Goal: Task Accomplishment & Management: Manage account settings

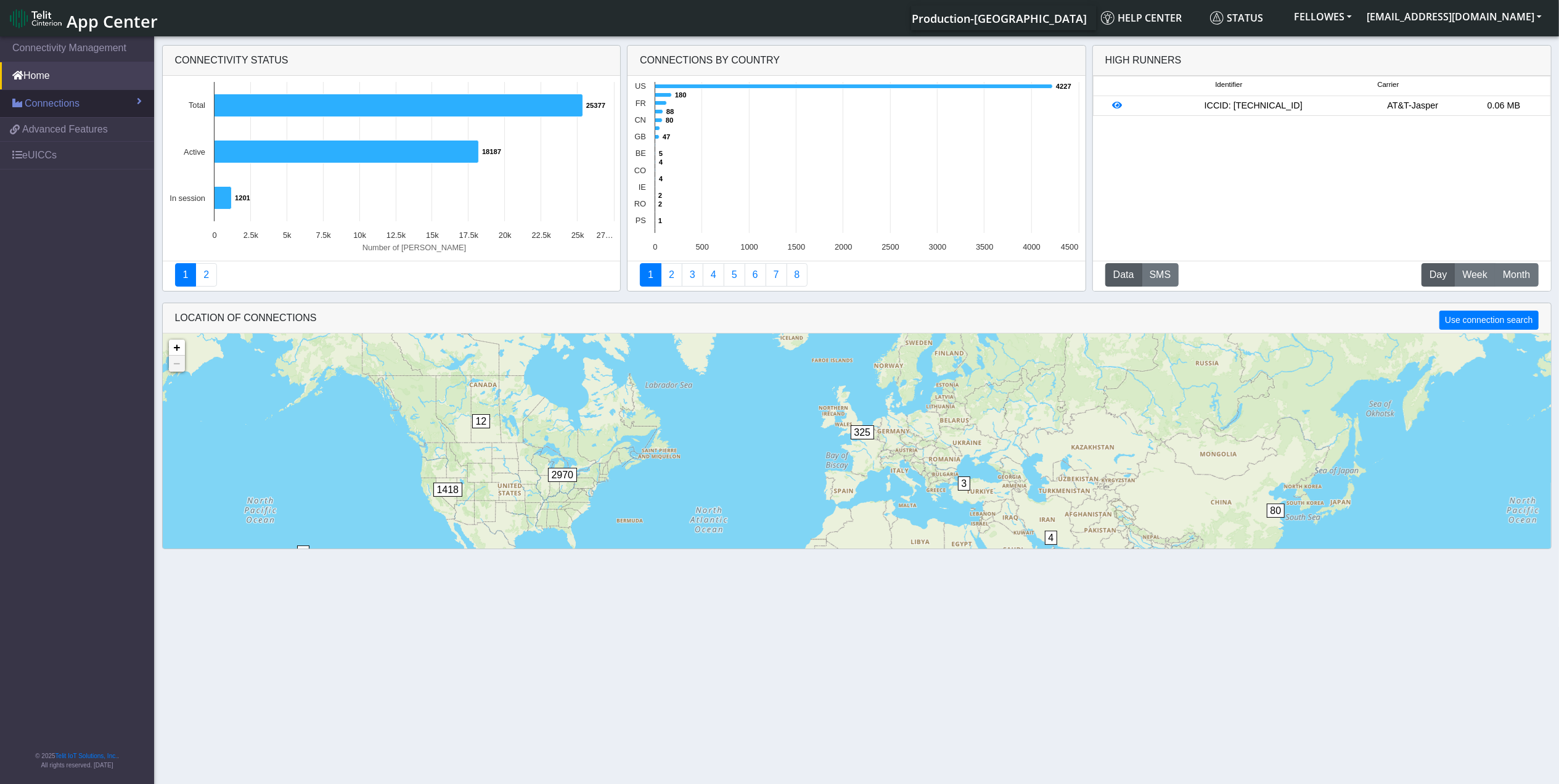
click at [65, 111] on span "Connections" at bounding box center [52, 103] width 55 height 14
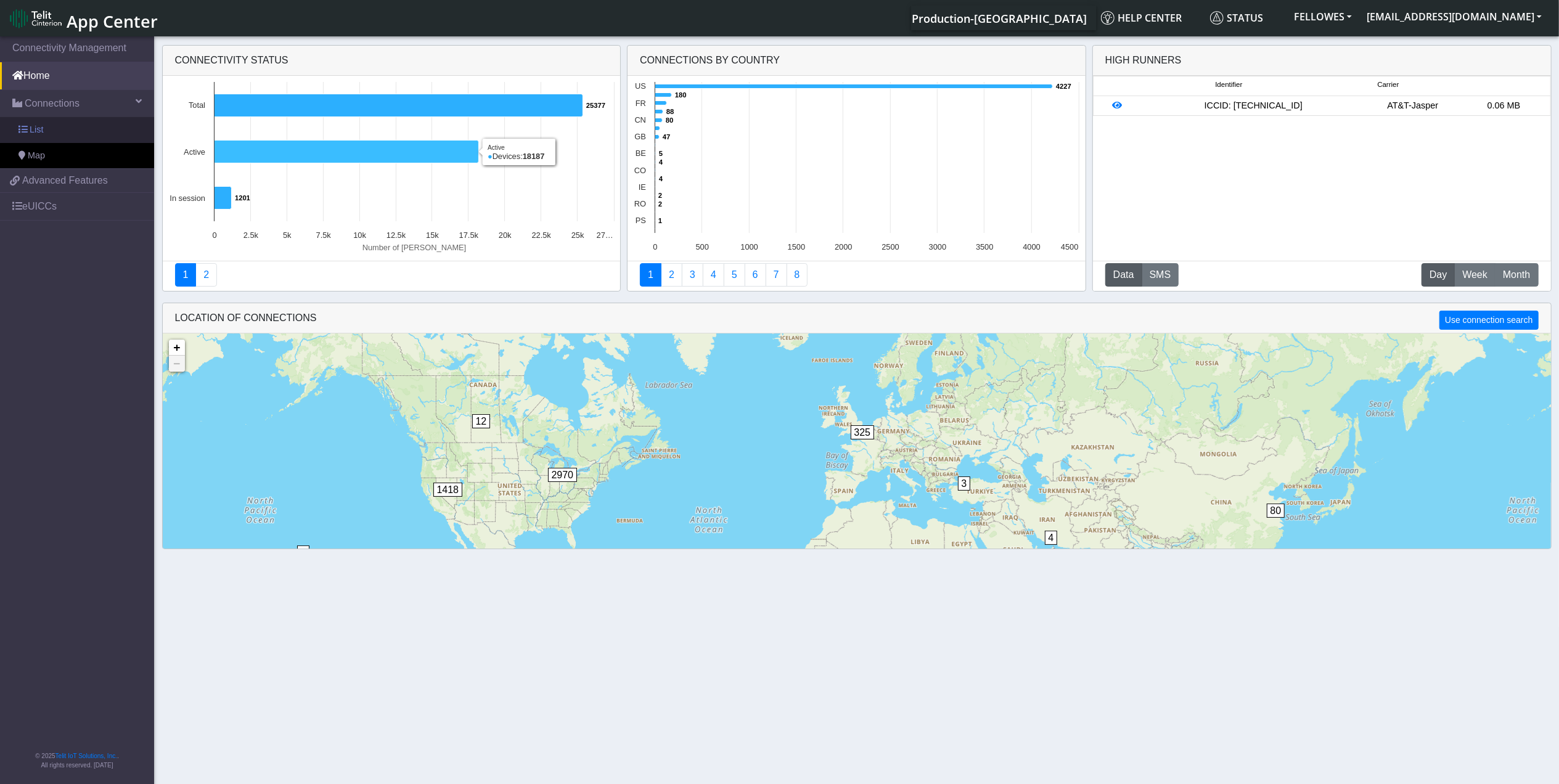
click at [67, 129] on link "List" at bounding box center [77, 130] width 155 height 26
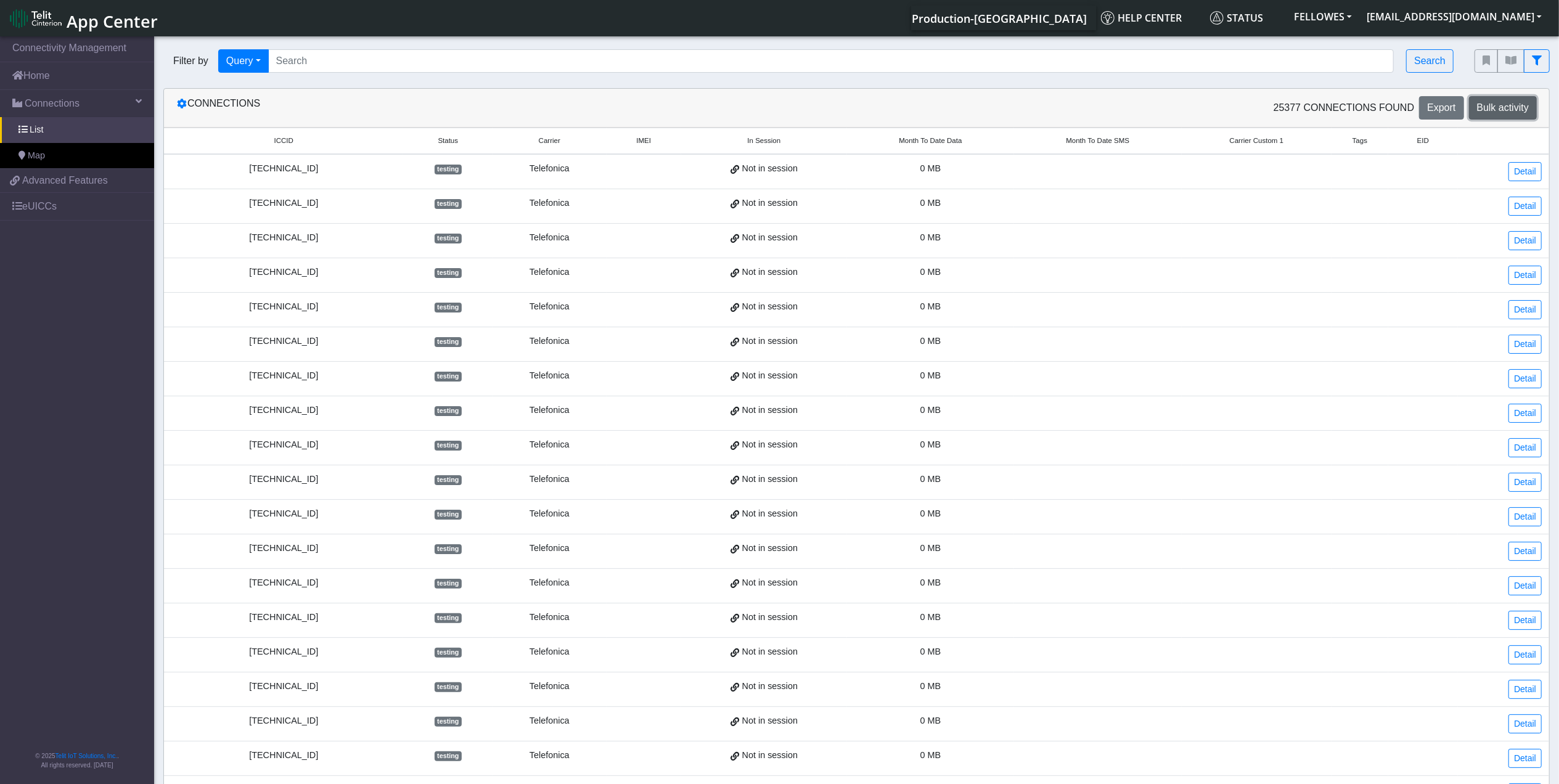
click at [1507, 109] on span "Bulk activity" at bounding box center [1502, 107] width 52 height 11
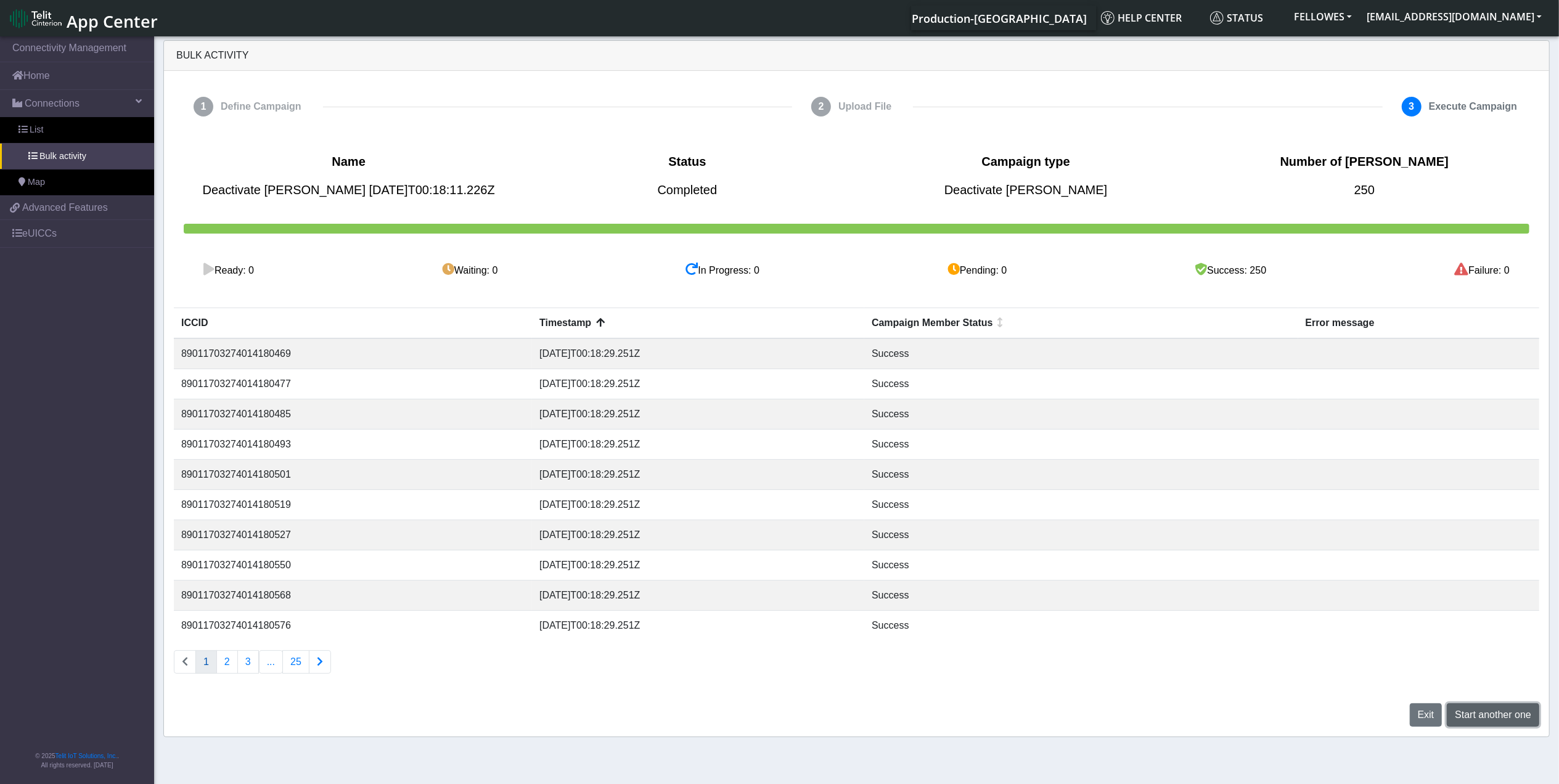
click at [1482, 716] on span "Start another one" at bounding box center [1493, 714] width 77 height 11
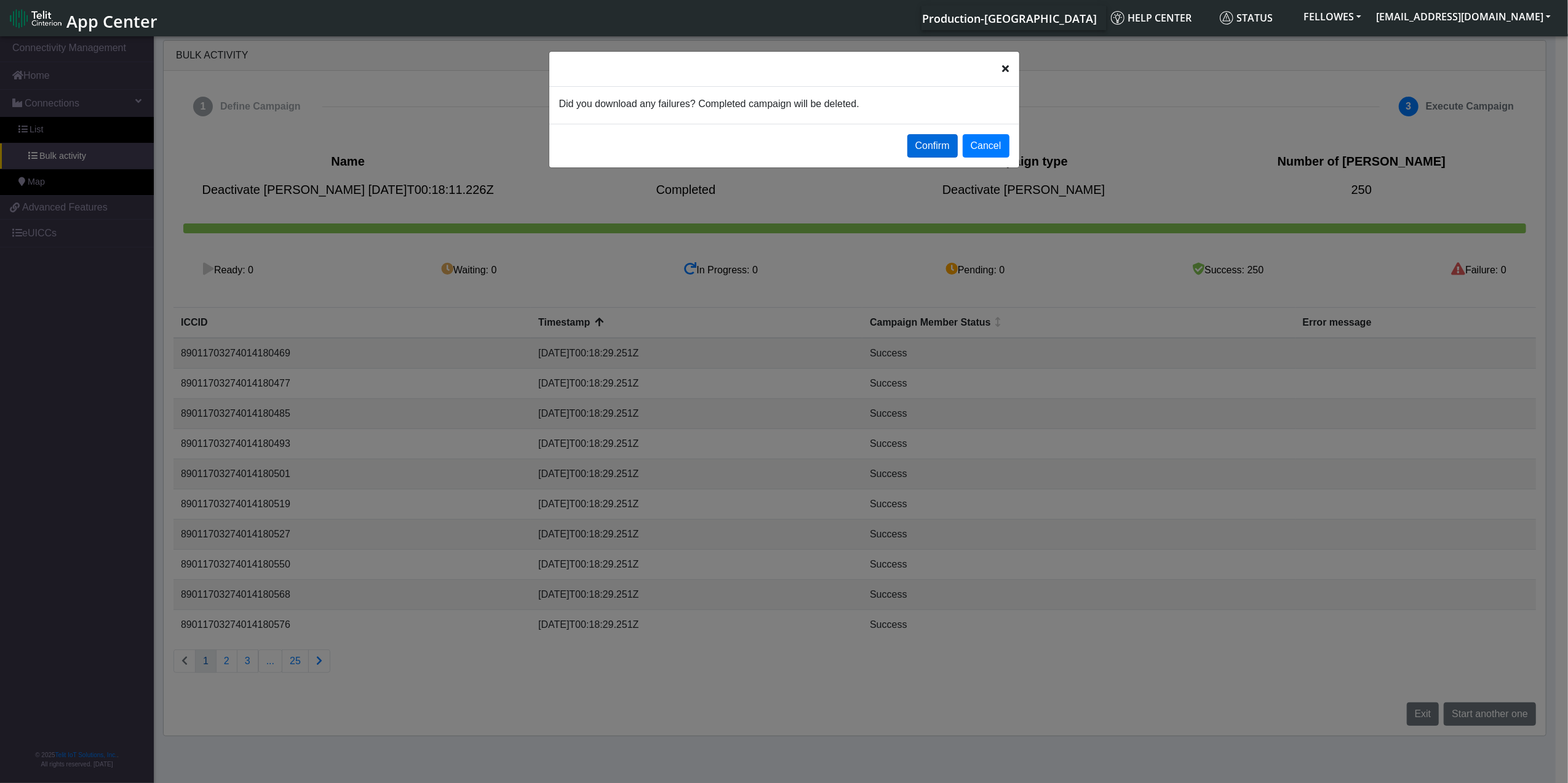
click at [941, 152] on button "Confirm" at bounding box center [932, 146] width 50 height 23
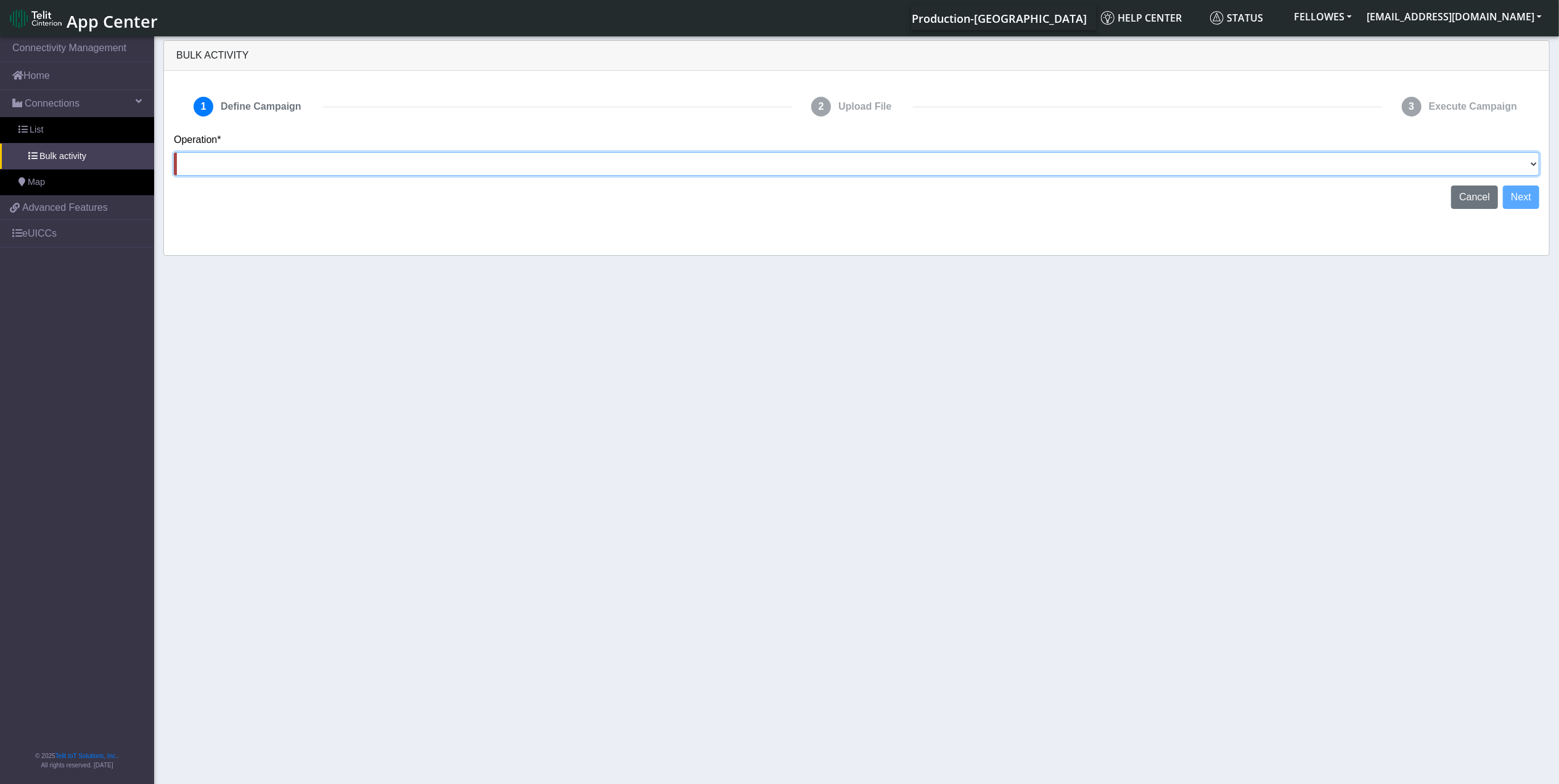
click at [1522, 165] on select "Activate [PERSON_NAME] Deactivate [PERSON_NAME] Add Tags Remove Tags Advanced" at bounding box center [856, 163] width 1366 height 23
select select "Deactivate [PERSON_NAME]"
click at [174, 152] on select "Activate [PERSON_NAME] Deactivate [PERSON_NAME] Add Tags Remove Tags Advanced" at bounding box center [856, 163] width 1366 height 23
click at [1517, 195] on button "Next" at bounding box center [1521, 197] width 36 height 23
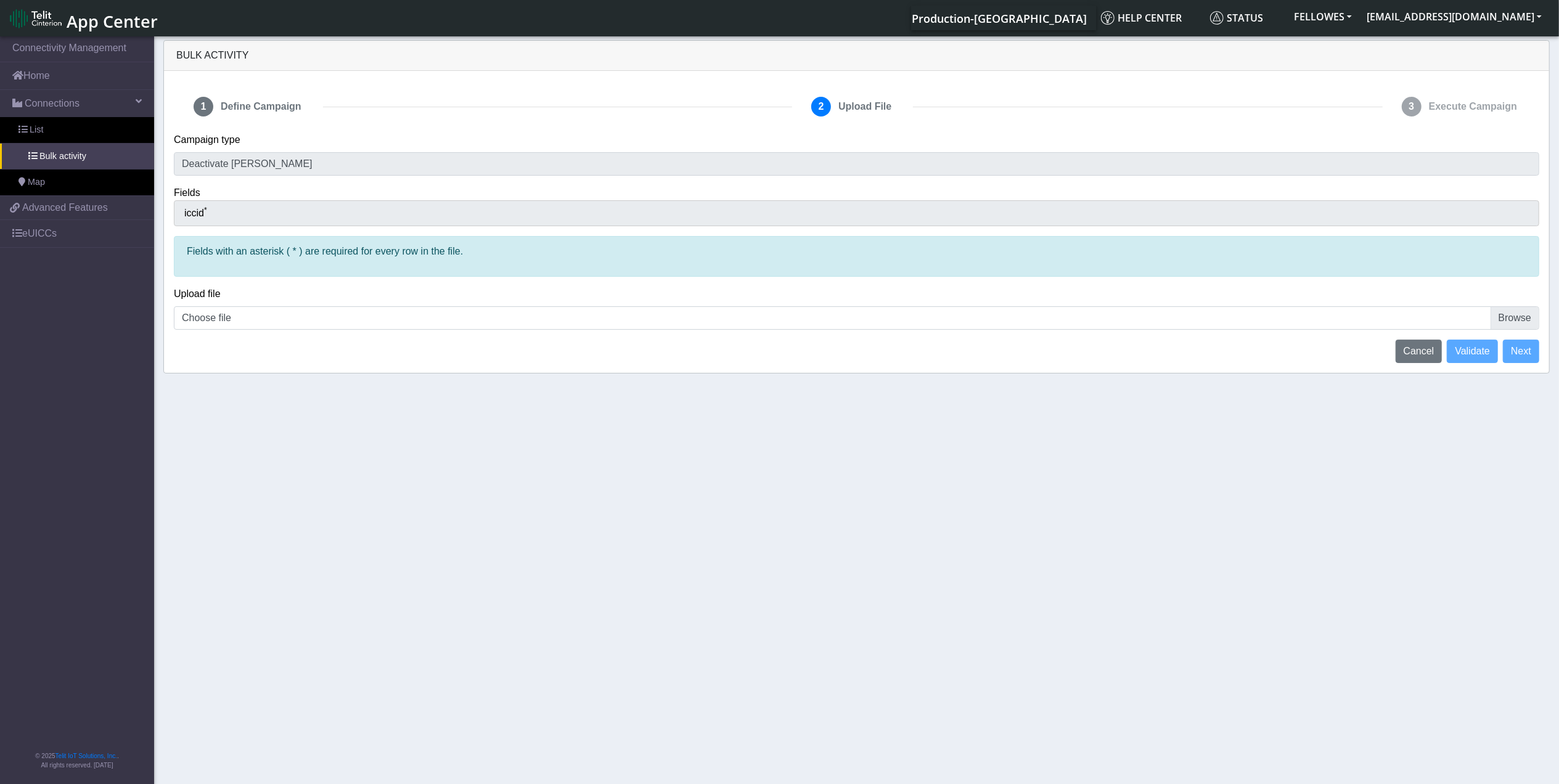
click at [806, 390] on section "Connectivity Management Home Connections List Bulk activity Map fd8e6072ca54feb…" at bounding box center [779, 411] width 1559 height 754
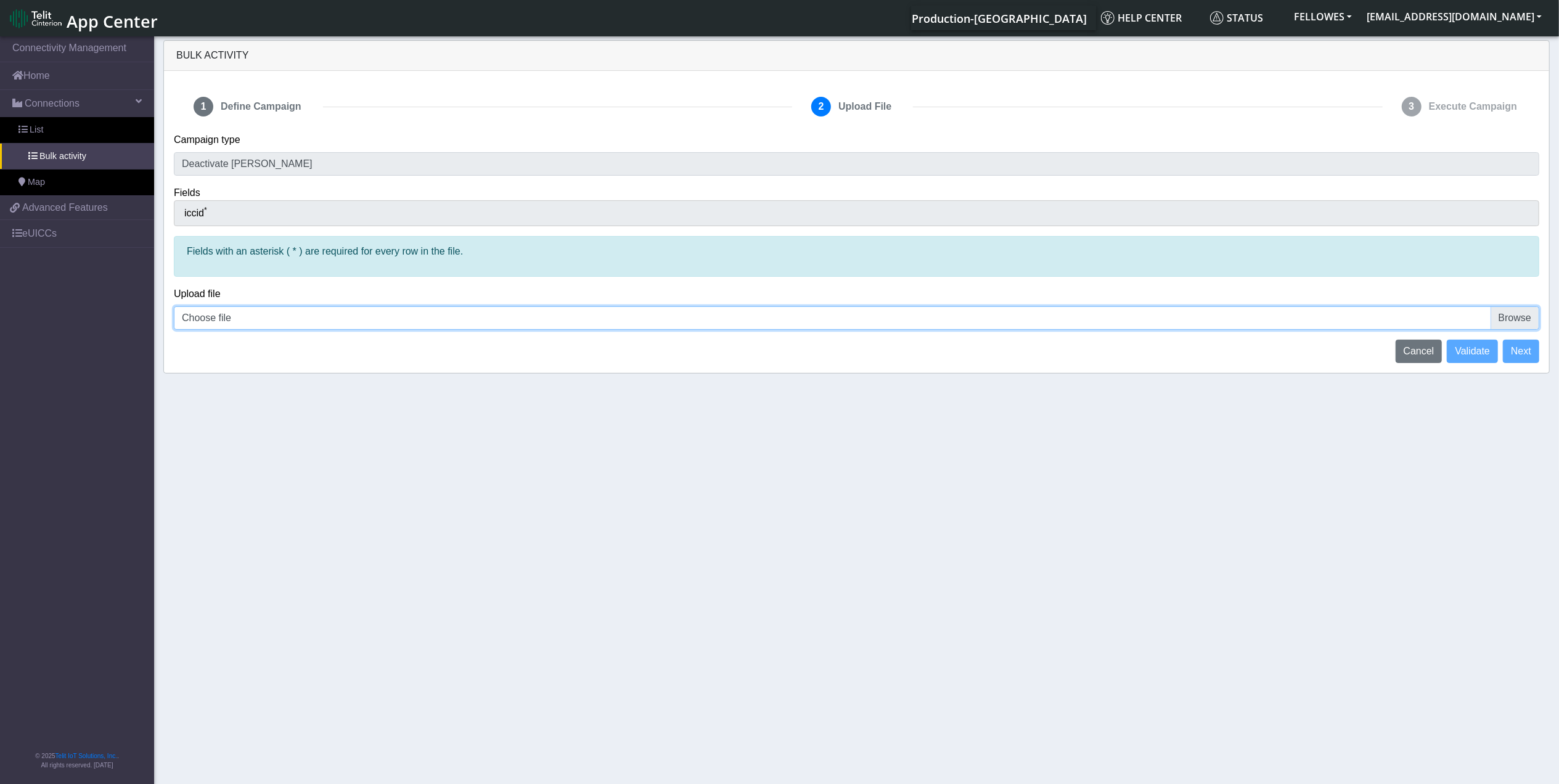
click at [963, 328] on input "Choose file" at bounding box center [856, 318] width 1366 height 23
type input "C:\fakepath\Jasper batch-5.csv"
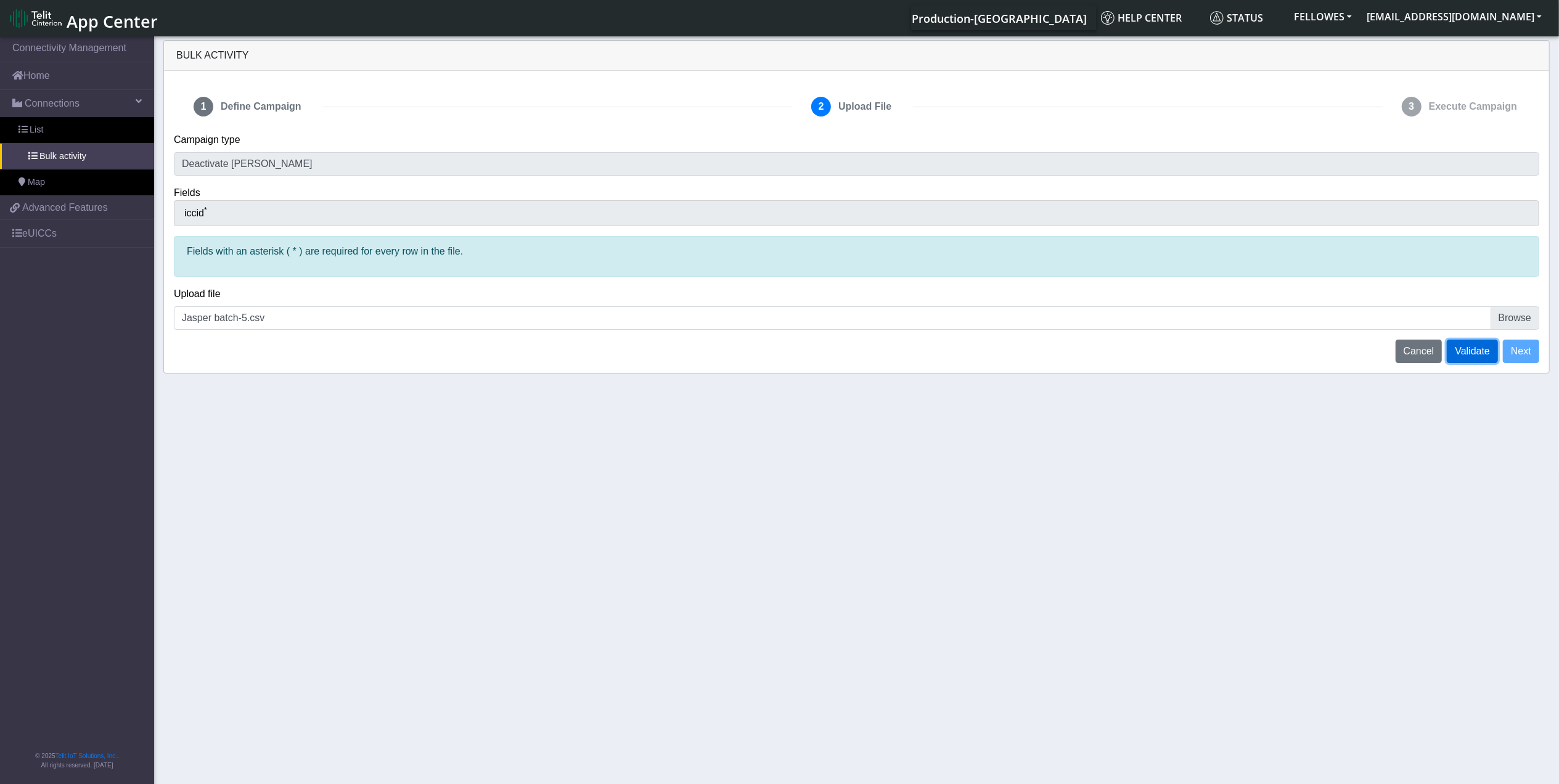
click at [1473, 351] on span "Validate" at bounding box center [1472, 351] width 35 height 11
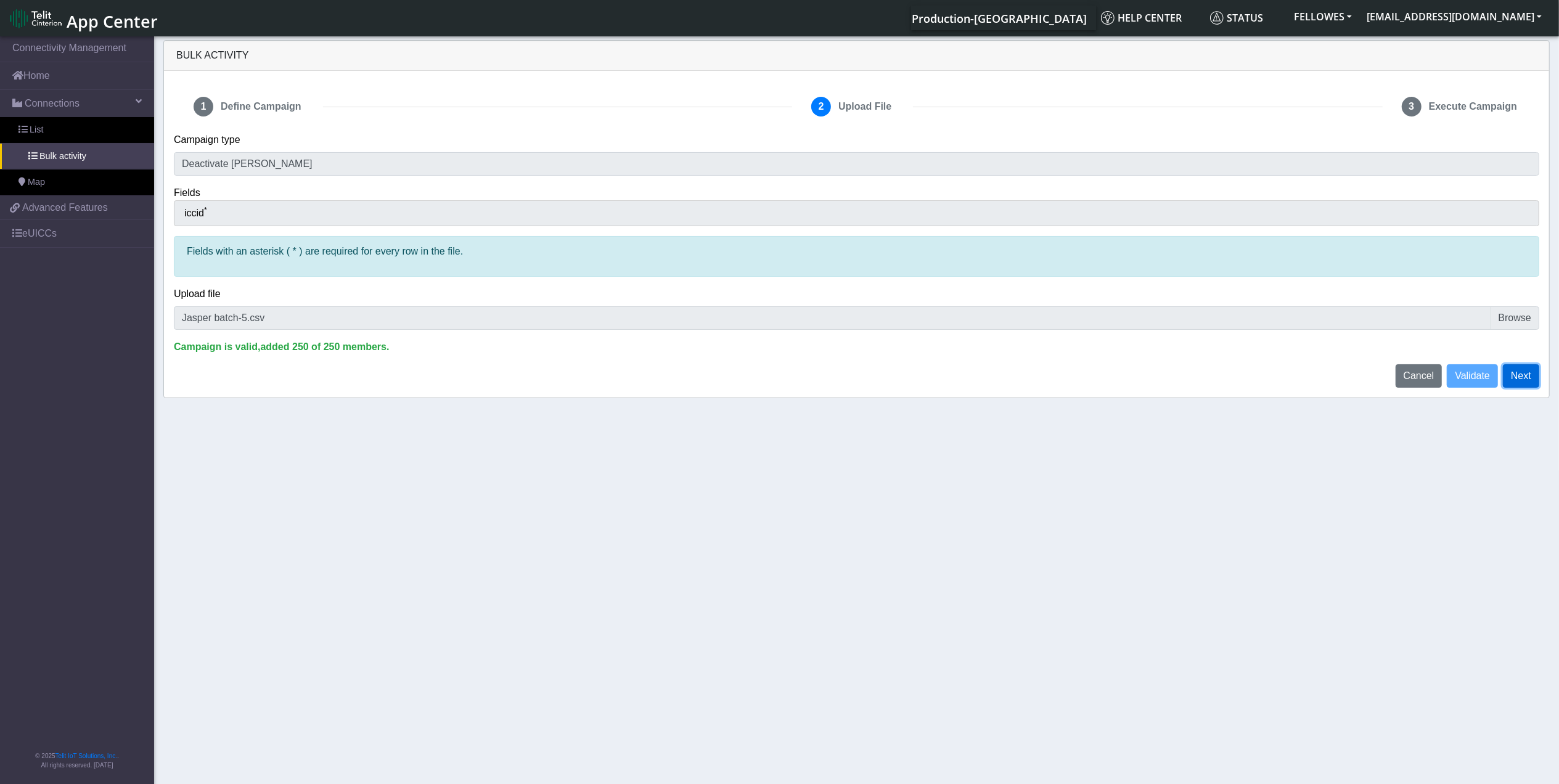
click at [1515, 378] on button "Next" at bounding box center [1521, 376] width 36 height 23
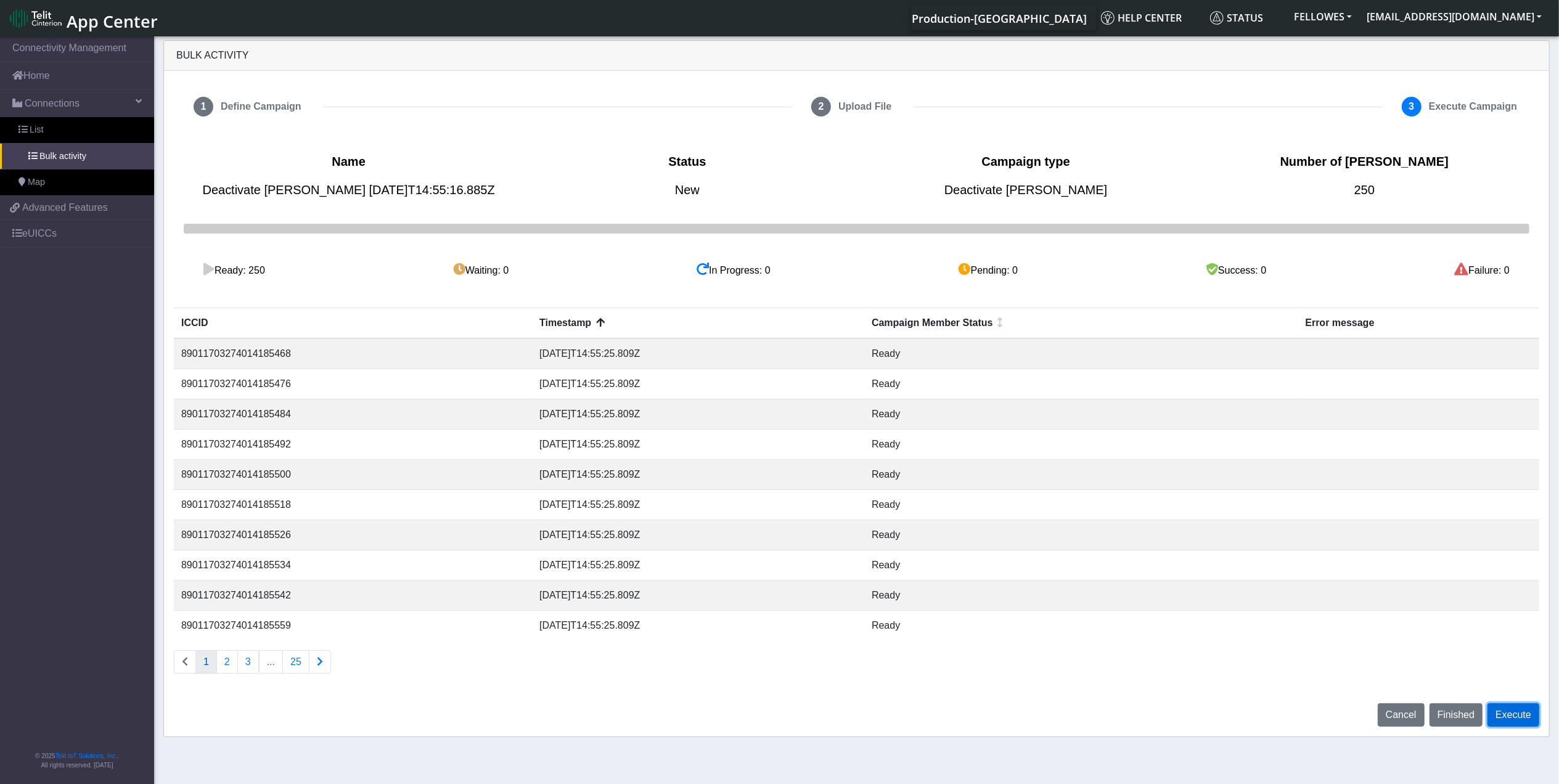
click at [1523, 718] on button "Execute" at bounding box center [1513, 714] width 52 height 23
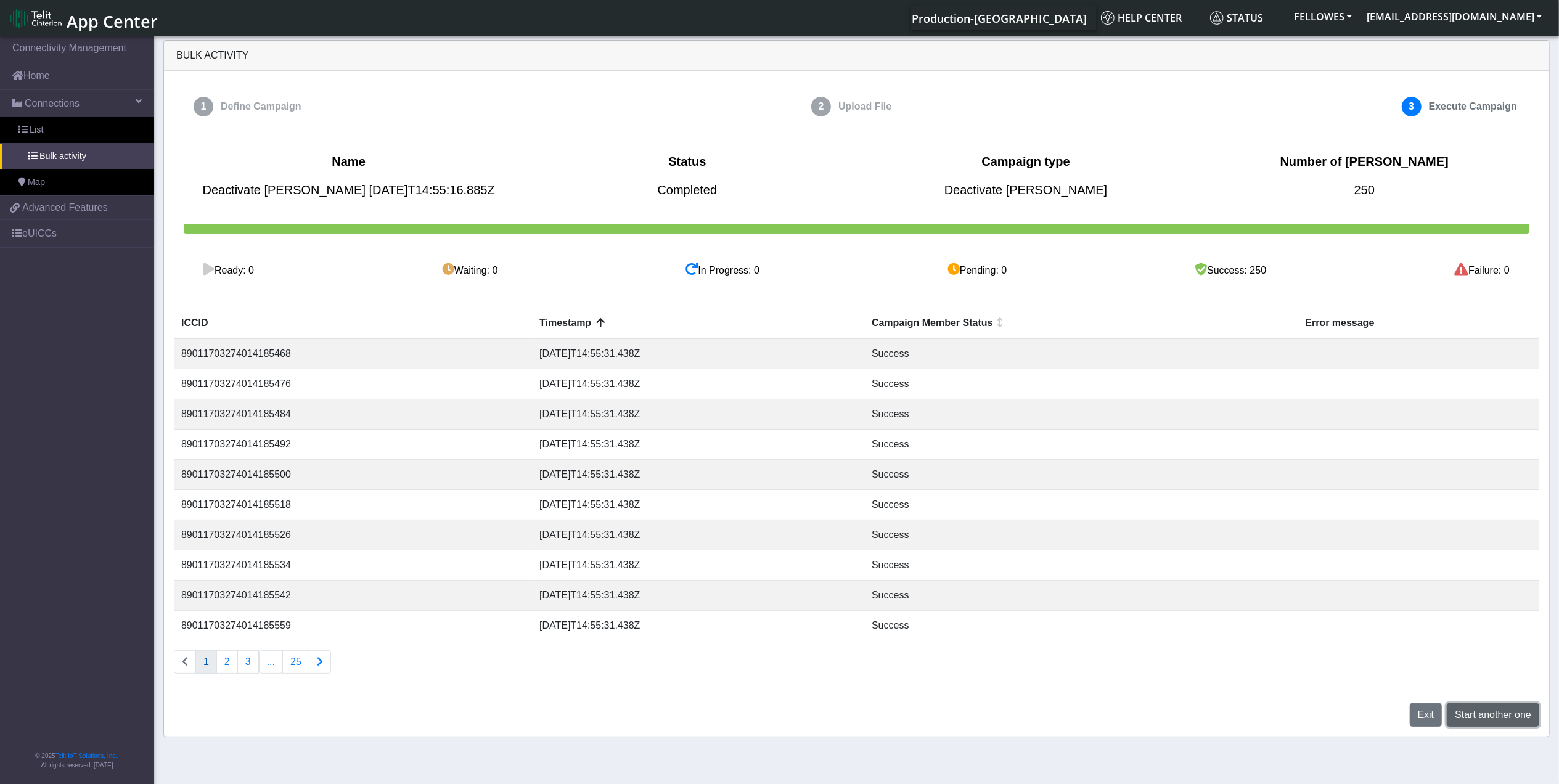
click at [1467, 718] on span "Start another one" at bounding box center [1493, 714] width 77 height 11
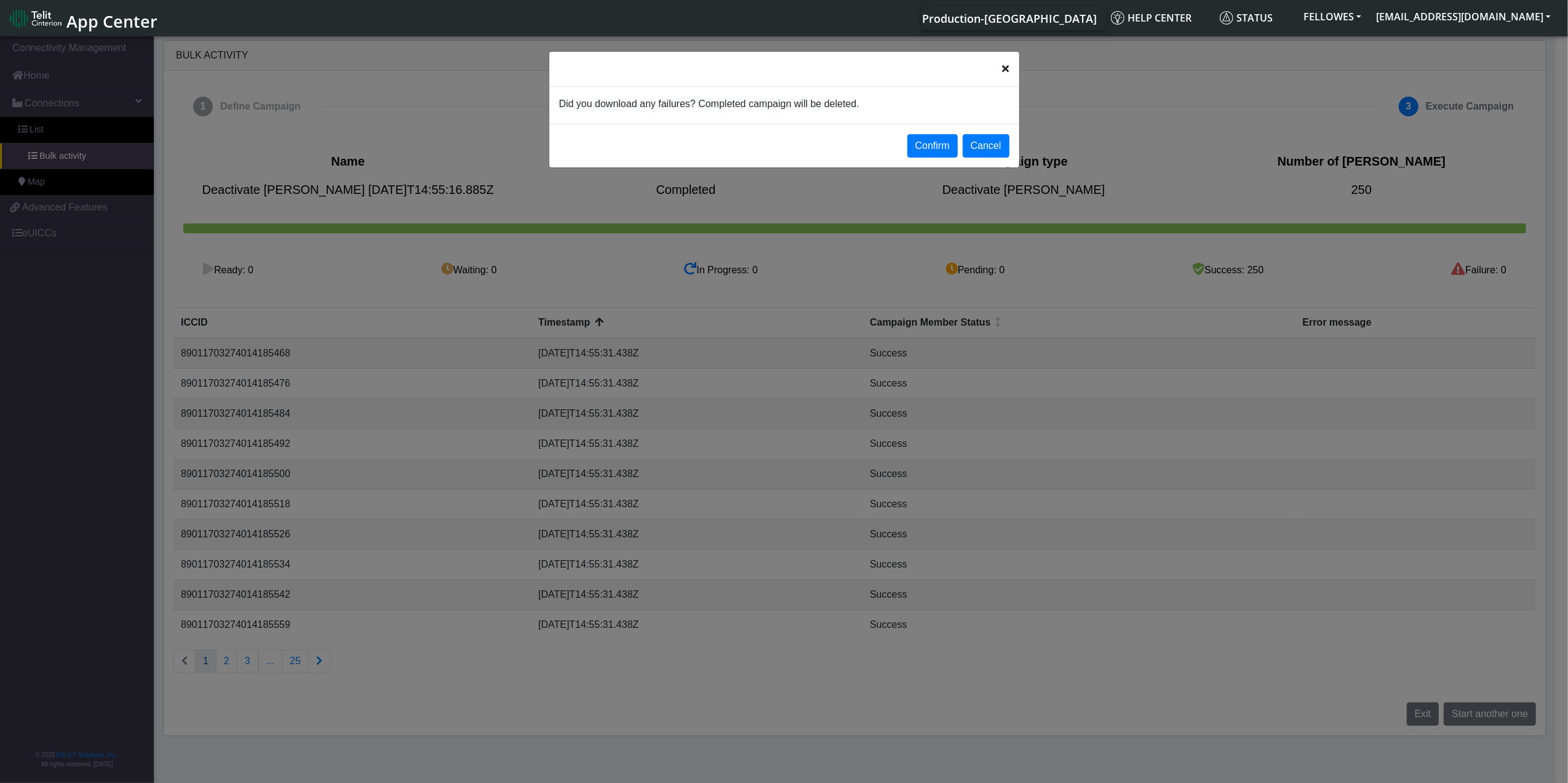
click at [907, 134] on button "Confirm" at bounding box center [932, 146] width 50 height 23
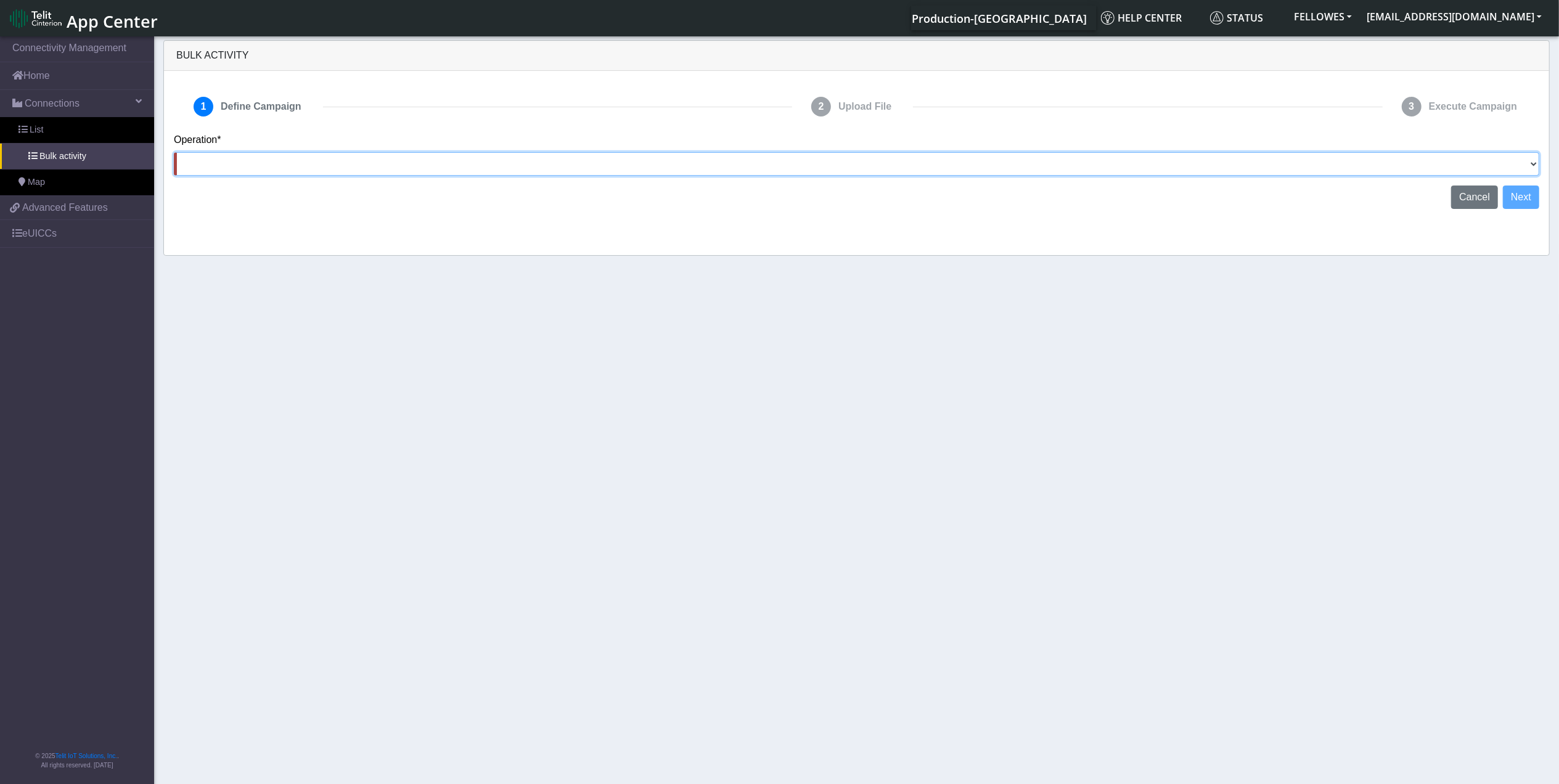
click at [494, 169] on select "Activate [PERSON_NAME] Deactivate [PERSON_NAME] Add Tags Remove Tags Advanced" at bounding box center [856, 163] width 1366 height 23
select select "Deactivate [PERSON_NAME]"
click at [174, 152] on select "Activate [PERSON_NAME] Deactivate [PERSON_NAME] Add Tags Remove Tags Advanced" at bounding box center [856, 163] width 1366 height 23
click at [490, 286] on section "Connectivity Management Home Connections List Bulk activity Map fd8e6072ca54feb…" at bounding box center [779, 411] width 1559 height 754
click at [1515, 197] on button "Next" at bounding box center [1521, 197] width 36 height 23
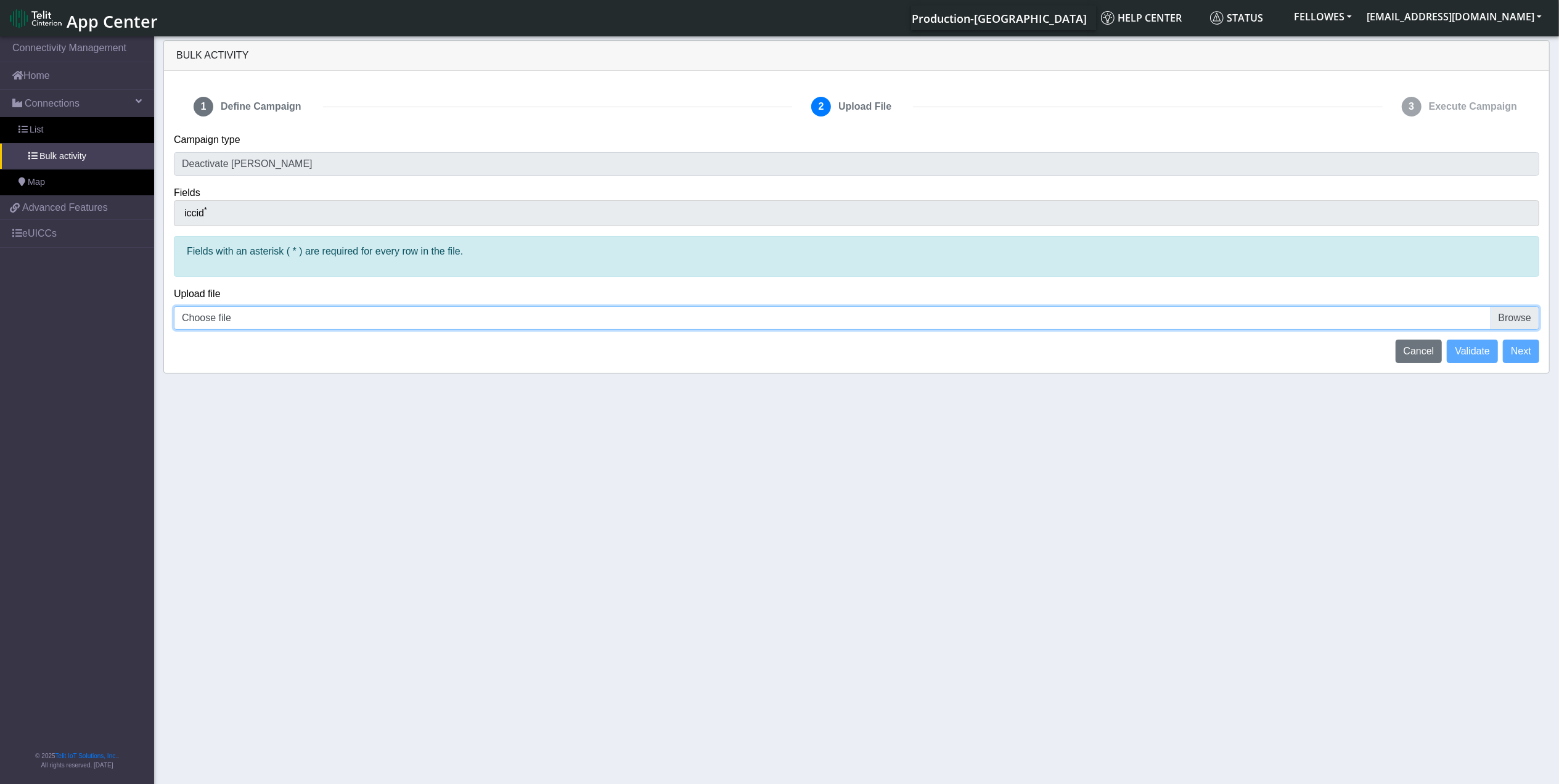
click at [987, 309] on input "Choose file" at bounding box center [856, 318] width 1366 height 23
type input "C:\fakepath\Jasper batch-6.csv"
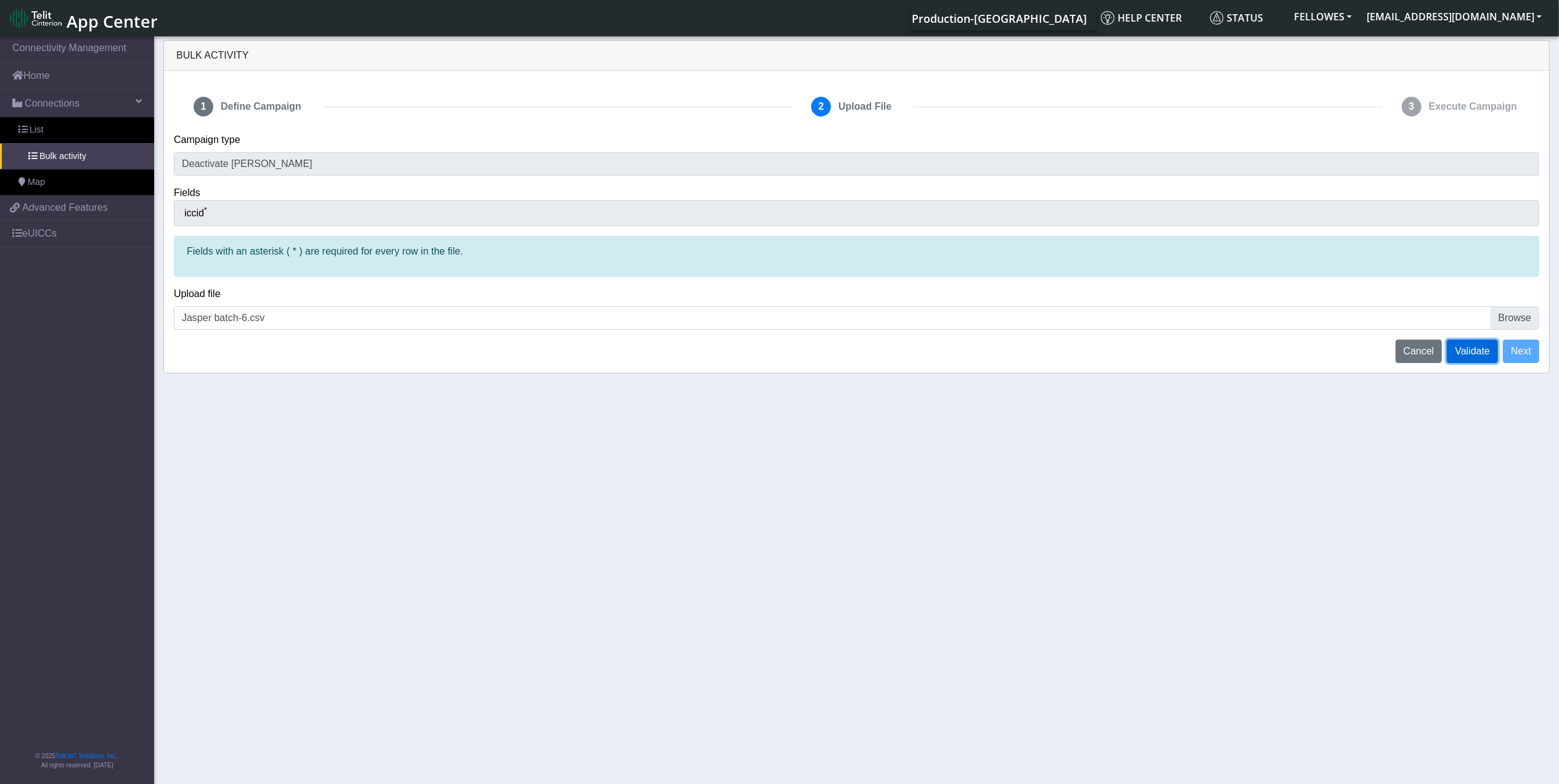
click at [1469, 352] on span "Validate" at bounding box center [1472, 351] width 35 height 11
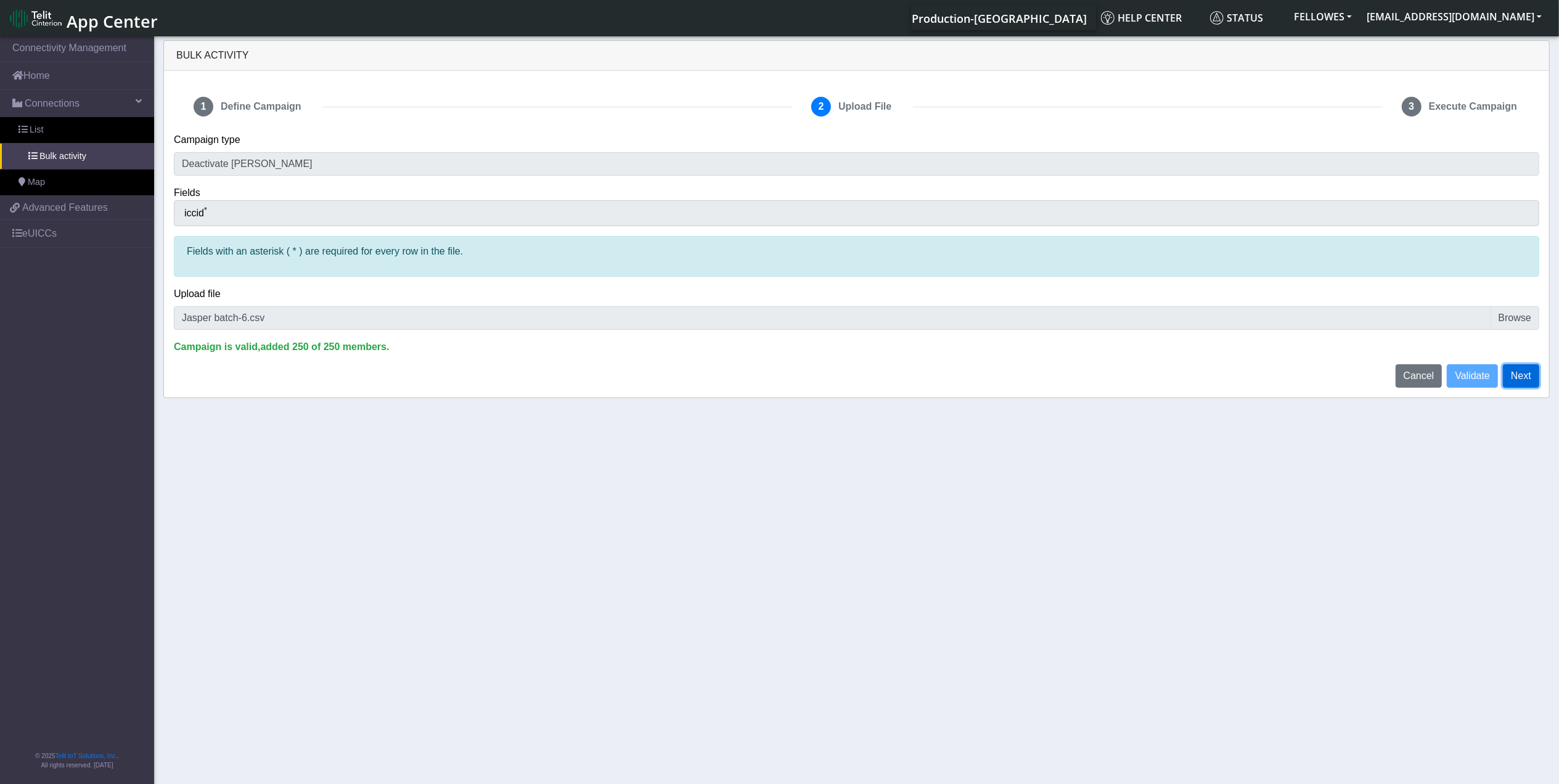
click at [1527, 380] on button "Next" at bounding box center [1521, 376] width 36 height 23
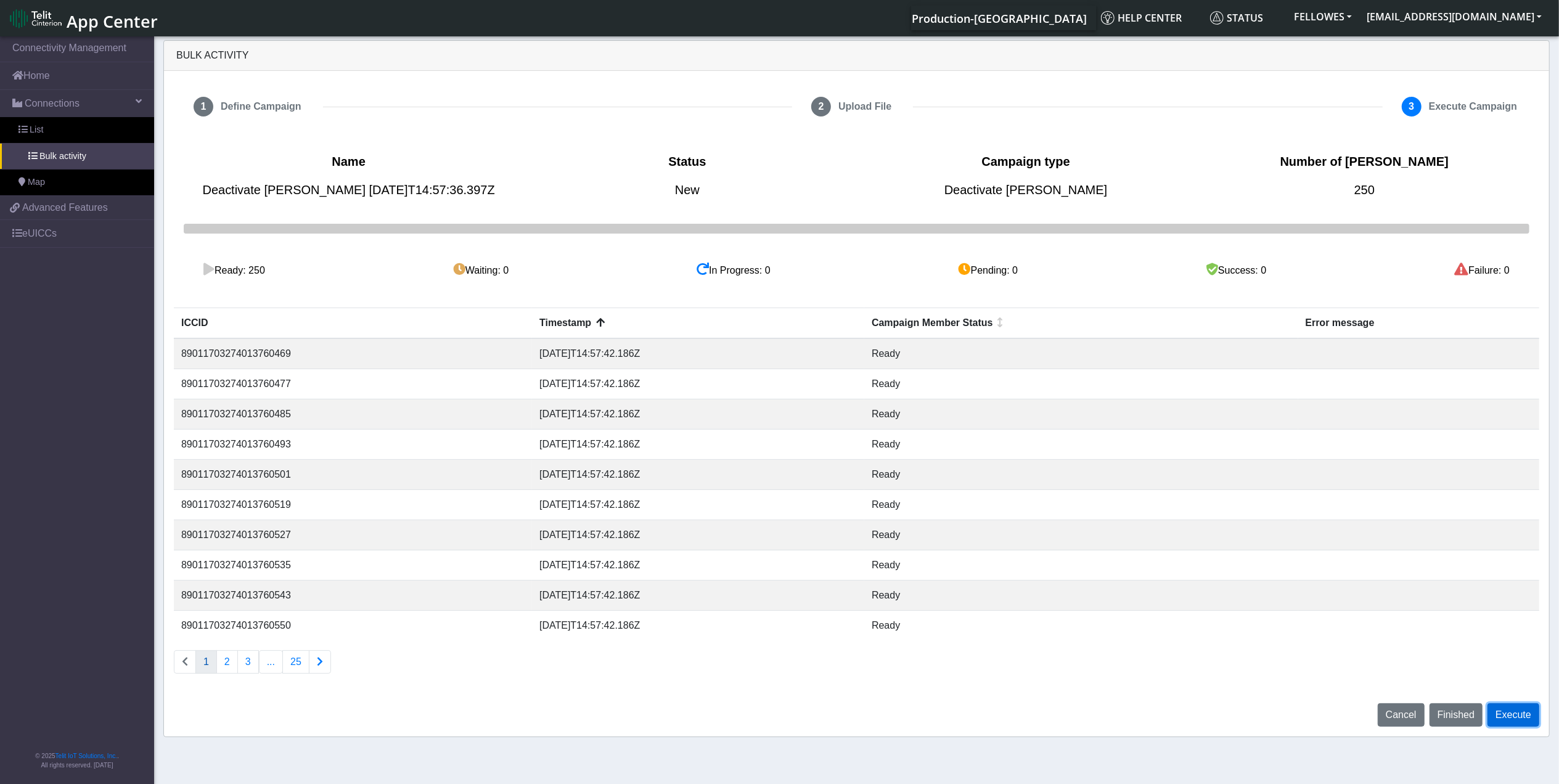
click at [1536, 726] on button "Execute" at bounding box center [1513, 714] width 52 height 23
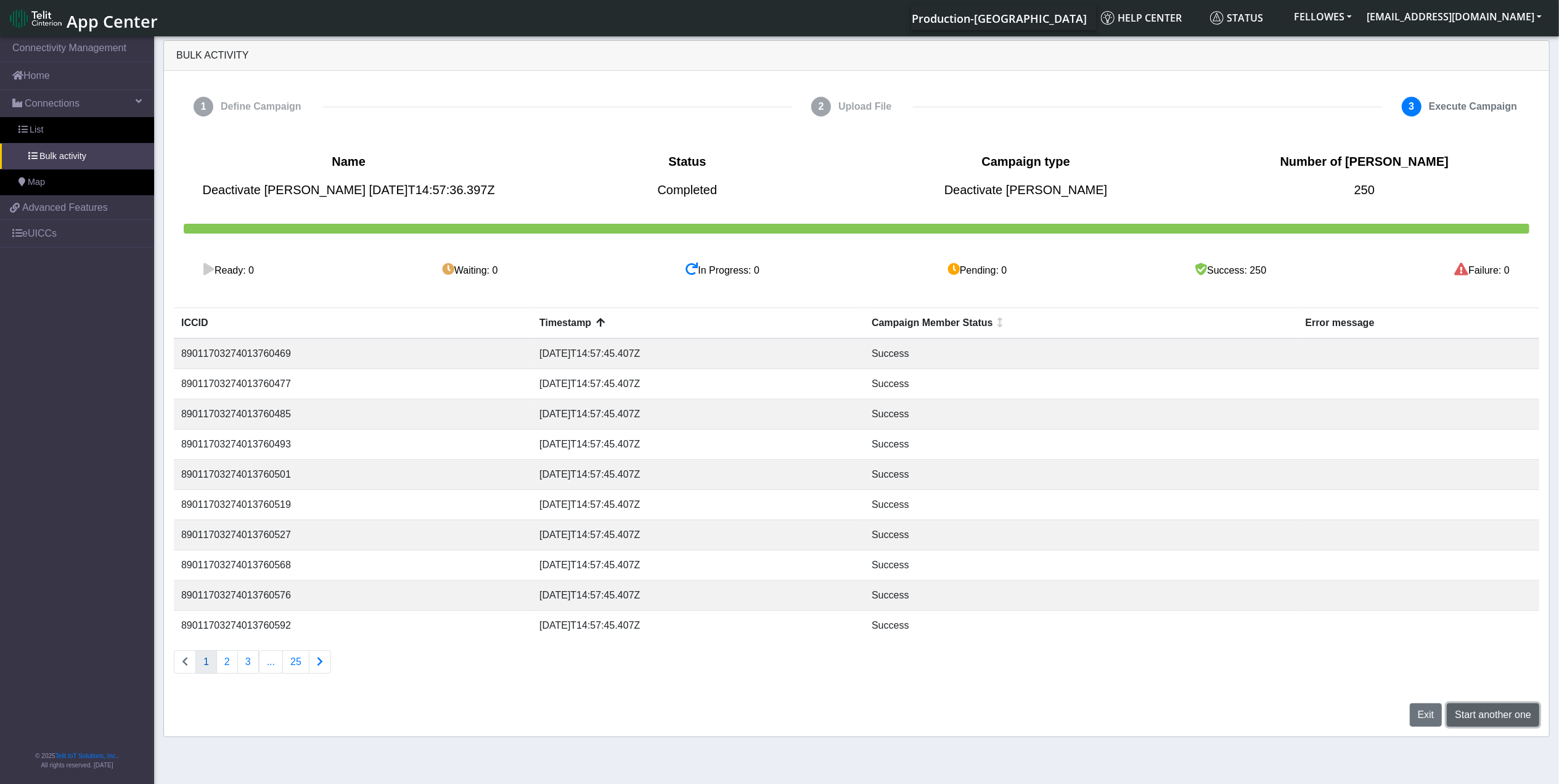
click at [1488, 720] on span "Start another one" at bounding box center [1493, 714] width 77 height 11
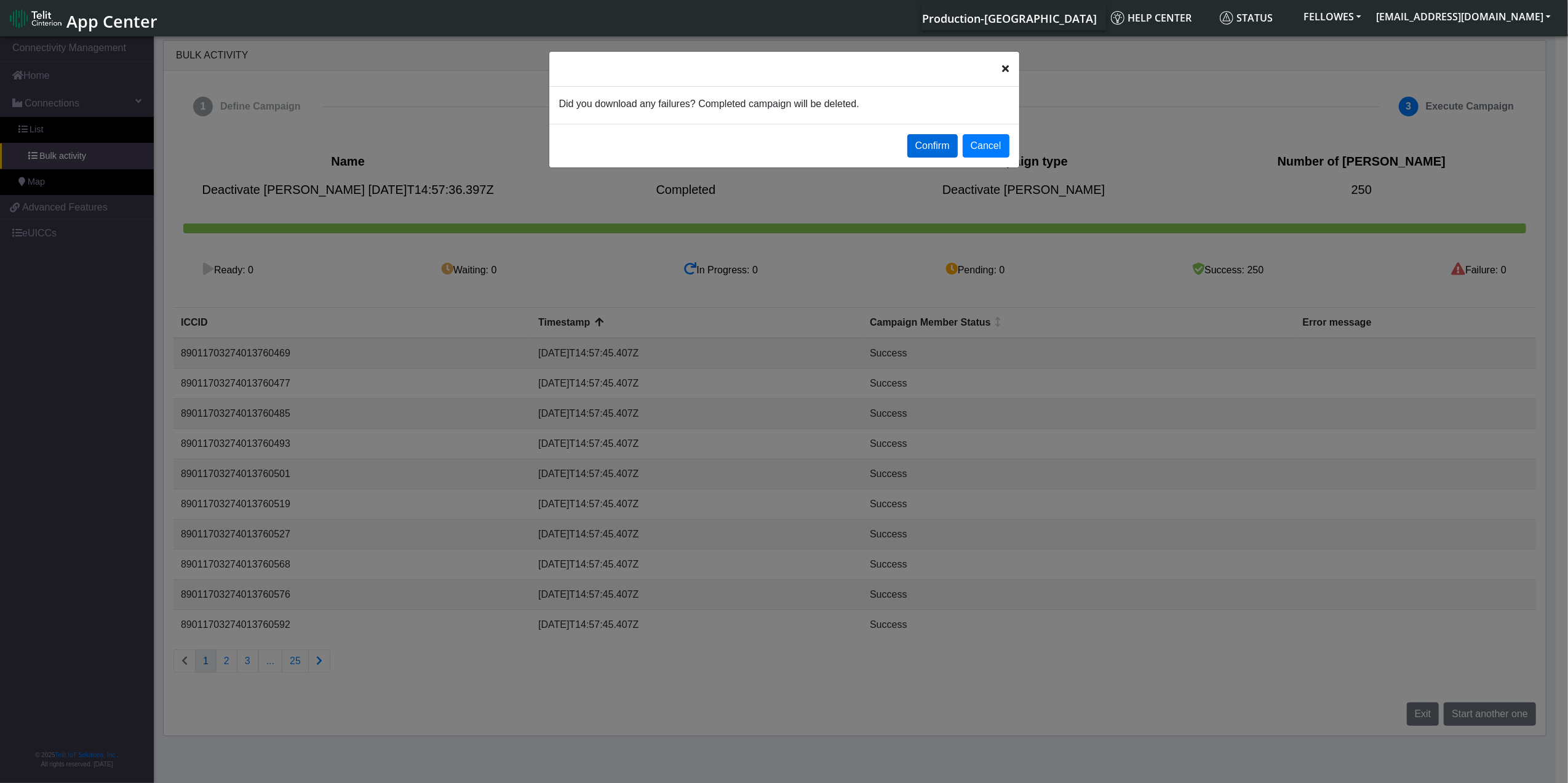
click at [928, 146] on button "Confirm" at bounding box center [932, 146] width 50 height 23
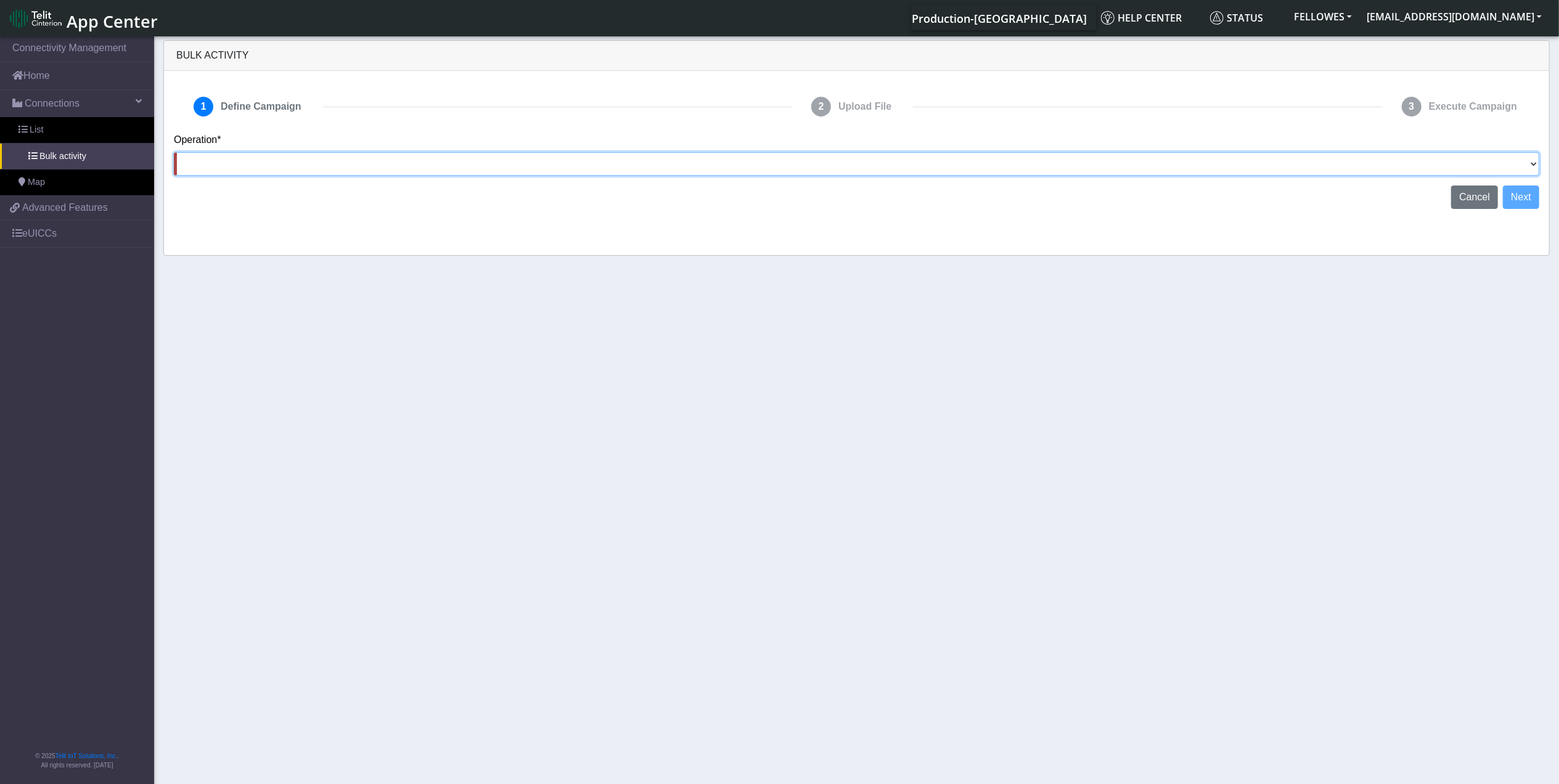
click at [820, 169] on select "Activate [PERSON_NAME] Deactivate [PERSON_NAME] Add Tags Remove Tags Advanced" at bounding box center [856, 163] width 1366 height 23
select select "Deactivate [PERSON_NAME]"
click at [174, 152] on select "Activate [PERSON_NAME] Deactivate [PERSON_NAME] Add Tags Remove Tags Advanced" at bounding box center [856, 163] width 1366 height 23
click at [1517, 199] on button "Next" at bounding box center [1521, 197] width 36 height 23
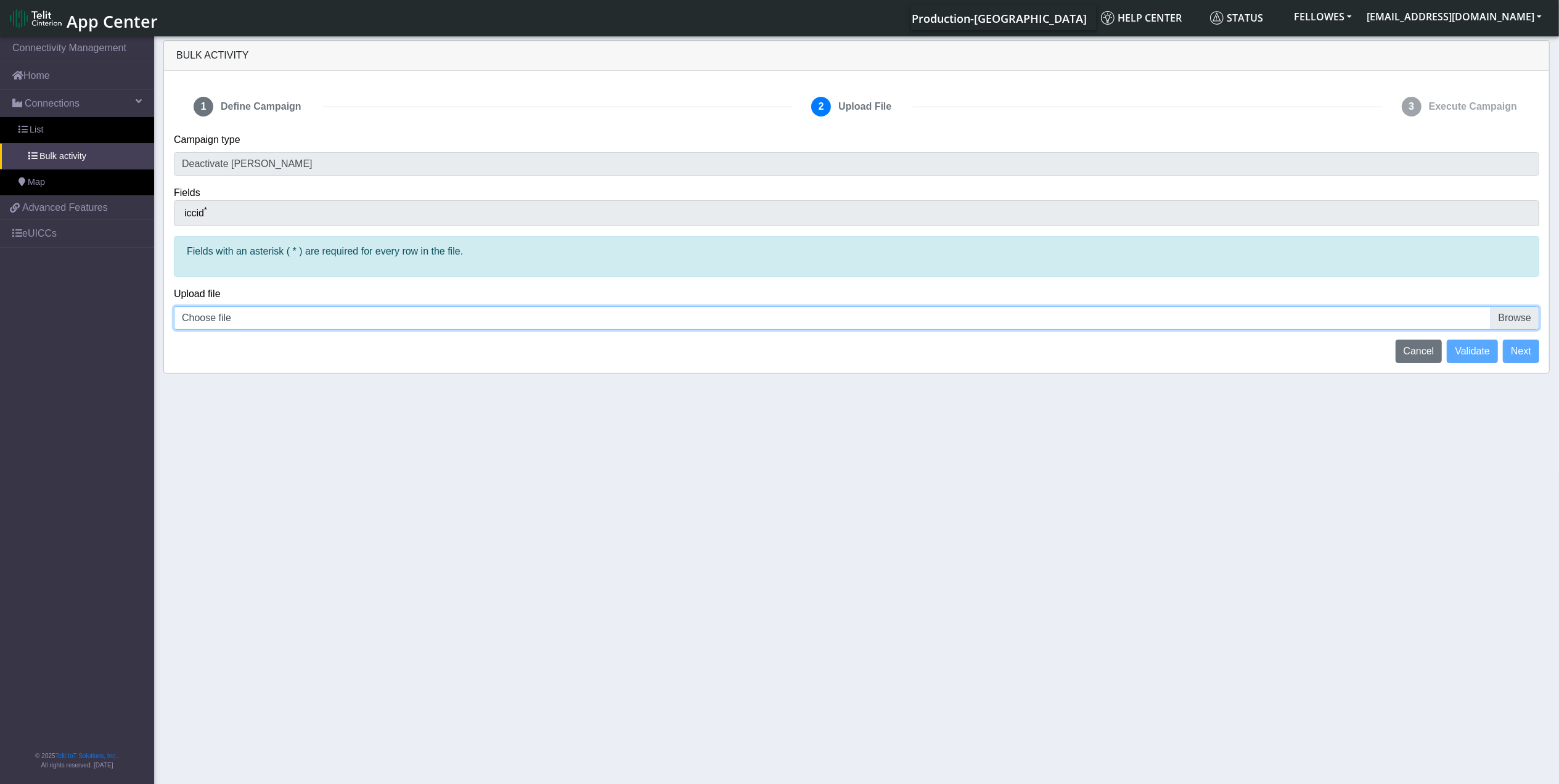
click at [281, 323] on input "Choose file" at bounding box center [856, 318] width 1366 height 23
type input "C:\fakepath\Jasper batch-7.csv"
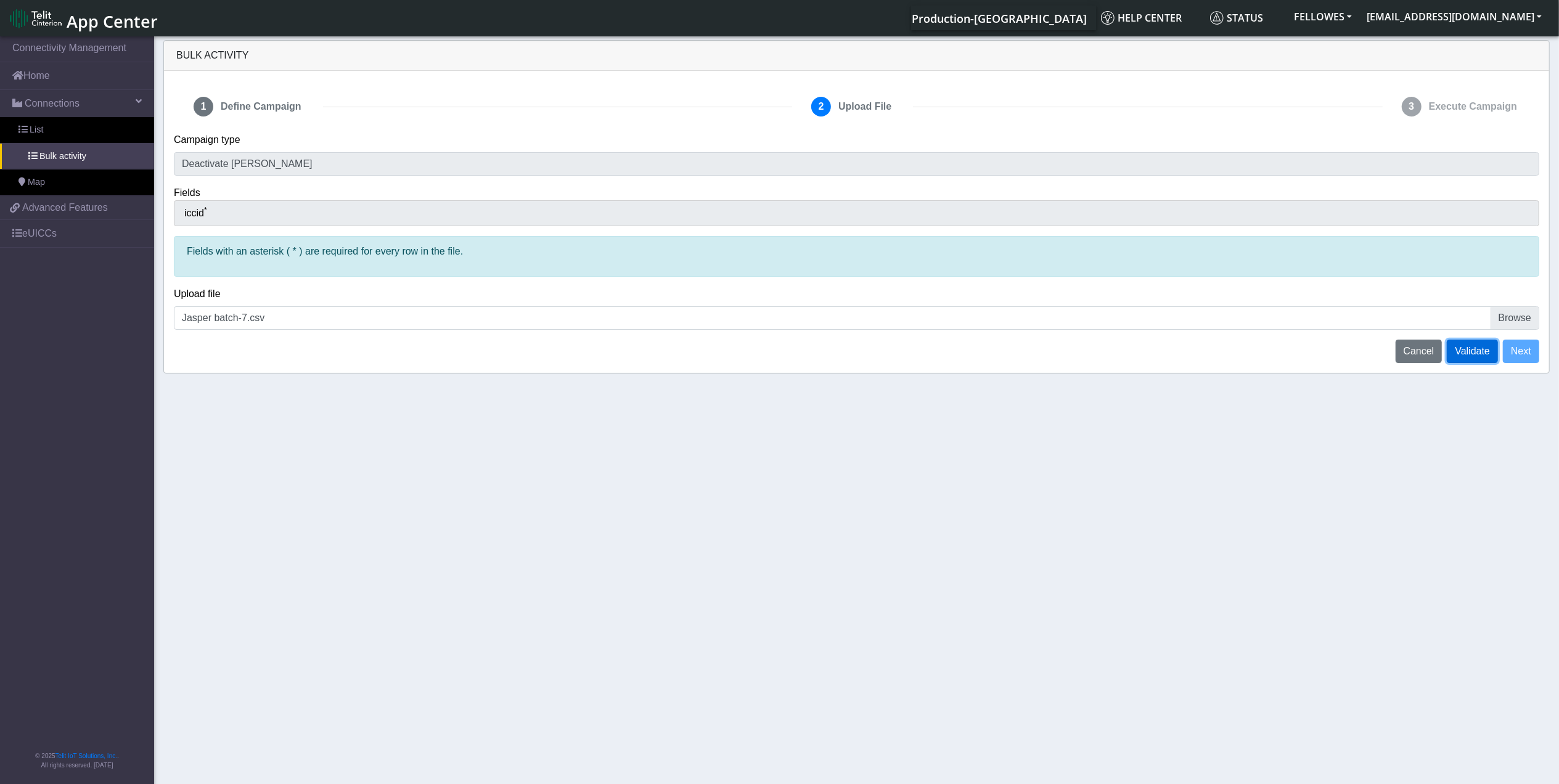
click at [1483, 356] on span "Validate" at bounding box center [1472, 351] width 35 height 11
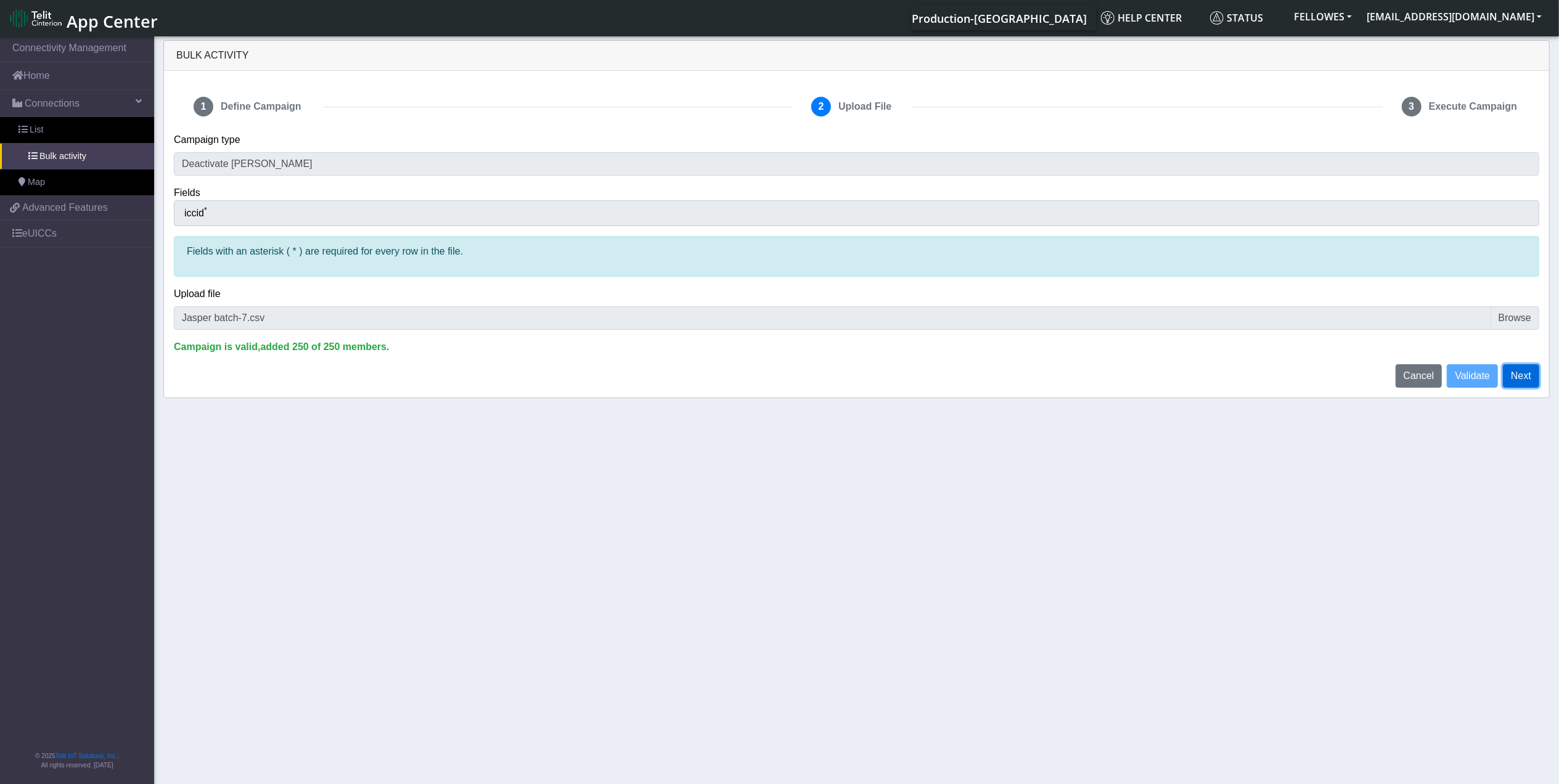
click at [1526, 377] on button "Next" at bounding box center [1521, 376] width 36 height 23
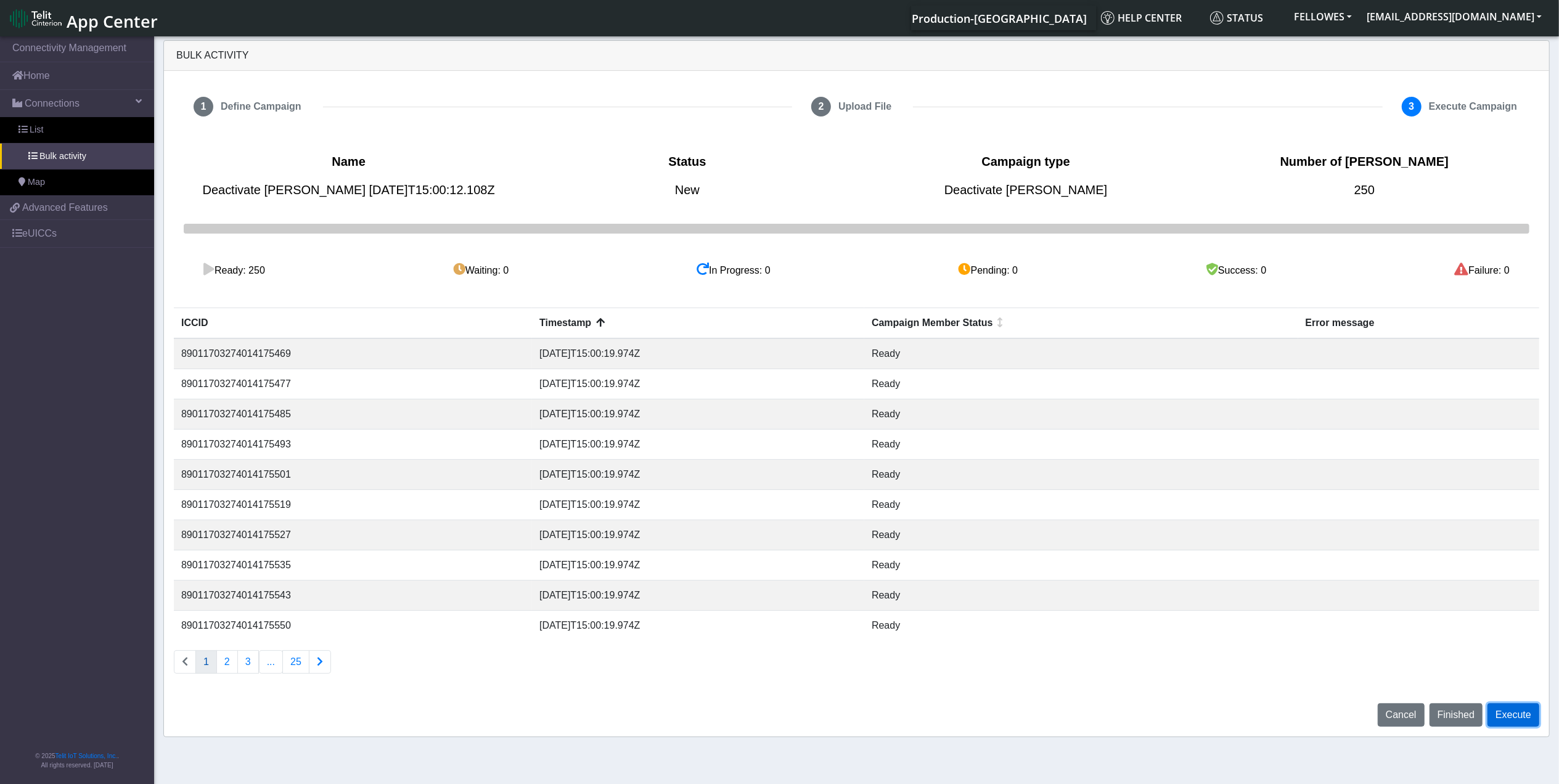
click at [1503, 713] on button "Execute" at bounding box center [1513, 714] width 52 height 23
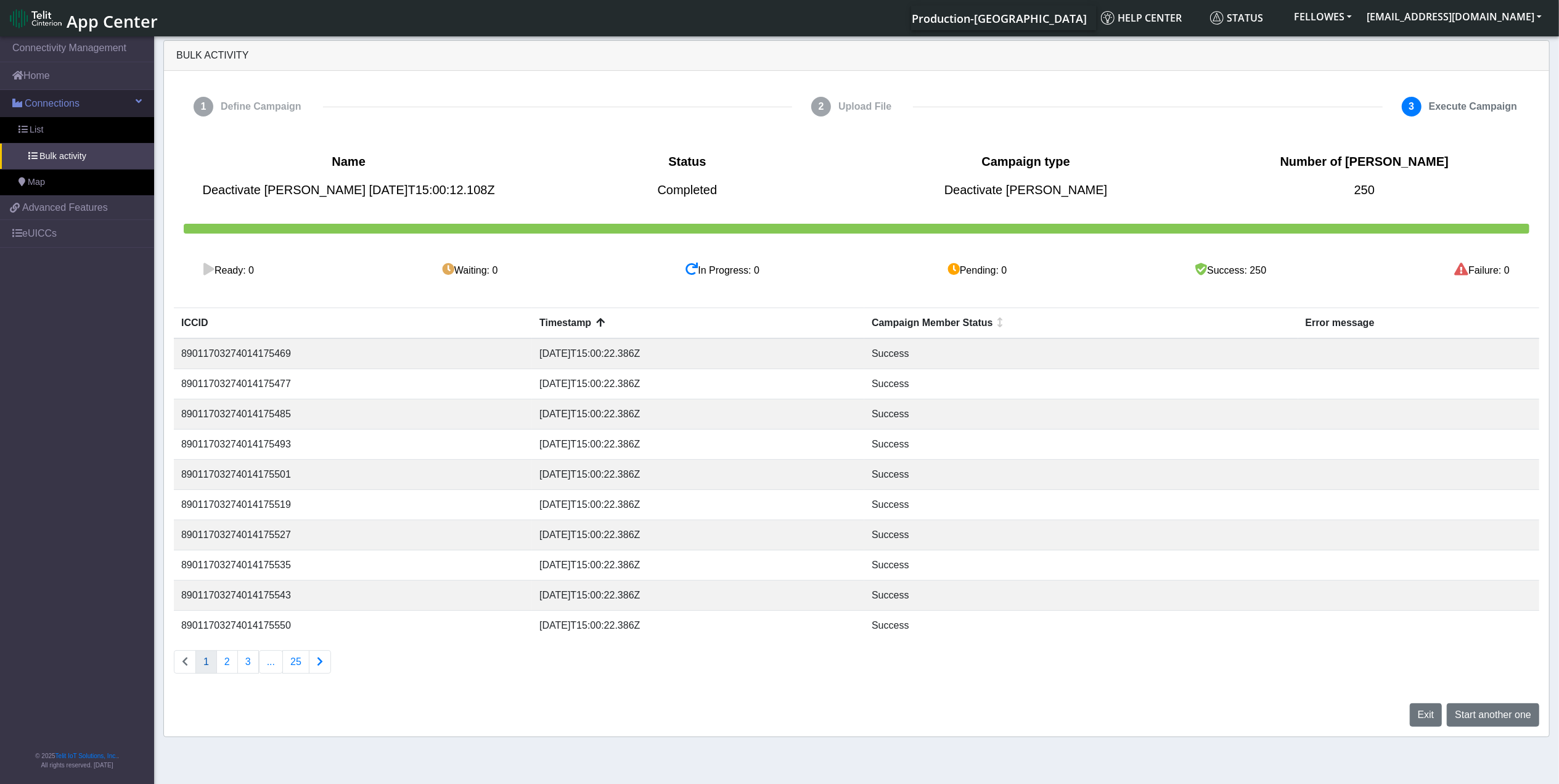
click at [52, 92] on link "Connections" at bounding box center [77, 104] width 155 height 27
click at [81, 114] on link "Connections" at bounding box center [77, 104] width 155 height 27
click at [86, 134] on link "List" at bounding box center [77, 130] width 155 height 26
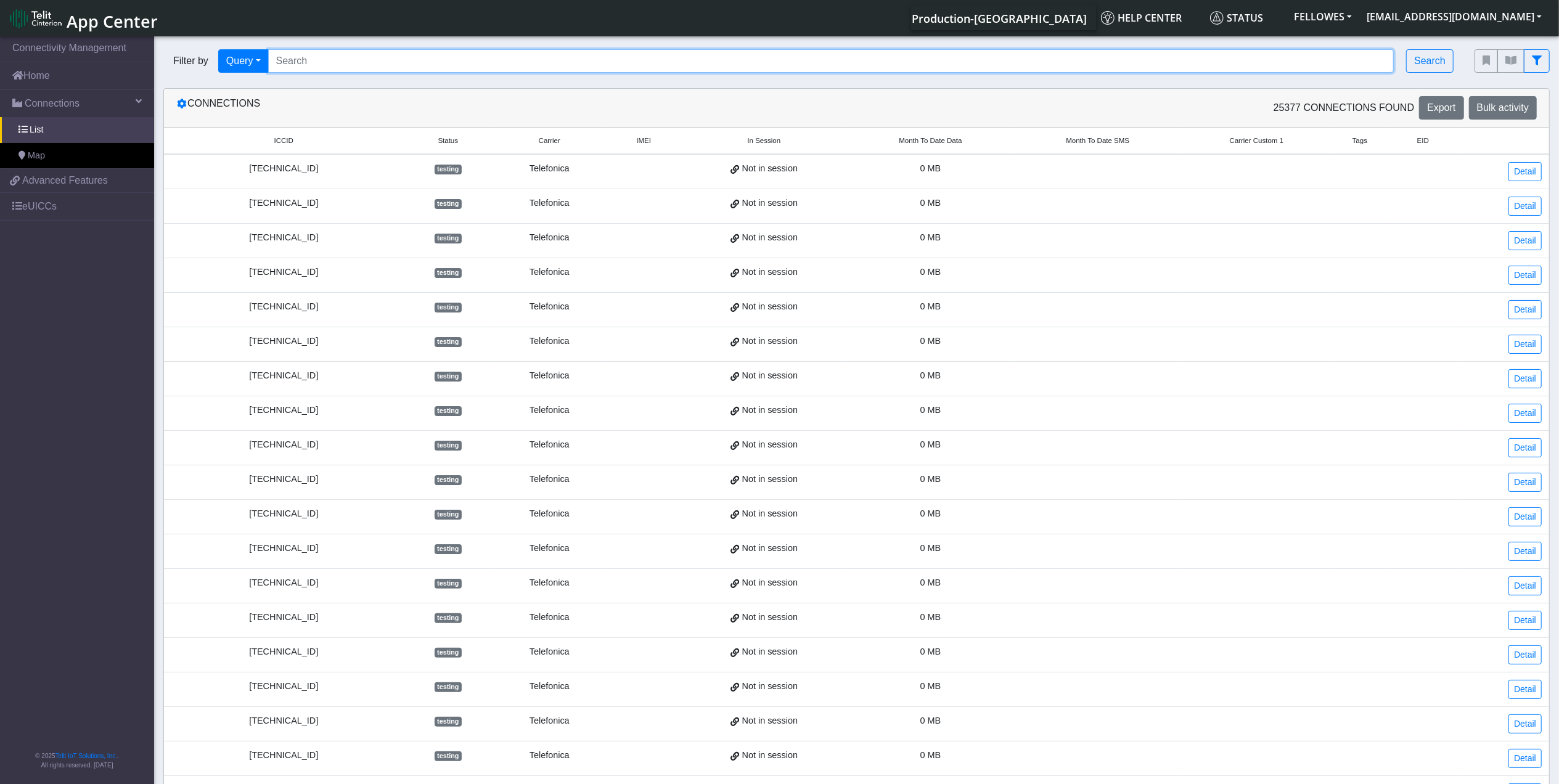
click at [338, 60] on input "Search..." at bounding box center [831, 61] width 1126 height 23
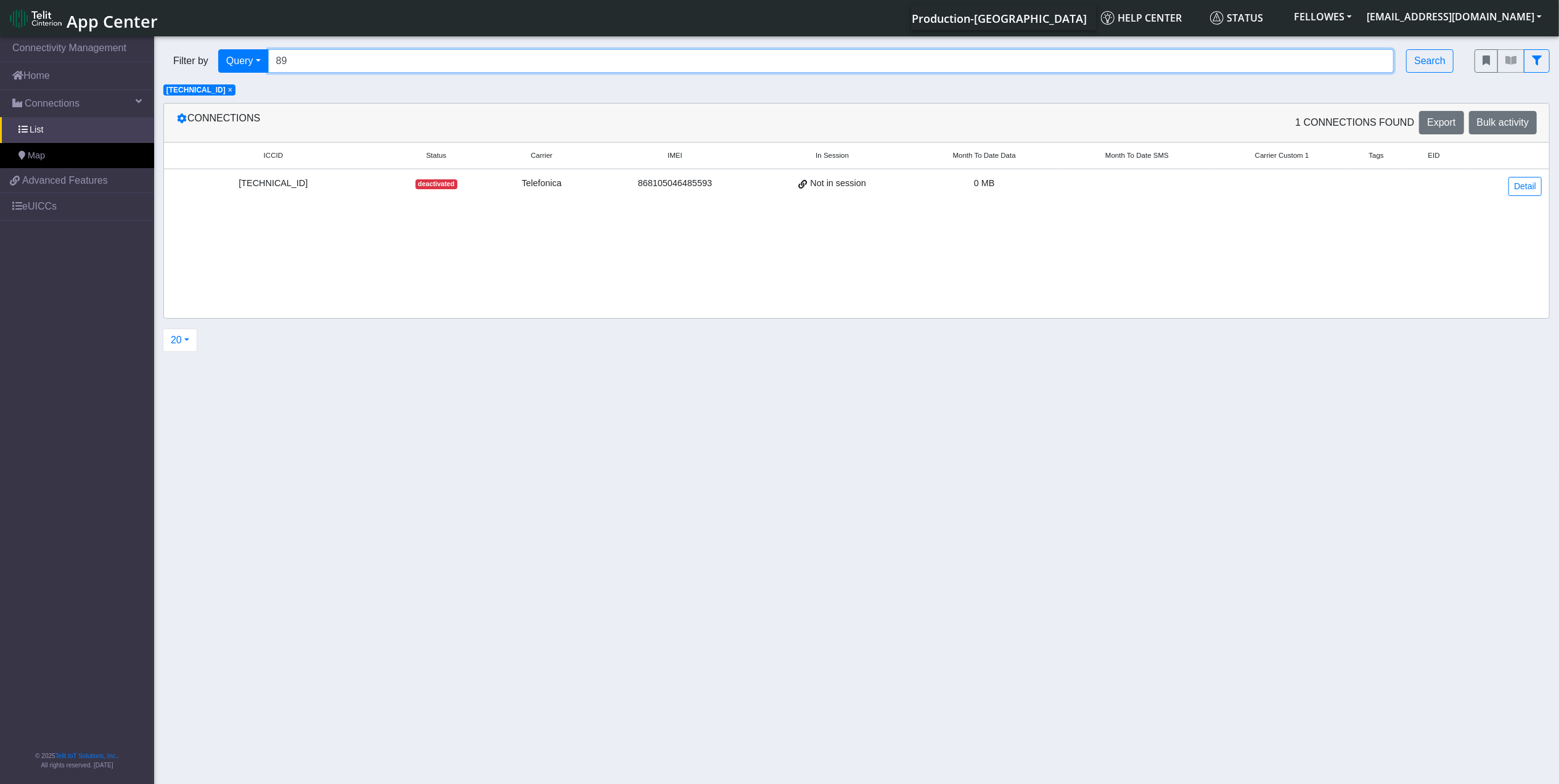
type input "8"
type input "89011703274014300638"
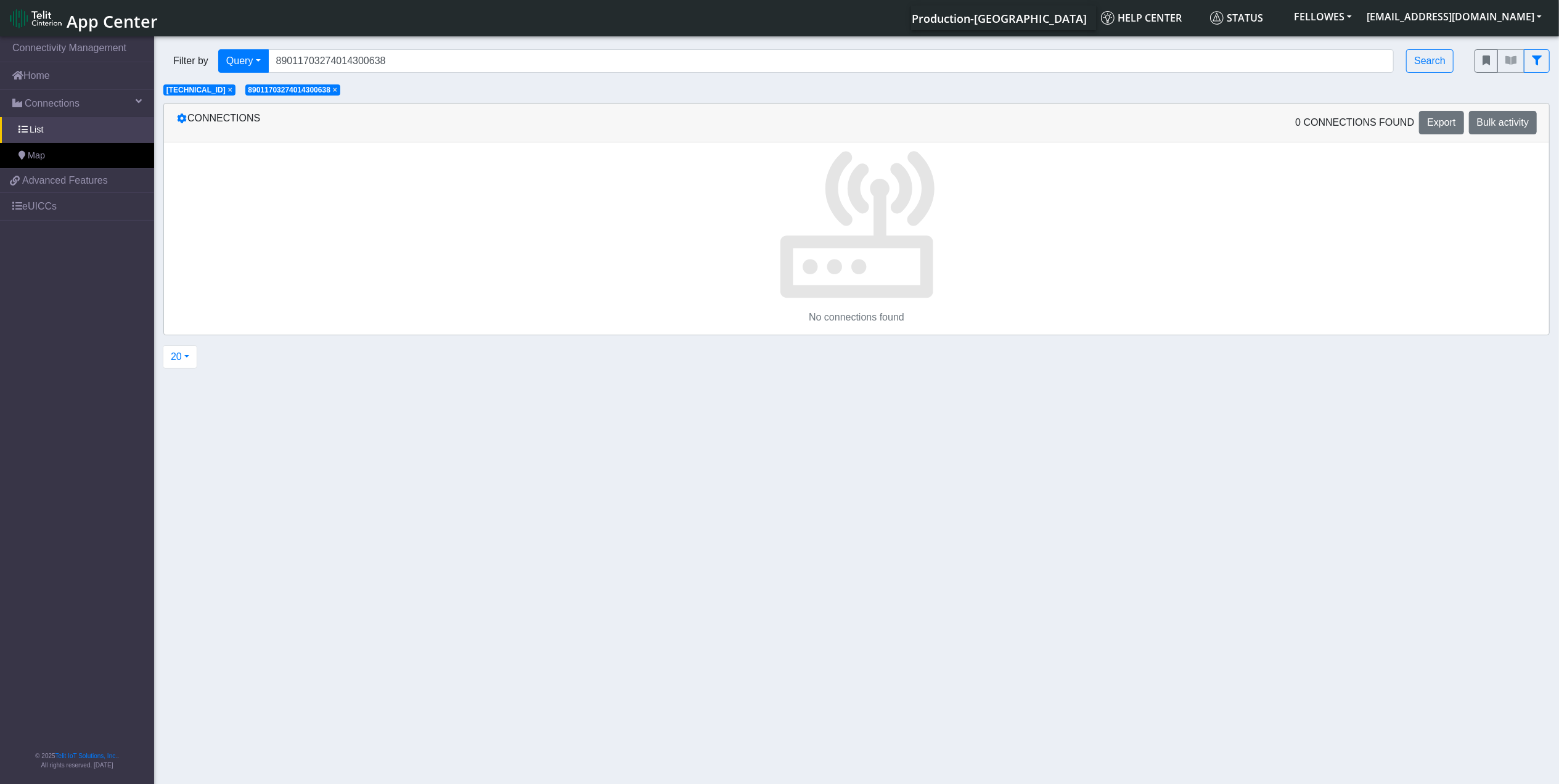
click at [232, 91] on span "×" at bounding box center [230, 90] width 5 height 9
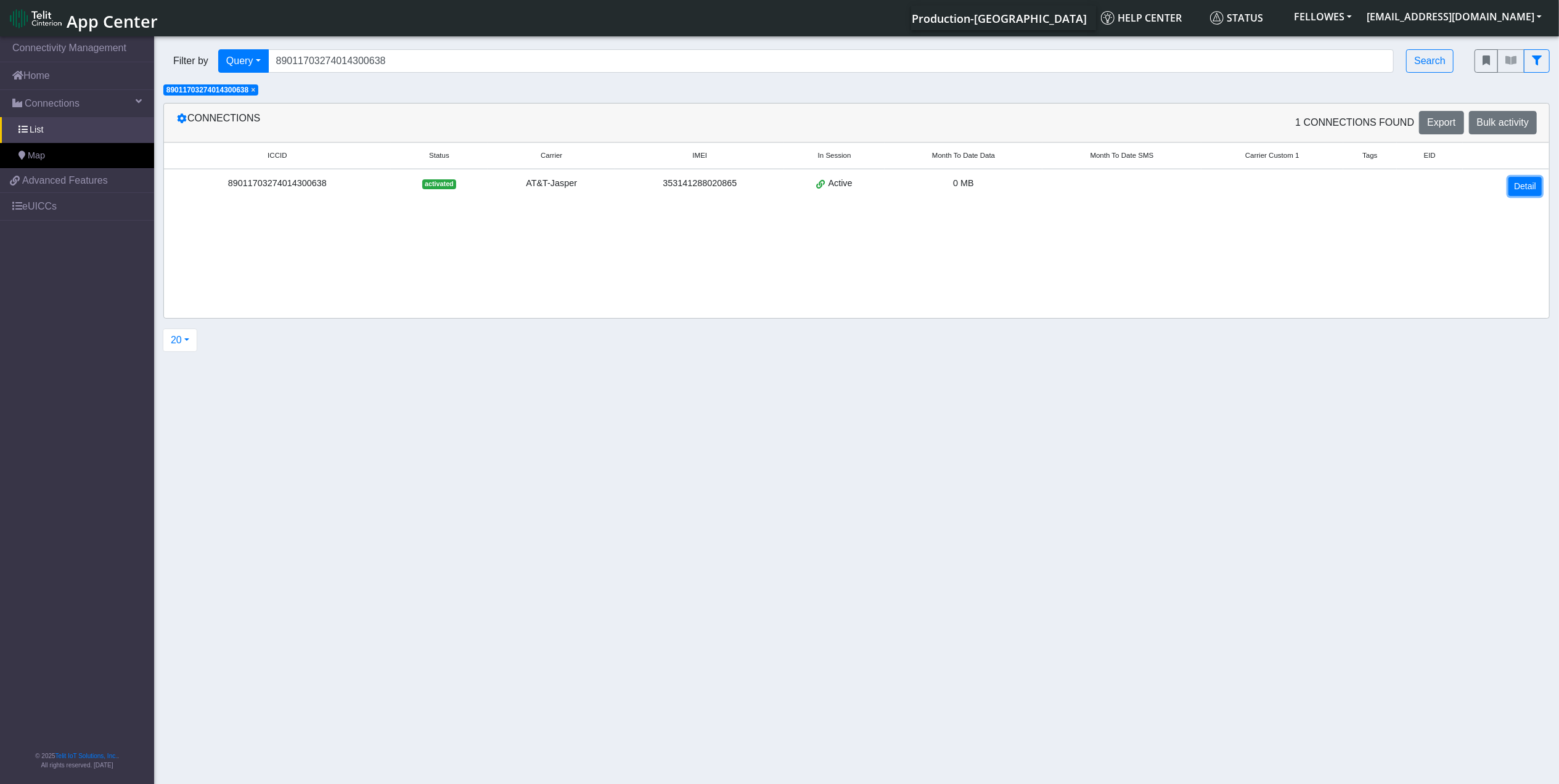
click at [1517, 192] on link "Detail" at bounding box center [1525, 186] width 33 height 19
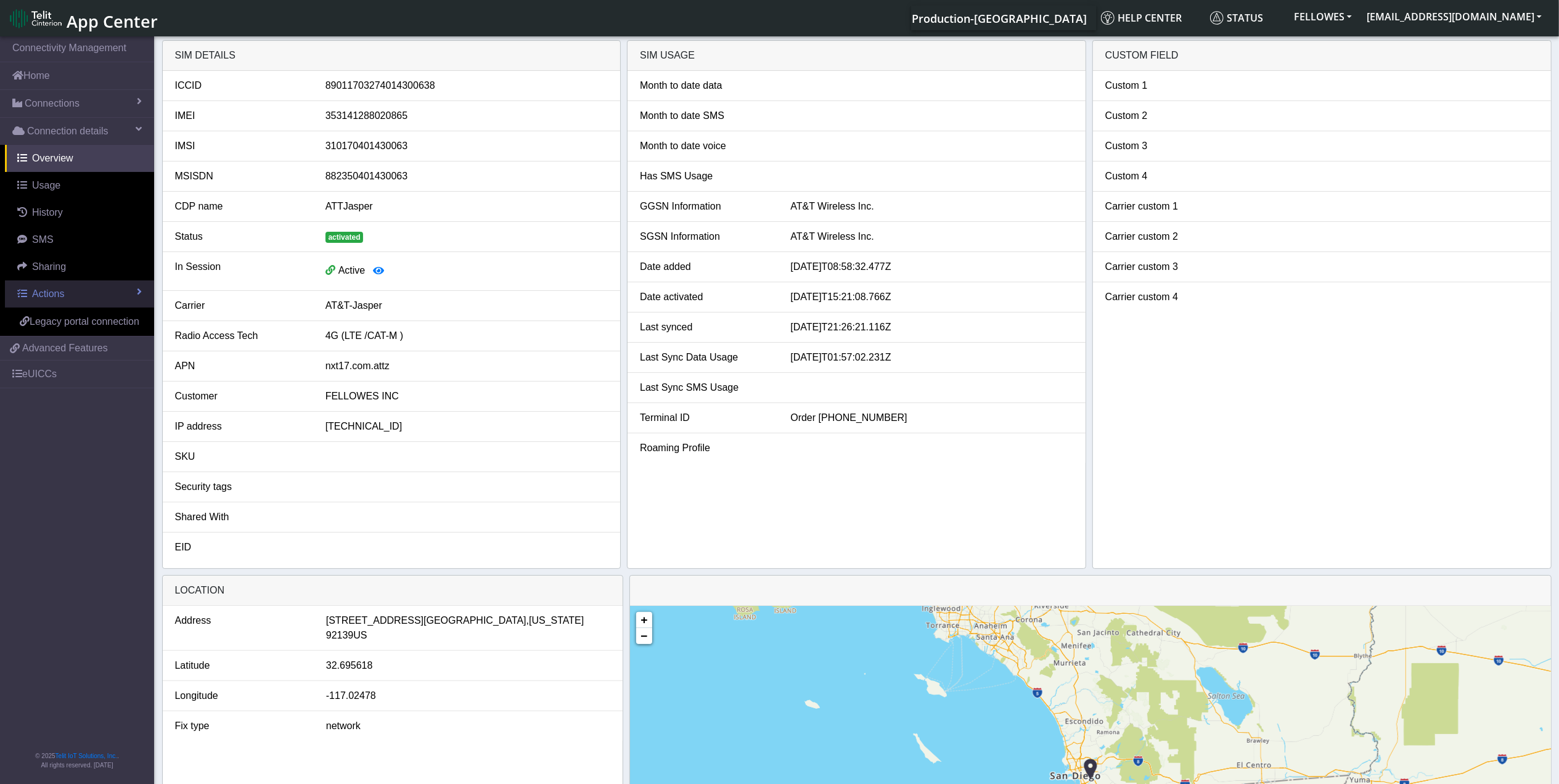
click at [84, 291] on link "Actions" at bounding box center [79, 294] width 149 height 27
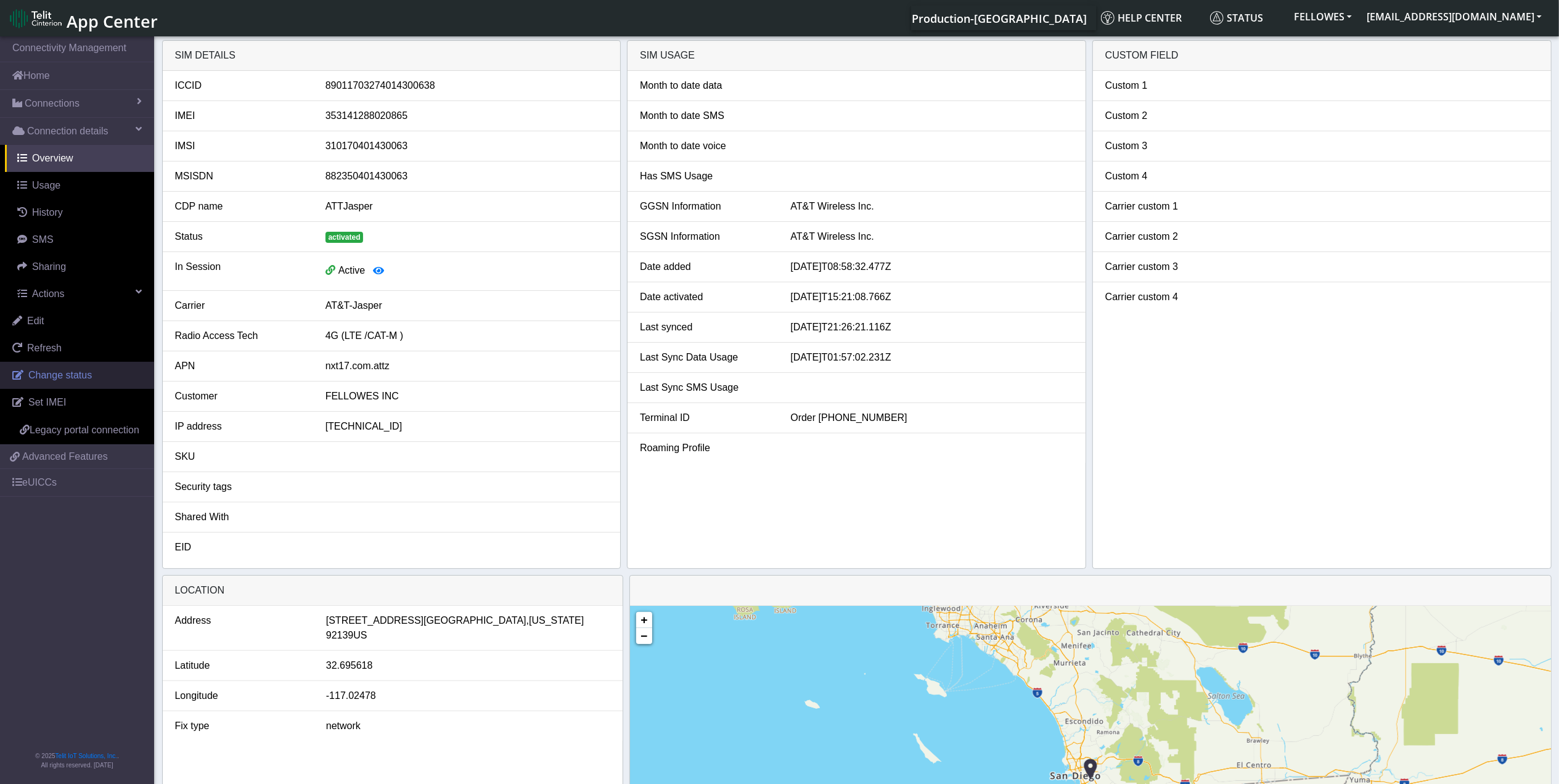
click at [81, 385] on link "Change status" at bounding box center [77, 375] width 155 height 27
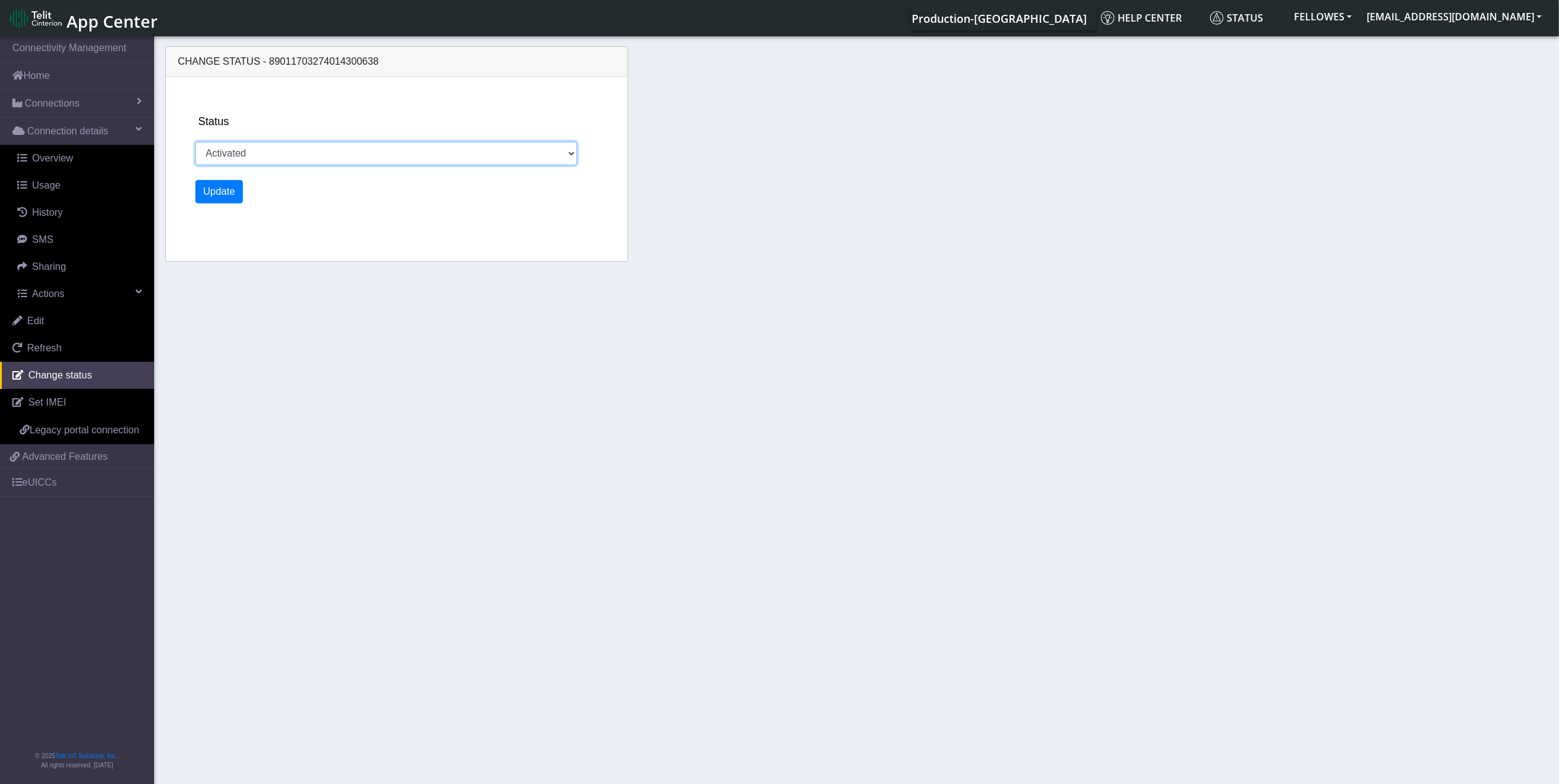
click at [257, 150] on select "Activated Ready Deactivated Inventory Retired" at bounding box center [386, 154] width 382 height 23
select select "deactivated"
click at [195, 142] on select "Activated Ready Deactivated Inventory Retired" at bounding box center [386, 154] width 382 height 23
click at [215, 183] on button "Update" at bounding box center [219, 191] width 48 height 23
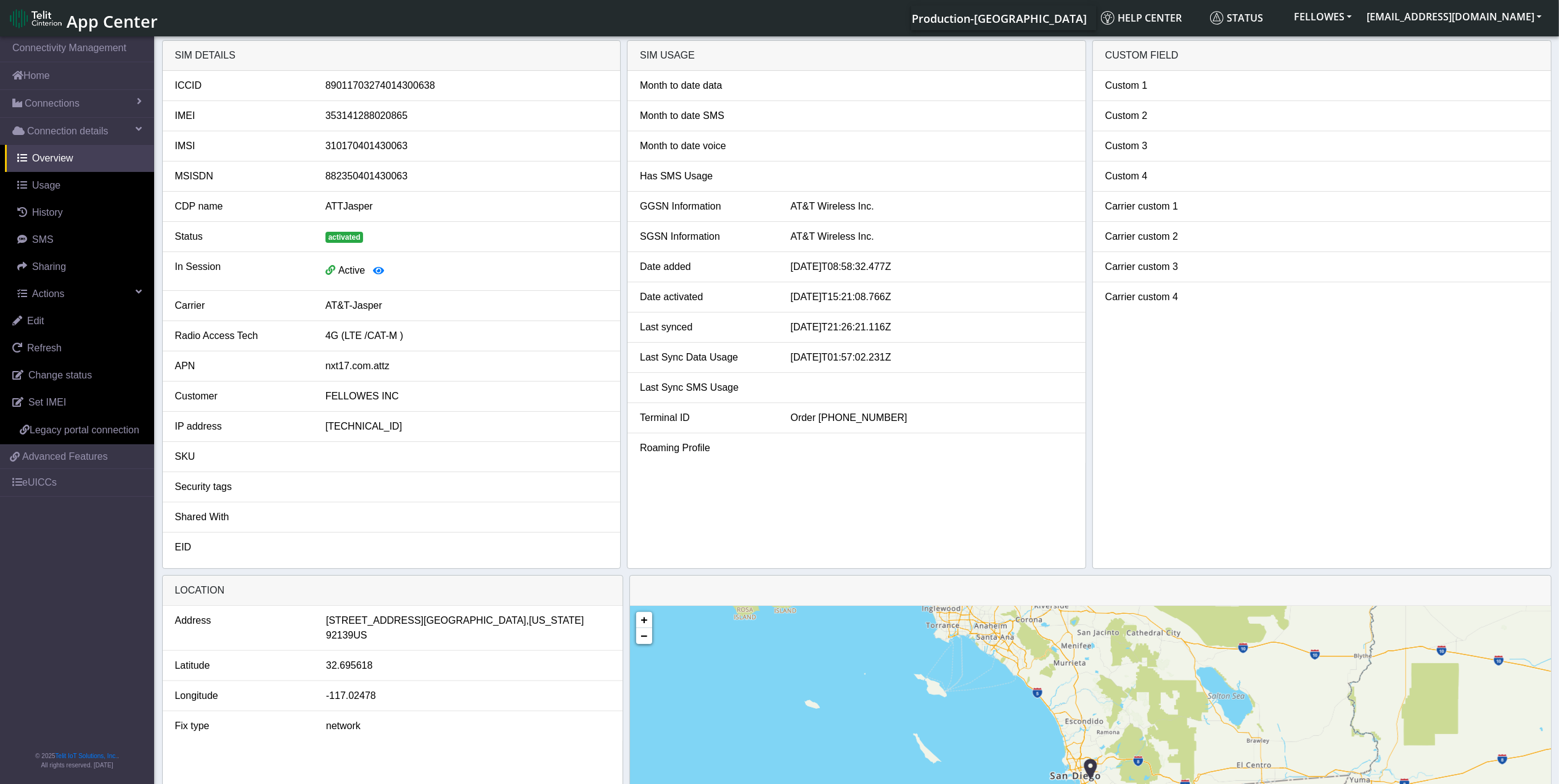
drag, startPoint x: 89, startPoint y: 107, endPoint x: 104, endPoint y: 119, distance: 19.2
click at [89, 107] on link "Connections" at bounding box center [77, 104] width 155 height 27
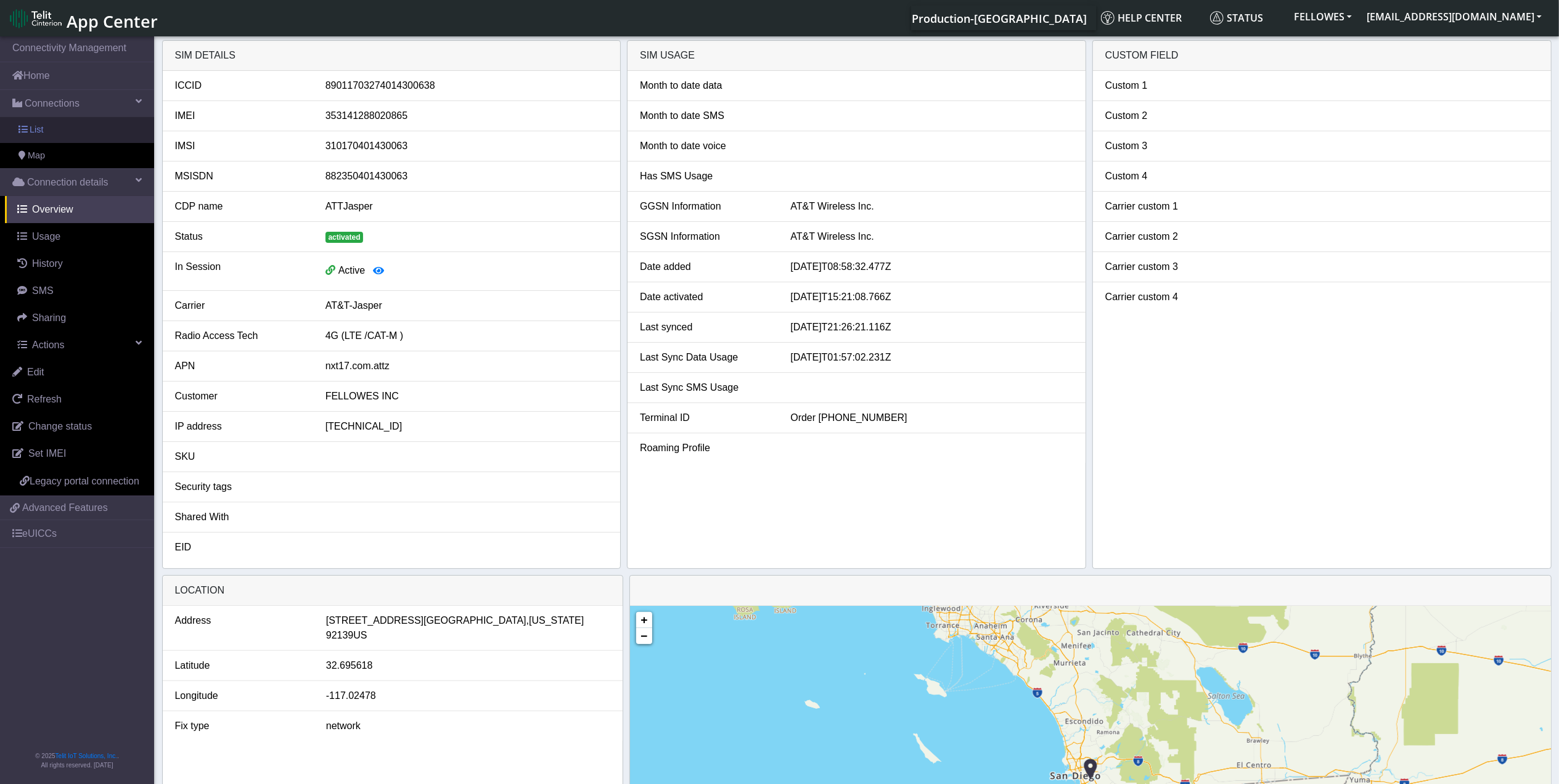
click at [108, 135] on link "List" at bounding box center [77, 130] width 155 height 26
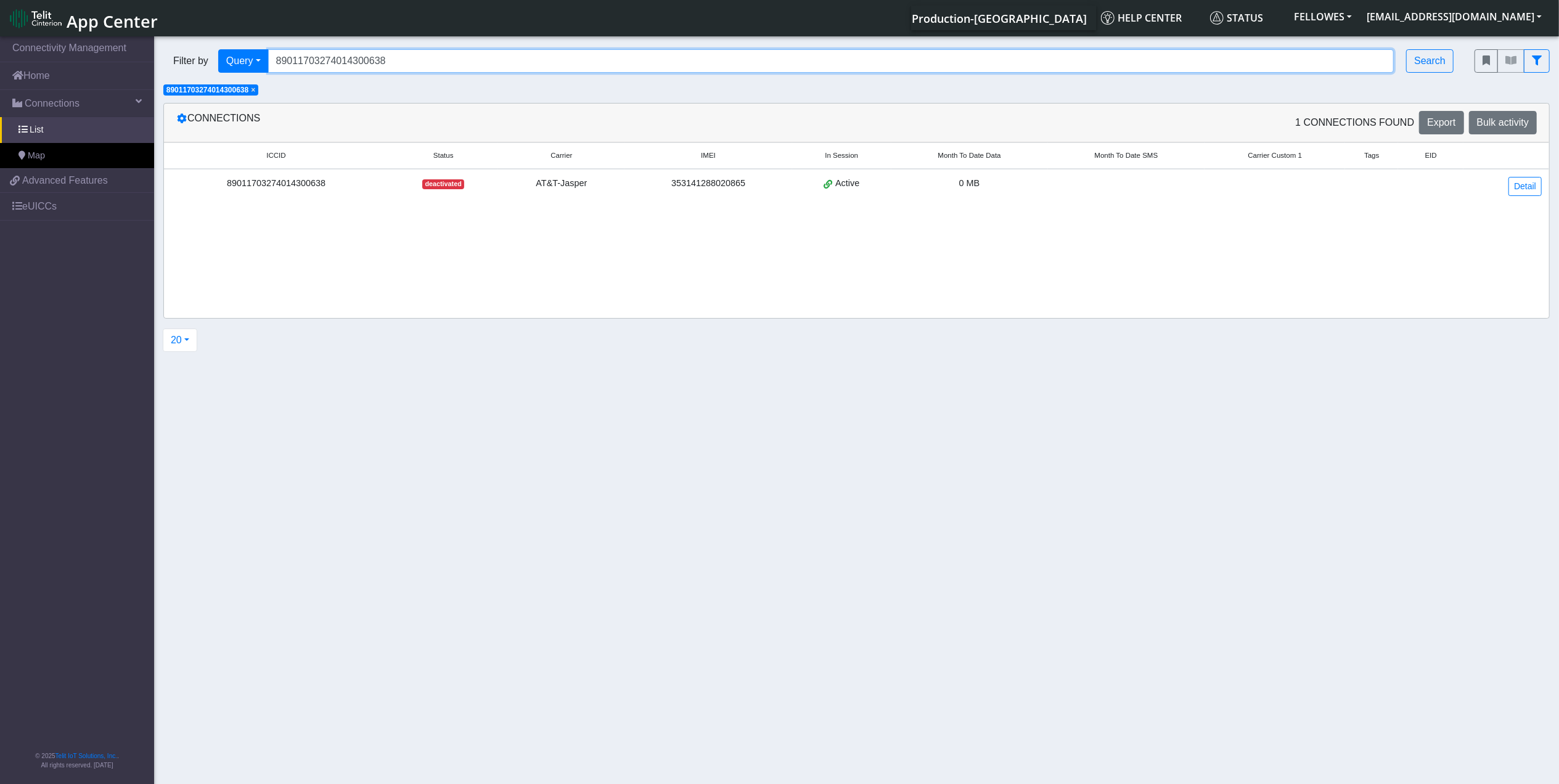
click at [373, 68] on input "89011703274014300638" at bounding box center [831, 61] width 1126 height 23
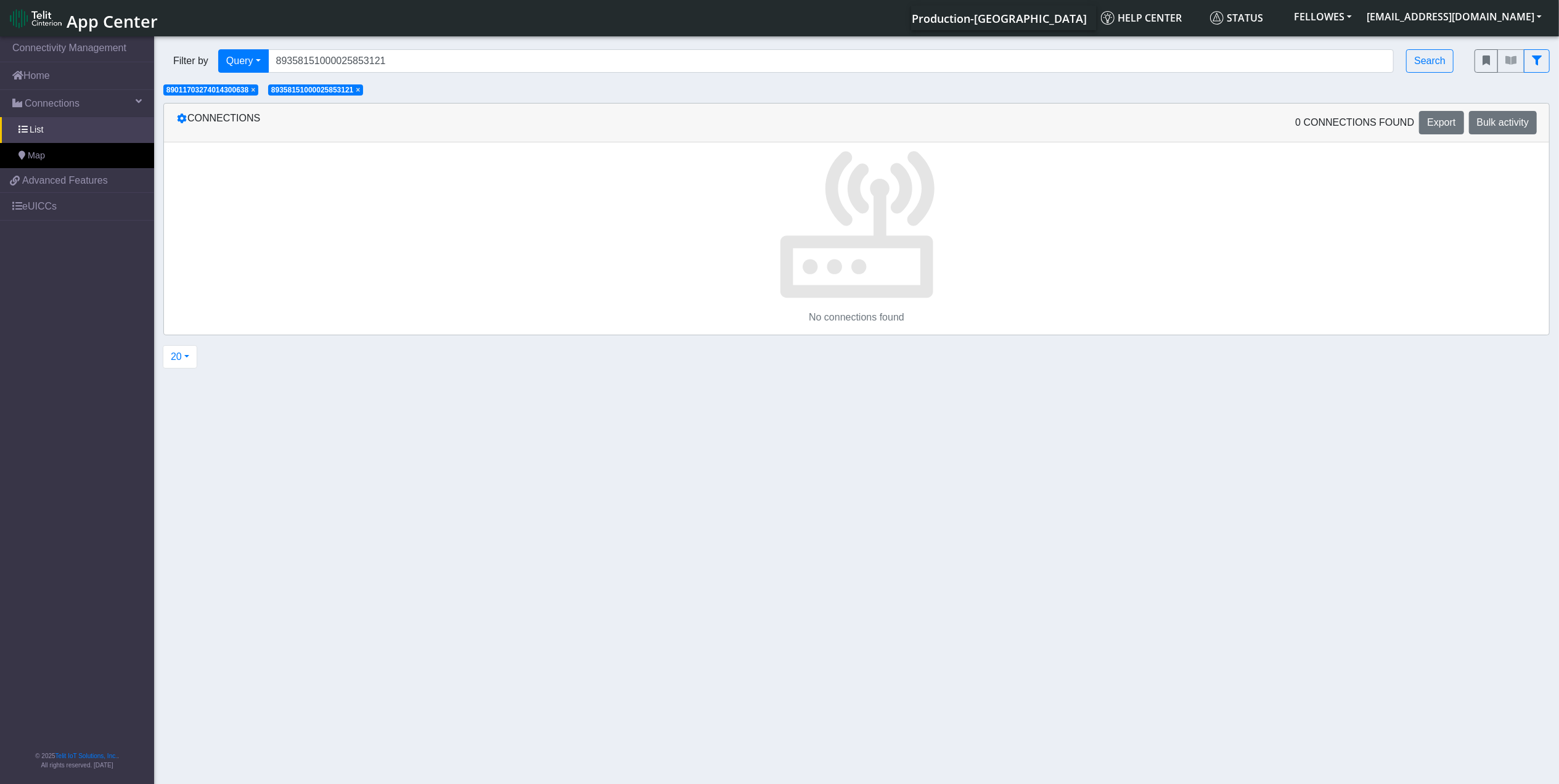
click at [252, 89] on span "× 89011703274014300638" at bounding box center [211, 89] width 95 height 11
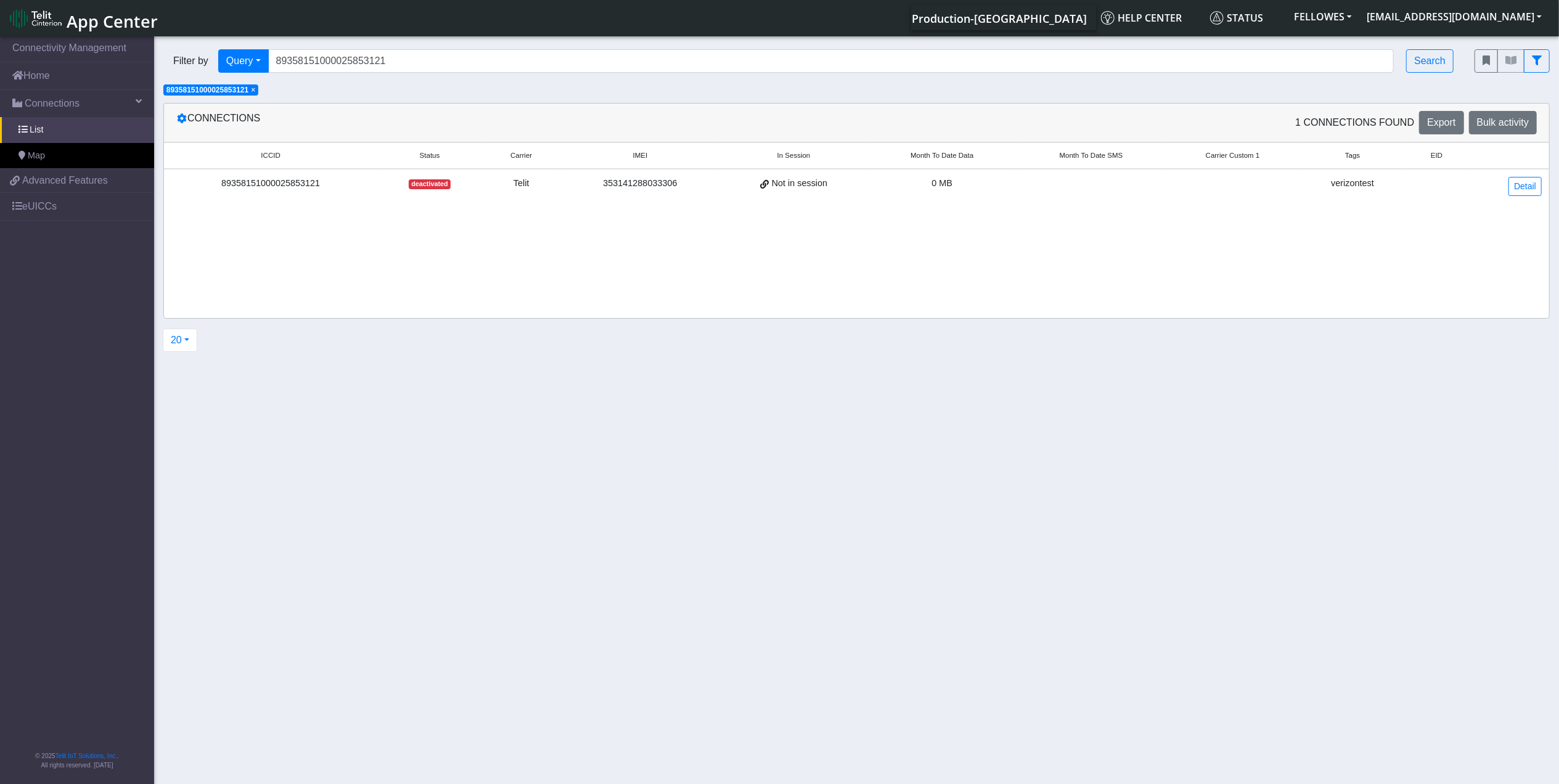
click at [255, 89] on span "×" at bounding box center [253, 90] width 5 height 9
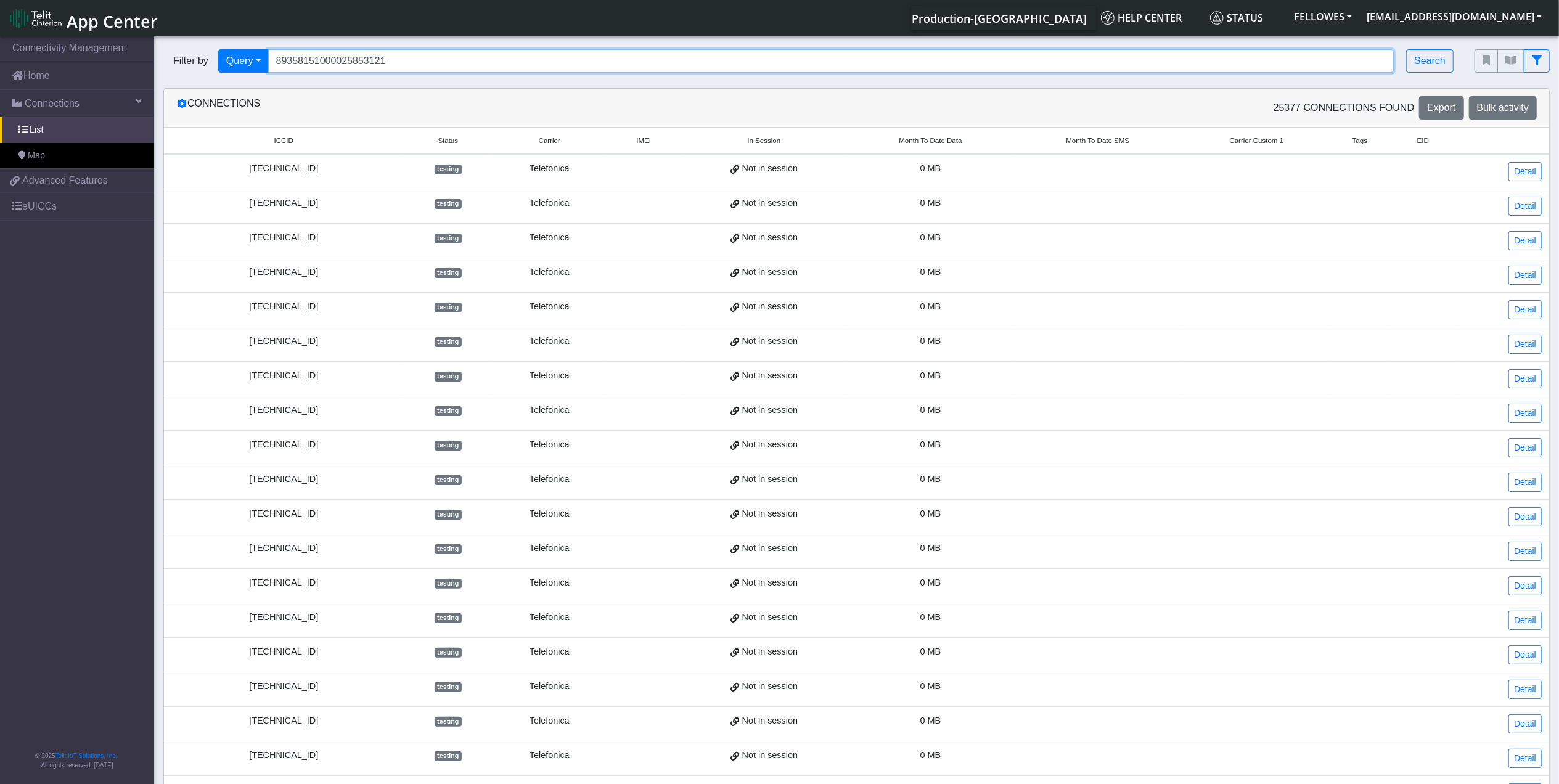
click at [400, 57] on input "89358151000025853121" at bounding box center [831, 61] width 1126 height 23
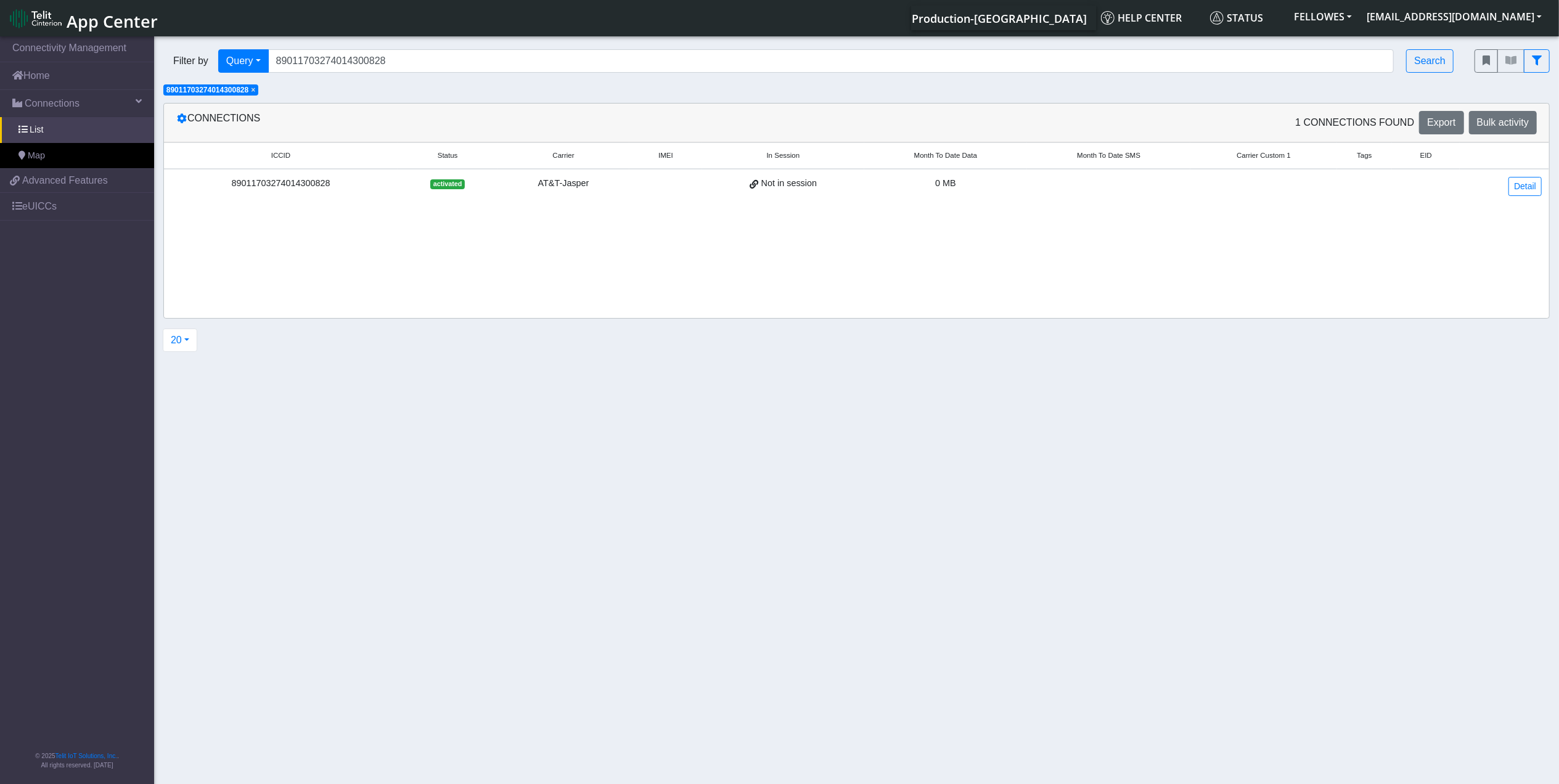
click at [254, 89] on span "×" at bounding box center [253, 90] width 5 height 9
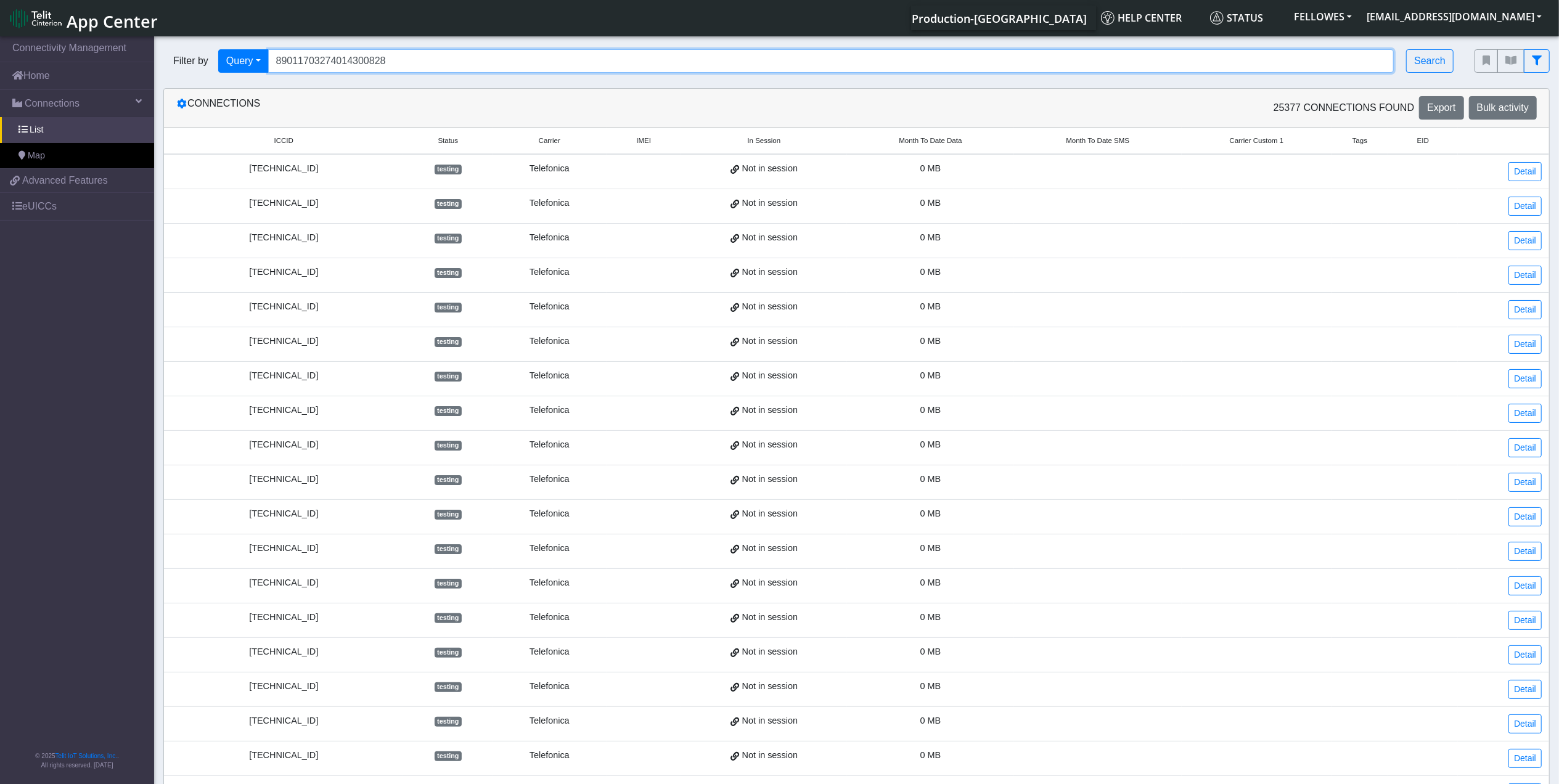
click at [383, 67] on input "89011703274014300828" at bounding box center [831, 61] width 1126 height 23
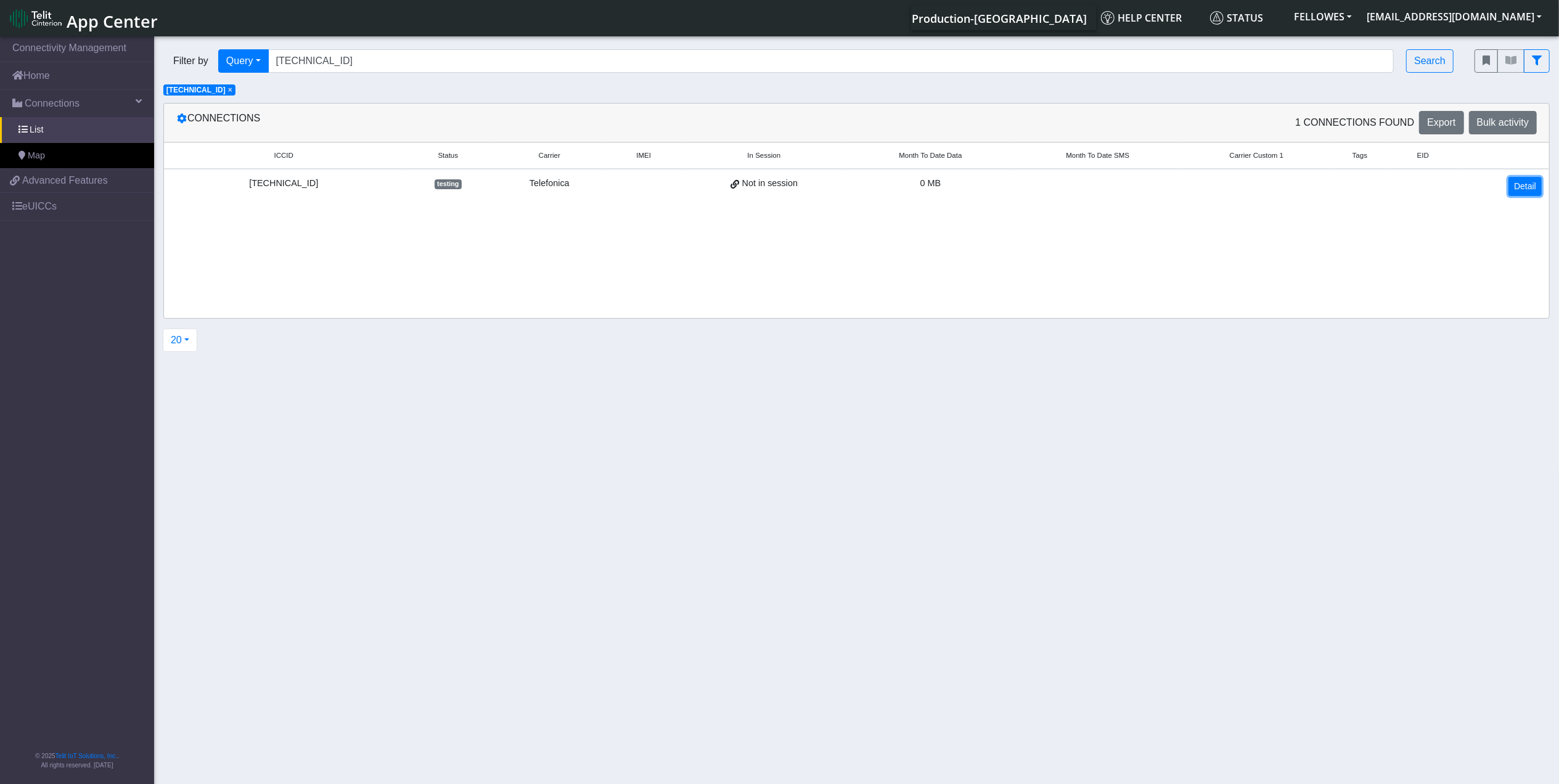
click at [1527, 187] on link "Detail" at bounding box center [1525, 186] width 33 height 19
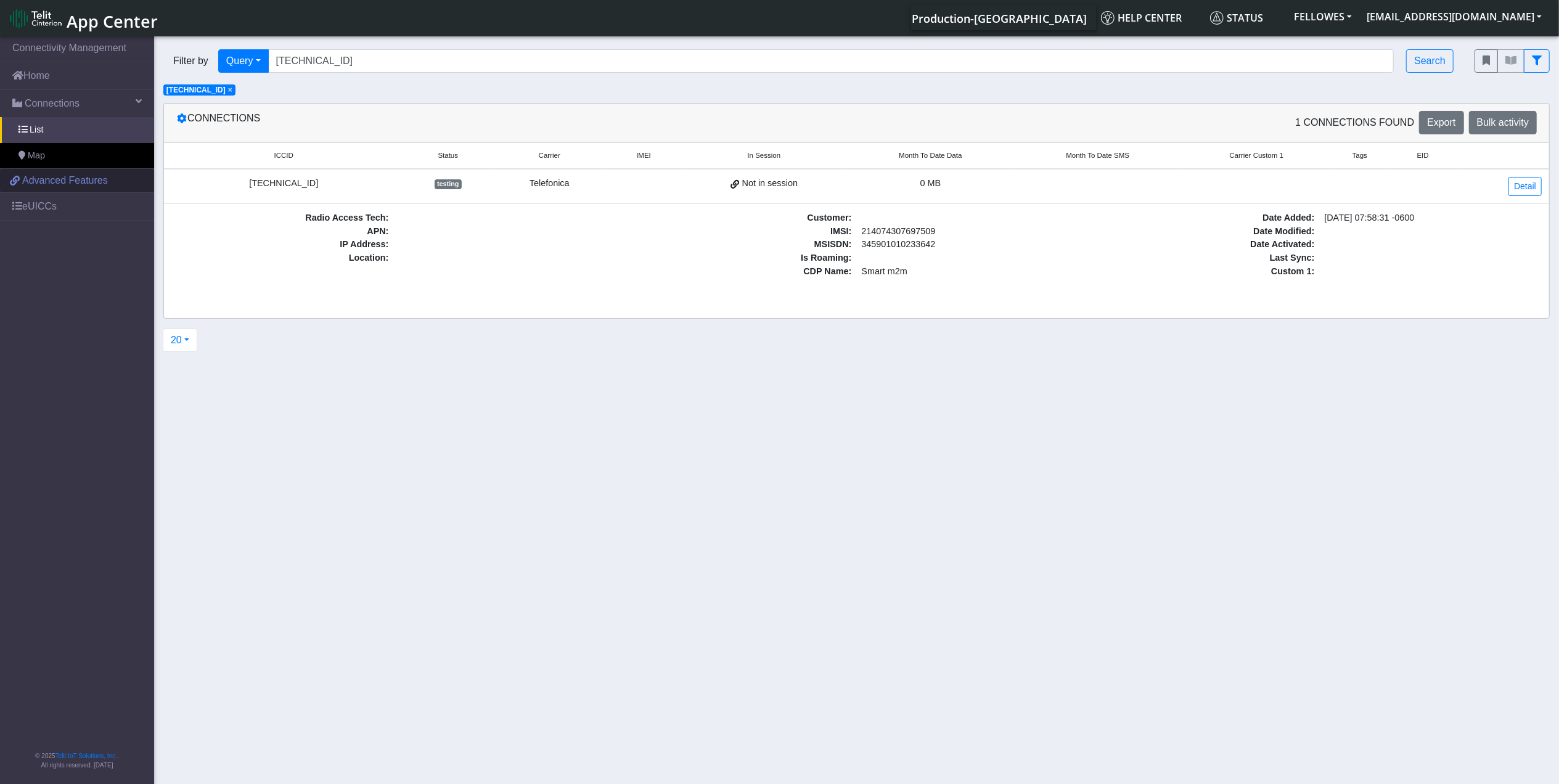
click at [80, 183] on span "Advanced Features" at bounding box center [65, 181] width 86 height 14
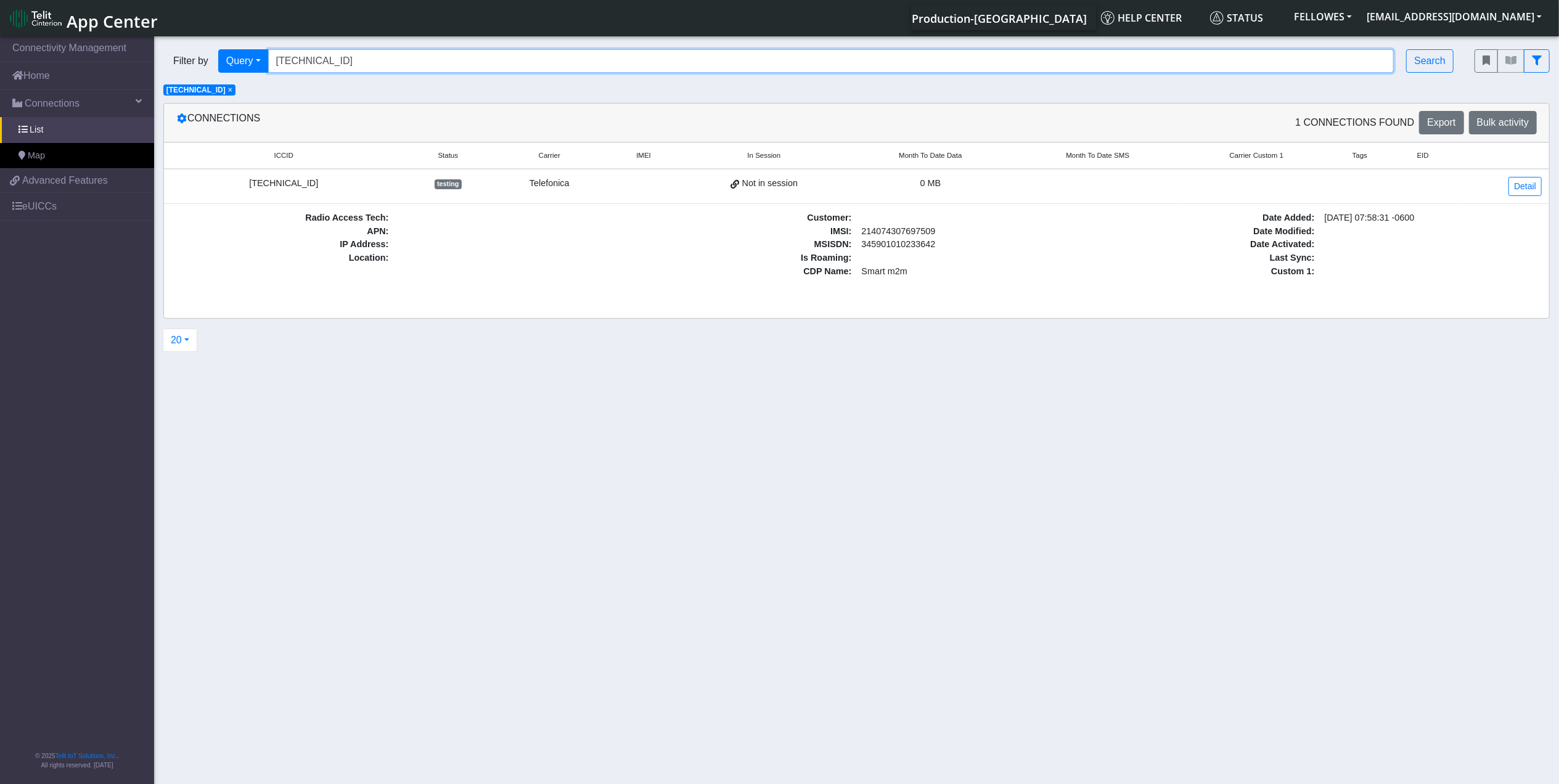
click at [418, 60] on input "[TECHNICAL_ID]" at bounding box center [831, 61] width 1126 height 23
type input "89011703274014300851"
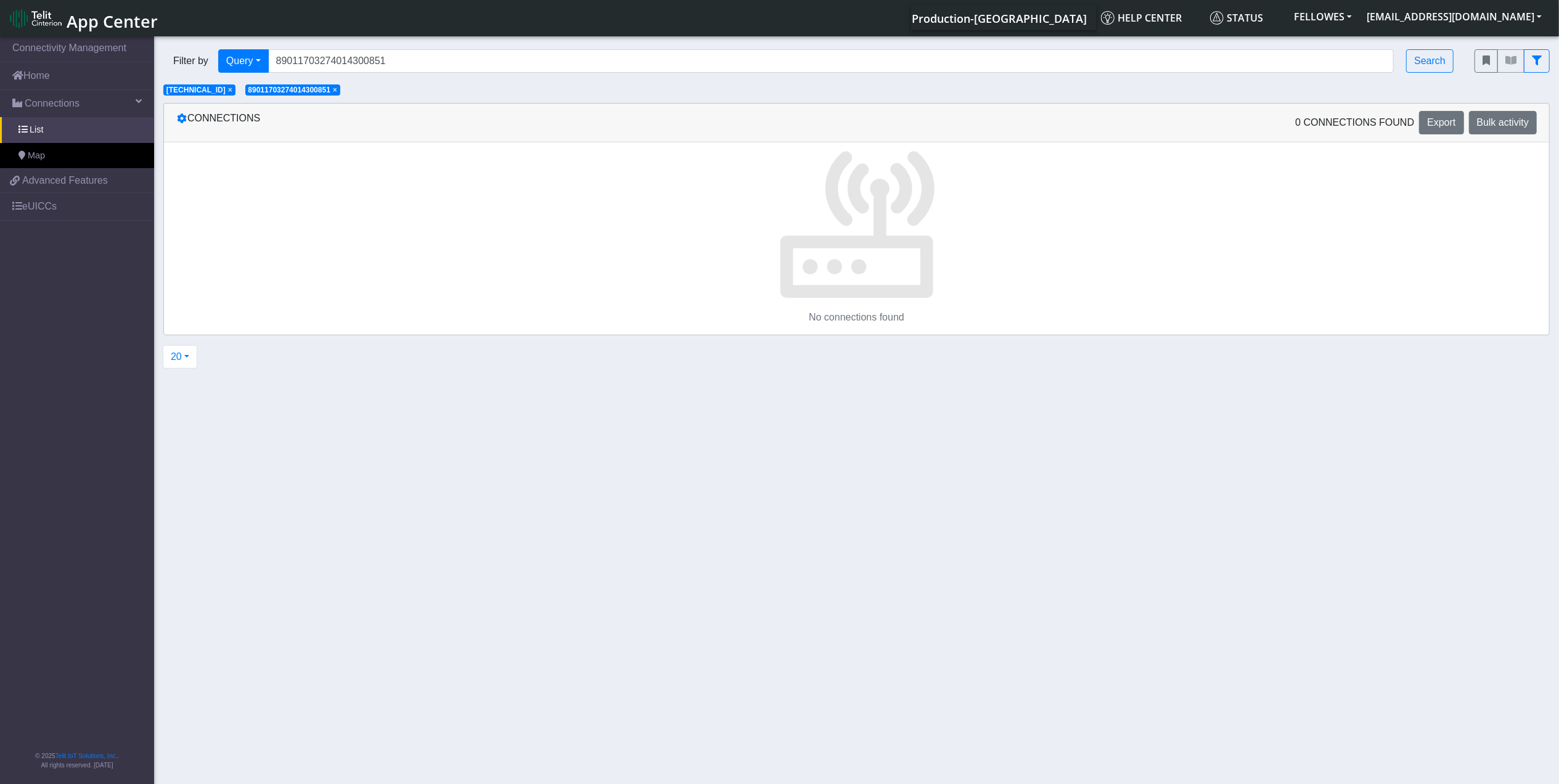
click at [232, 89] on span "×" at bounding box center [230, 90] width 5 height 9
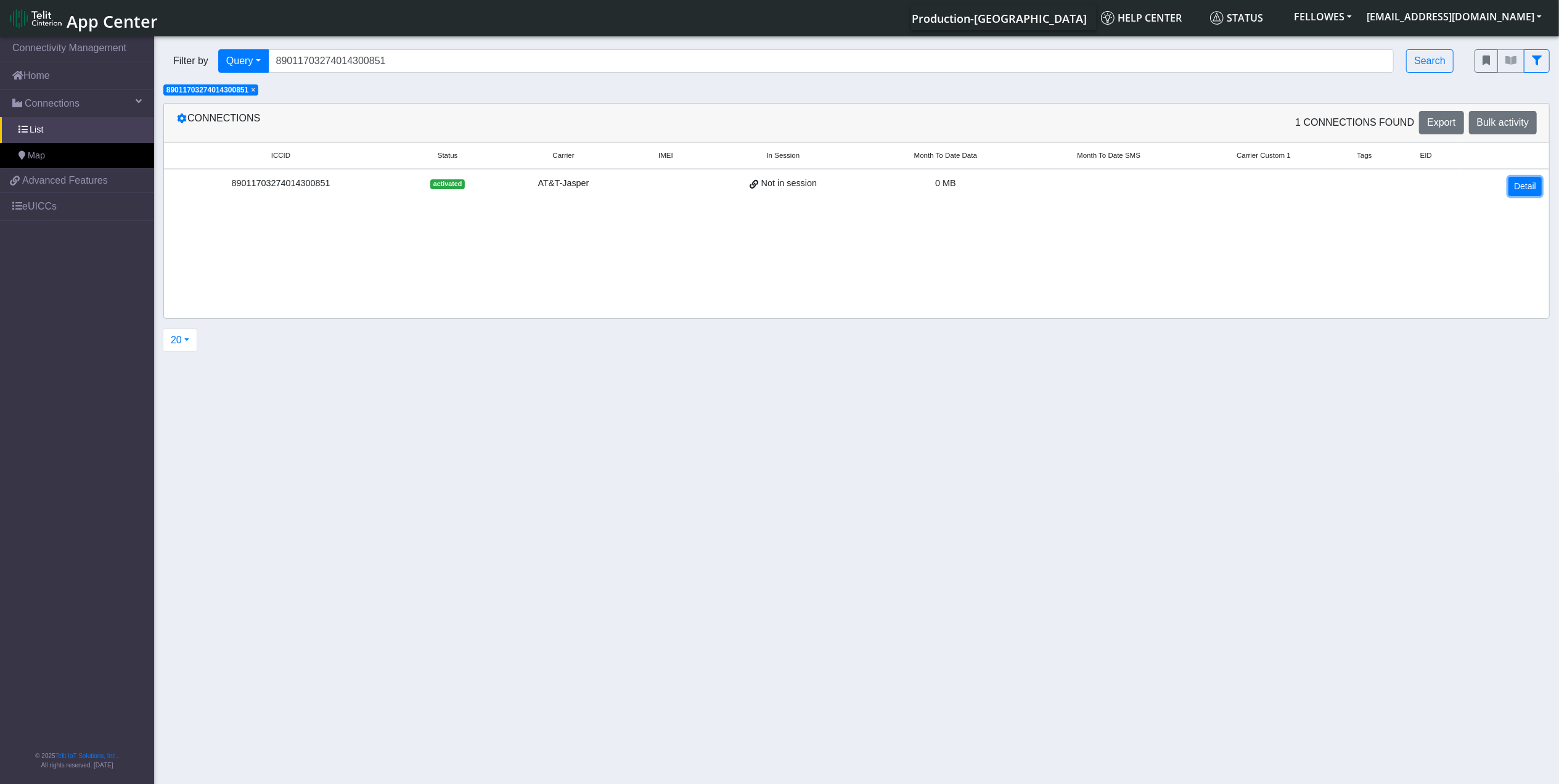
click at [1539, 181] on link "Detail" at bounding box center [1525, 186] width 33 height 19
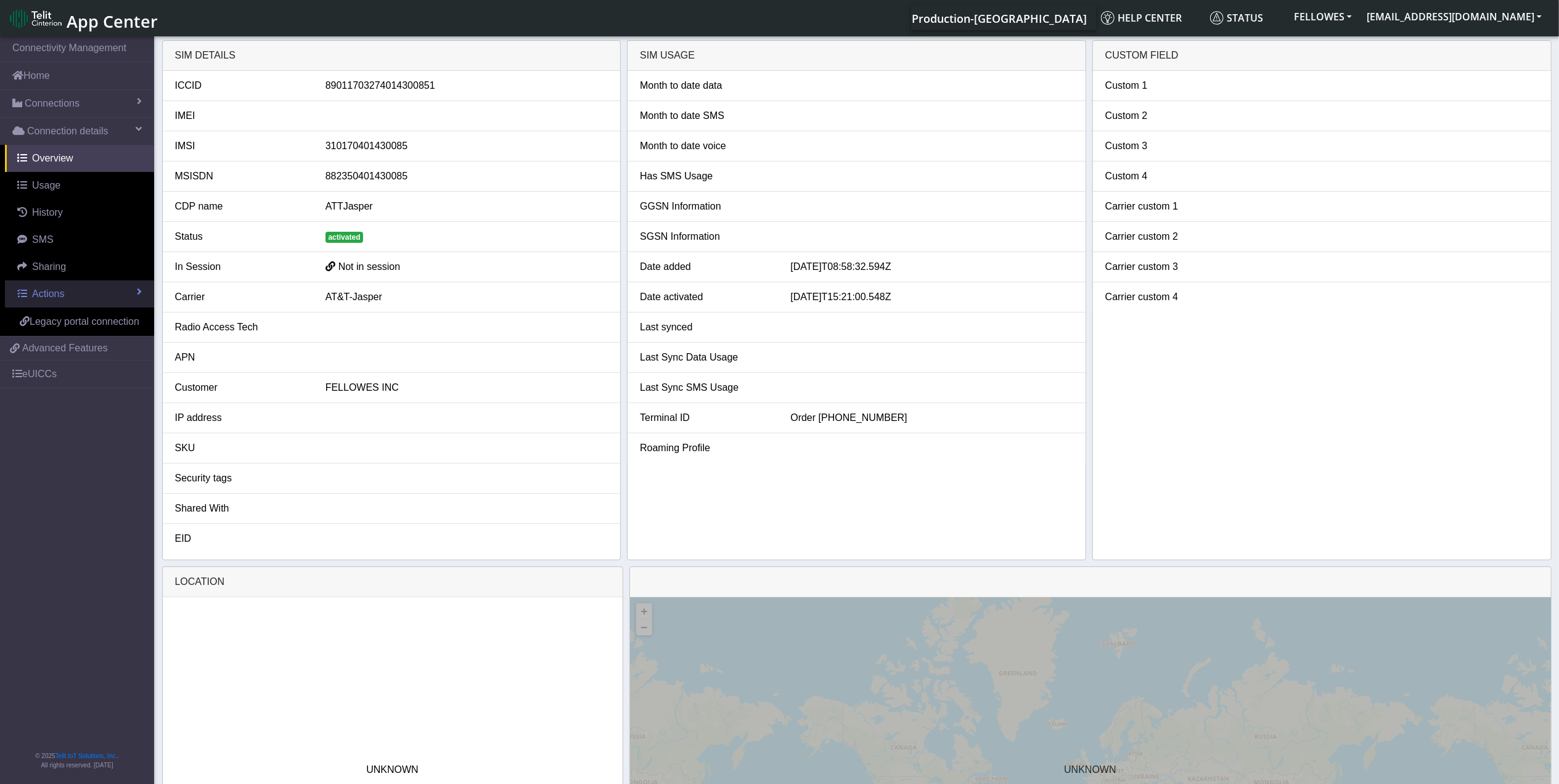
click at [92, 292] on link "Actions" at bounding box center [79, 294] width 149 height 27
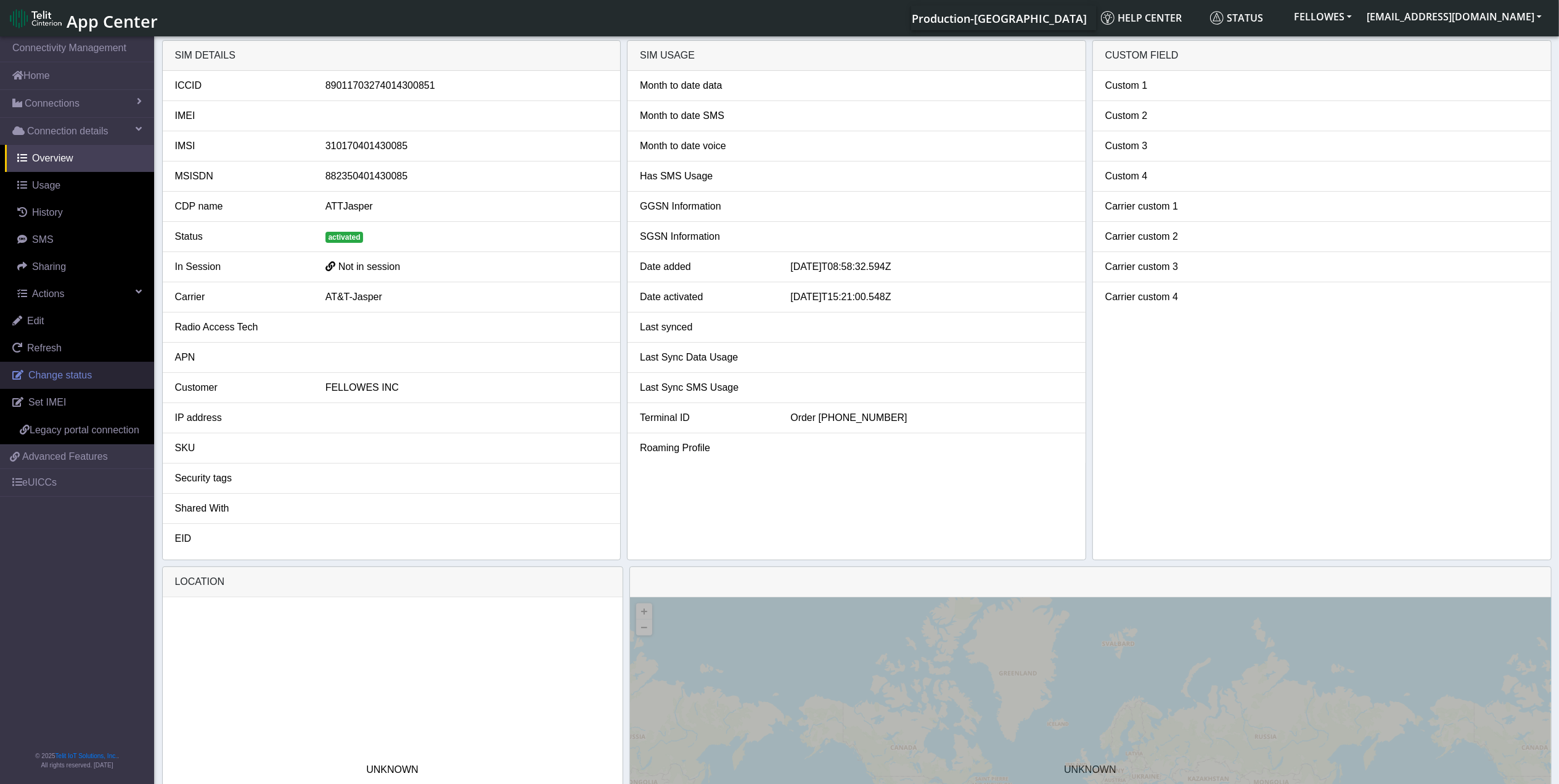
click at [89, 380] on span "Change status" at bounding box center [60, 375] width 63 height 11
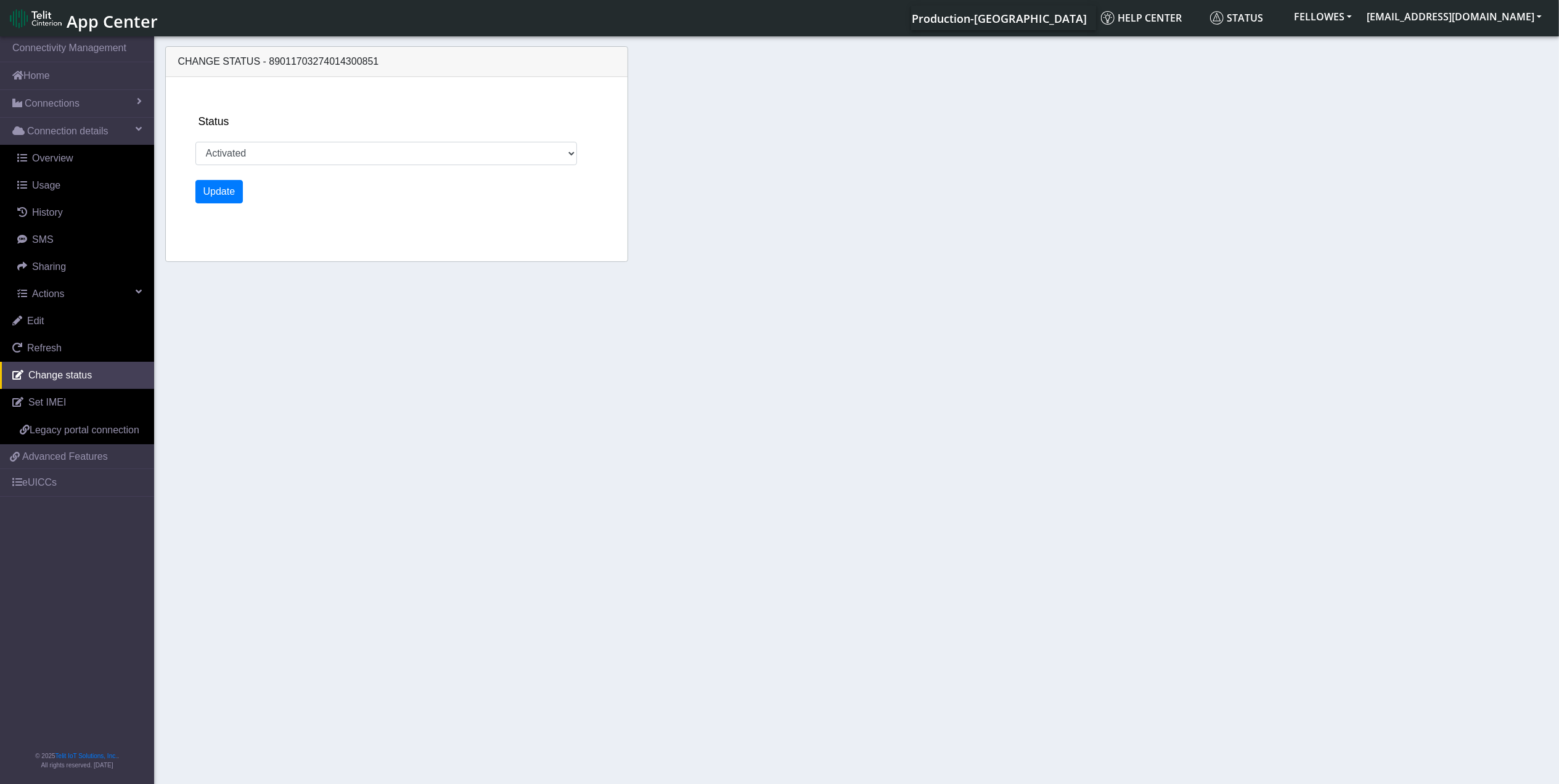
click at [259, 177] on div "Status Activated Ready Deactivated Inventory Retired Update" at bounding box center [408, 169] width 434 height 184
drag, startPoint x: 264, startPoint y: 154, endPoint x: 257, endPoint y: 168, distance: 15.7
click at [264, 154] on select "Activated Ready Deactivated Inventory Retired" at bounding box center [386, 154] width 382 height 23
select select "deactivated"
click at [195, 142] on select "Activated Ready Deactivated Inventory Retired" at bounding box center [386, 154] width 382 height 23
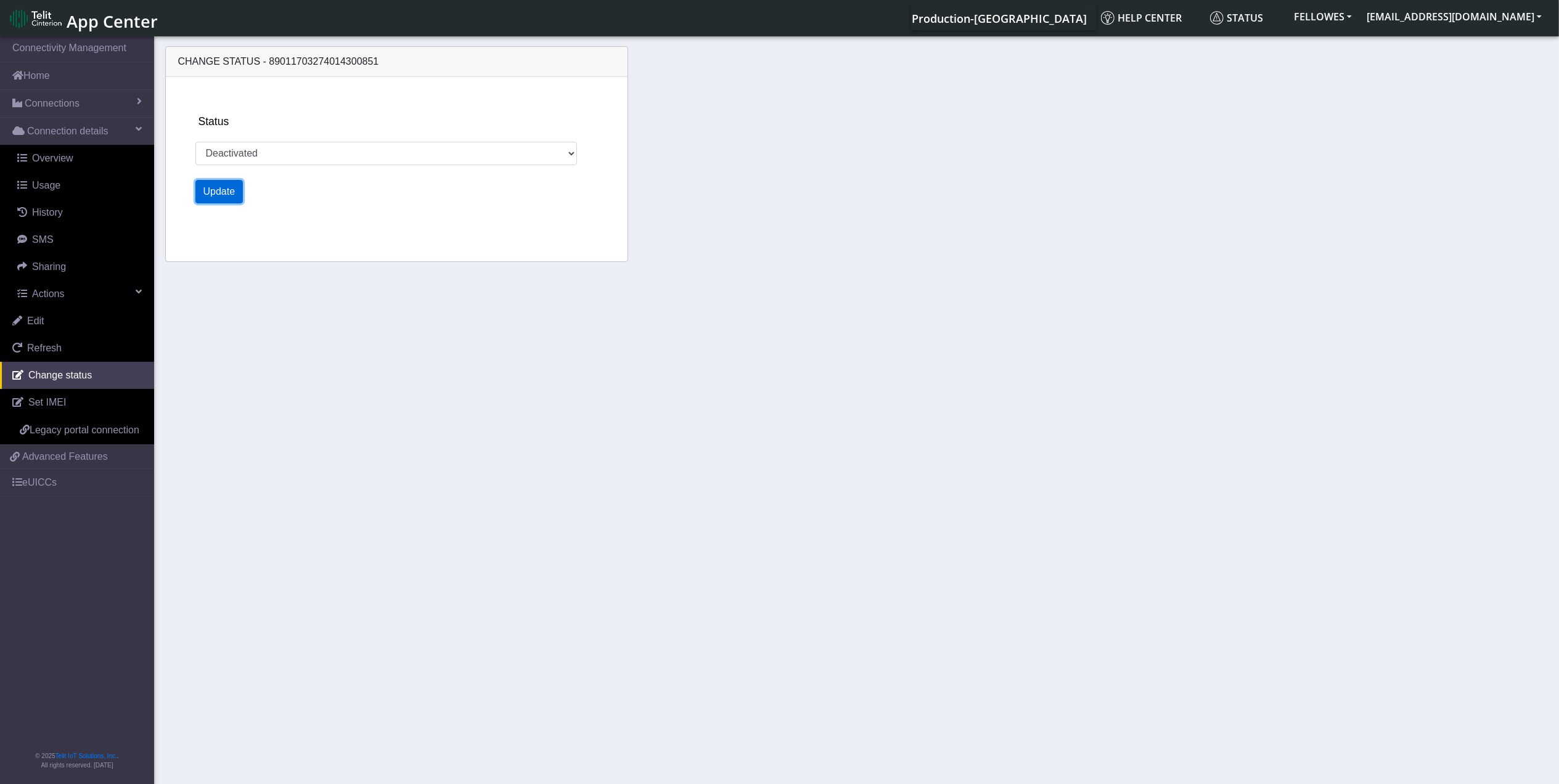
click at [222, 191] on button "Update" at bounding box center [219, 191] width 48 height 23
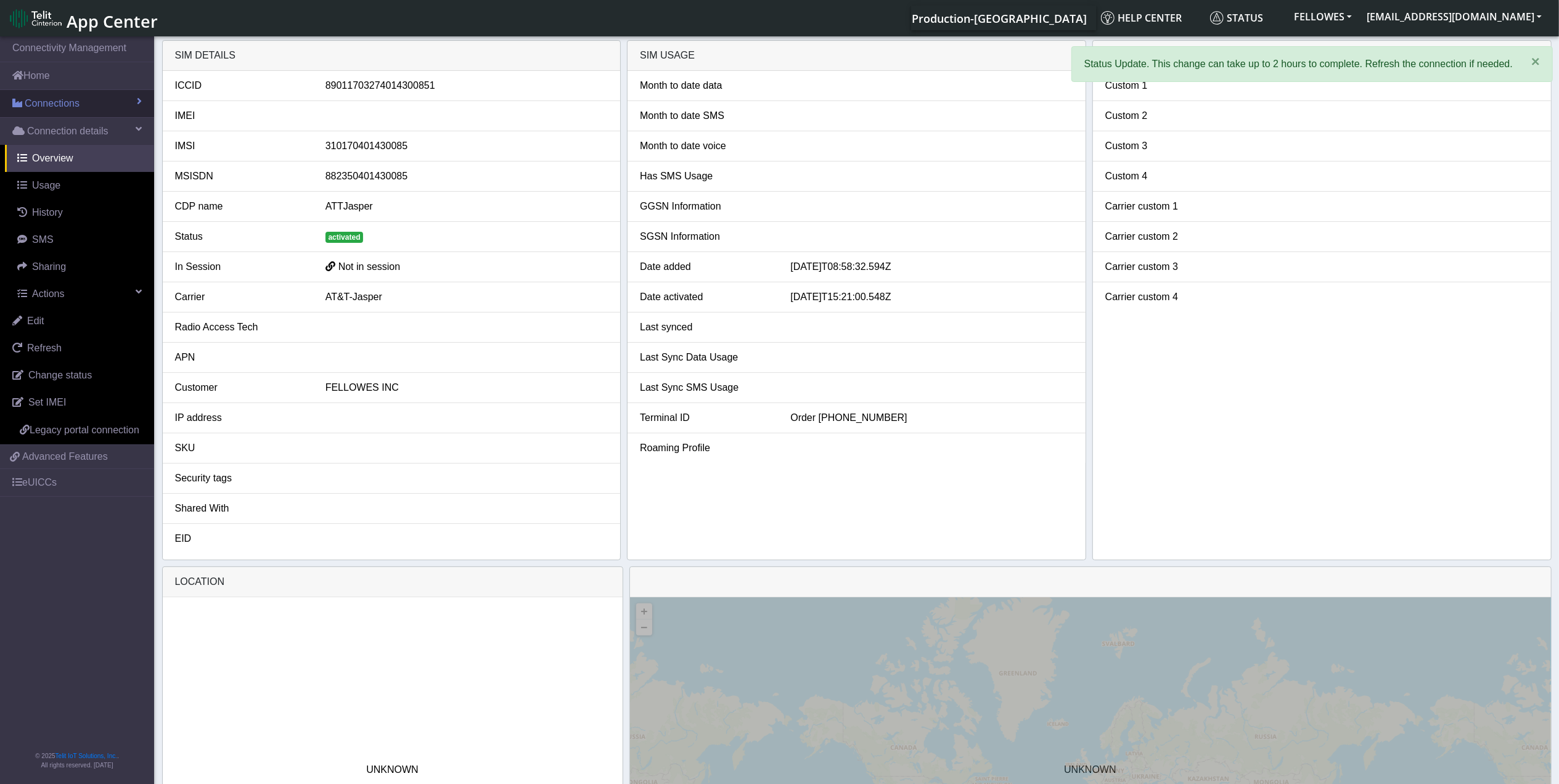
click at [77, 100] on span "Connections" at bounding box center [52, 103] width 55 height 14
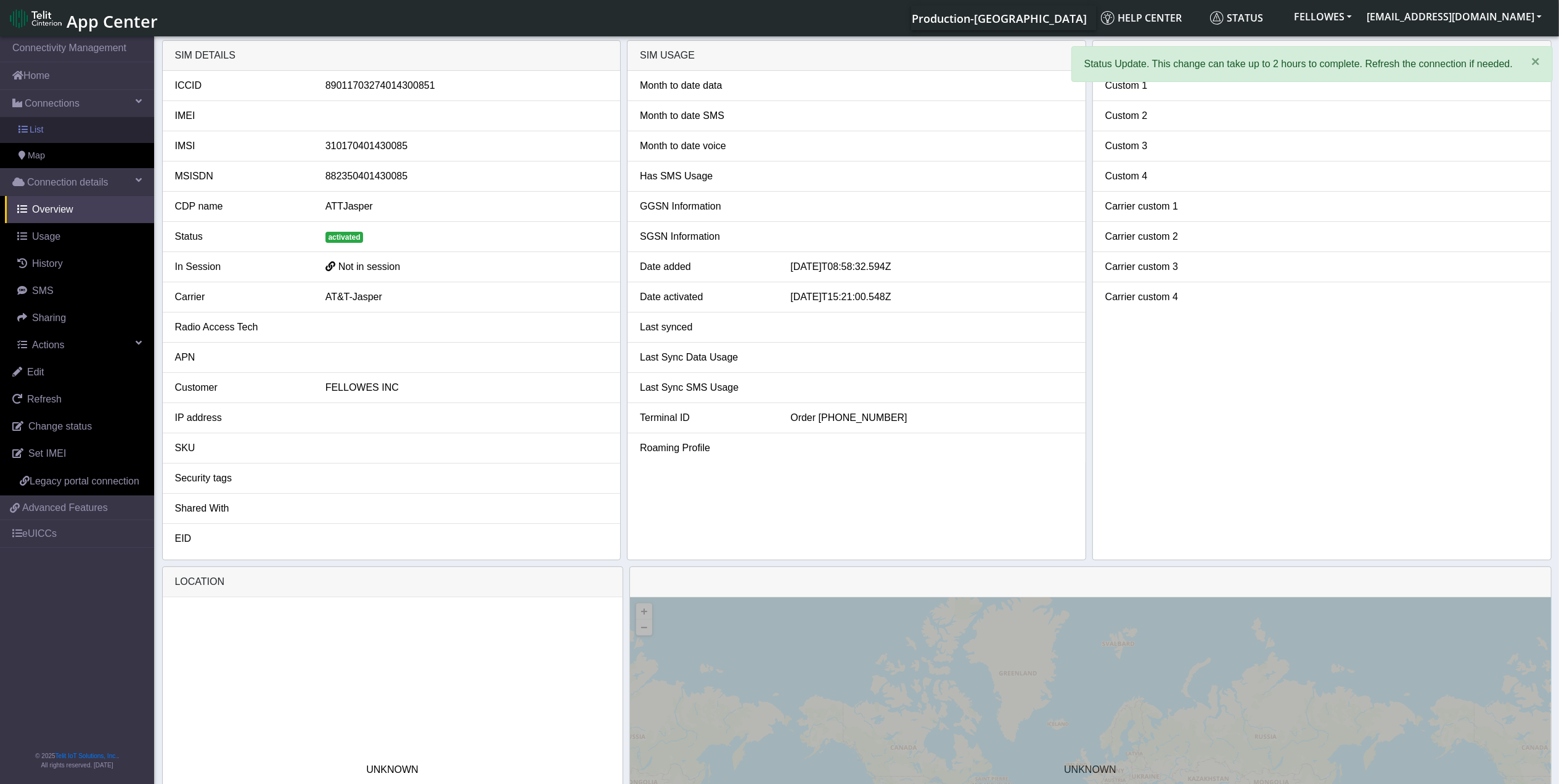
click at [99, 128] on link "List" at bounding box center [77, 130] width 155 height 26
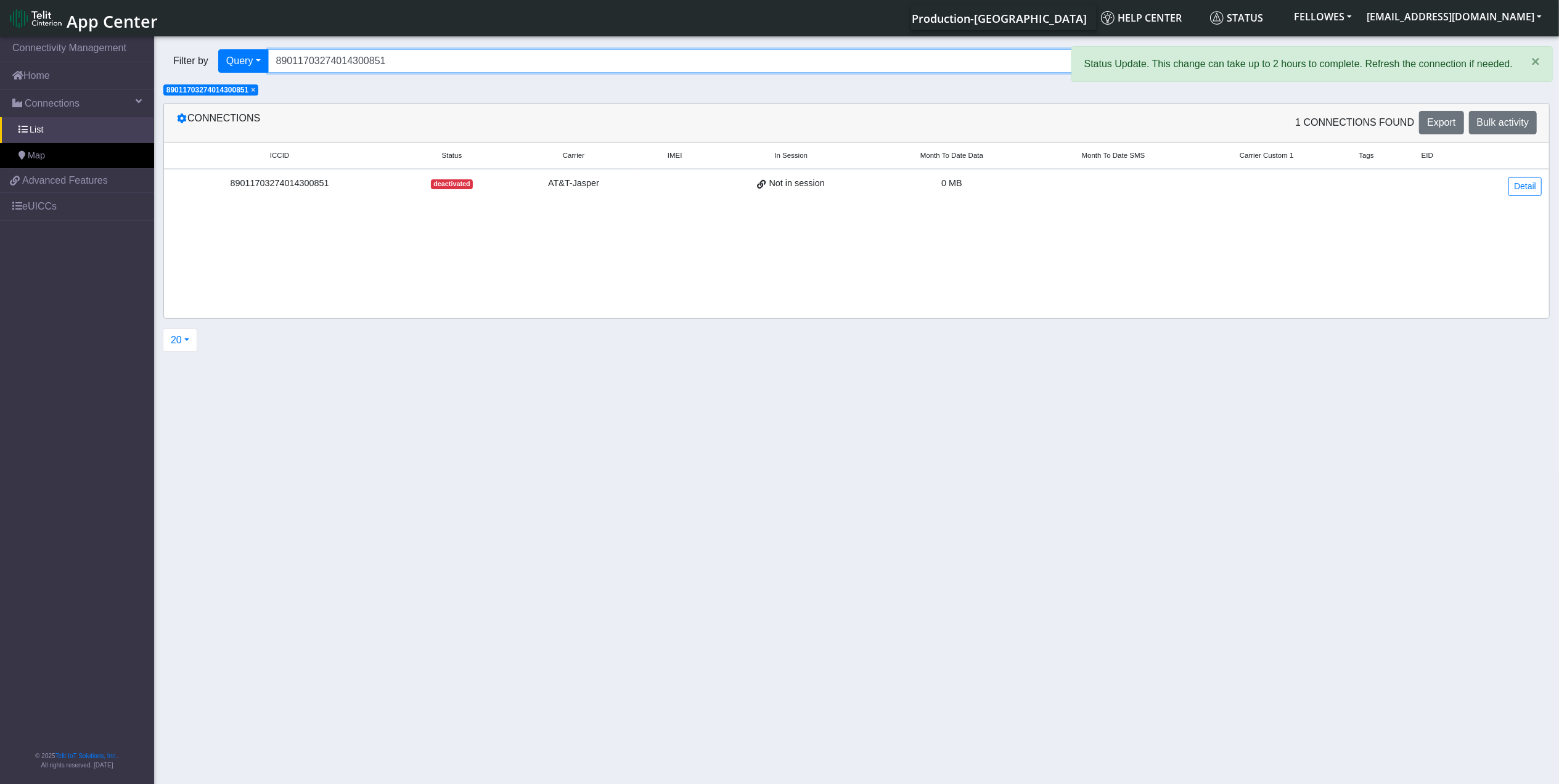
click at [399, 63] on input "89011703274014300851" at bounding box center [831, 61] width 1126 height 23
type input "89011703274014300828"
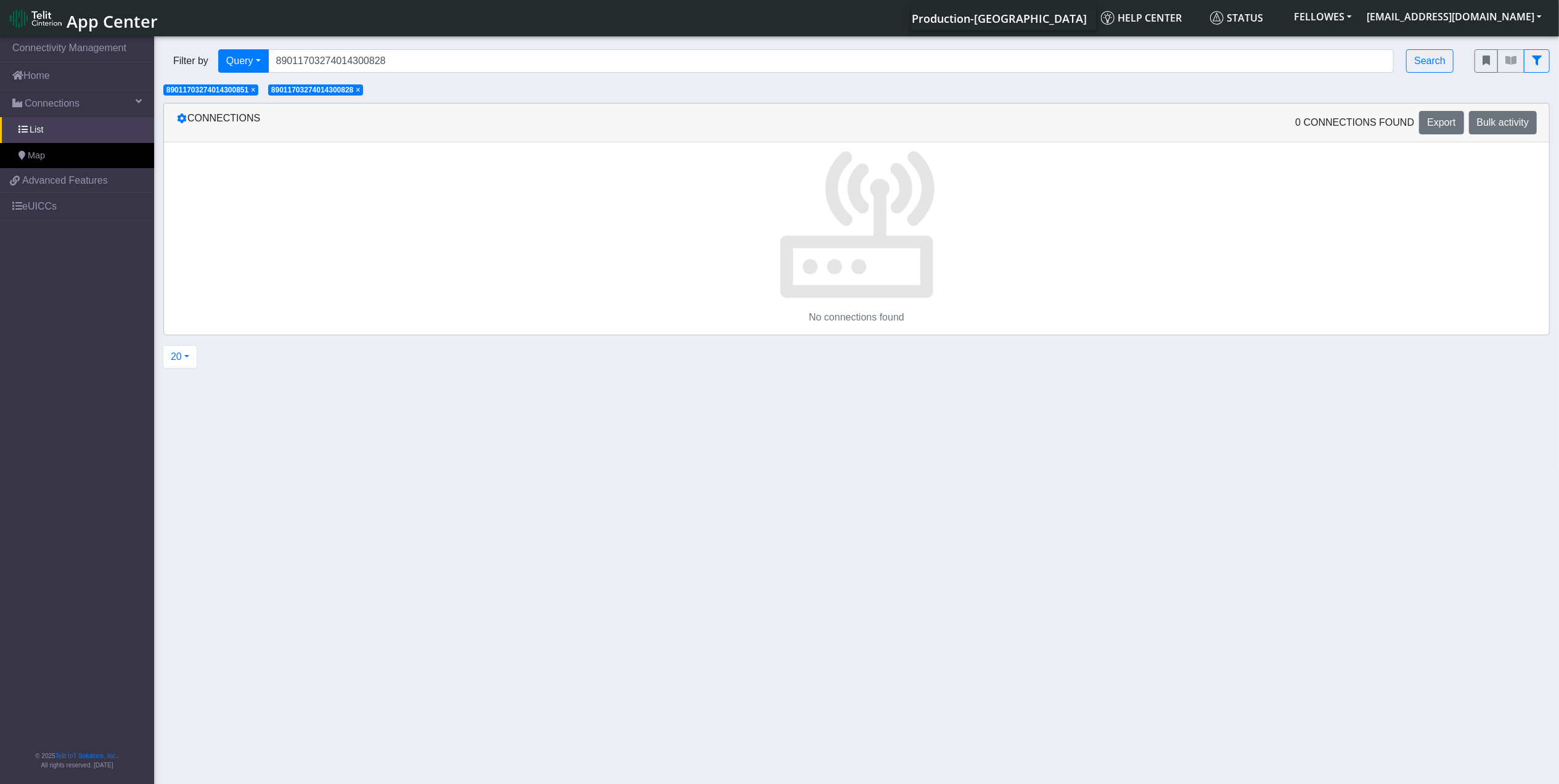
click at [255, 92] on span "×" at bounding box center [253, 90] width 5 height 9
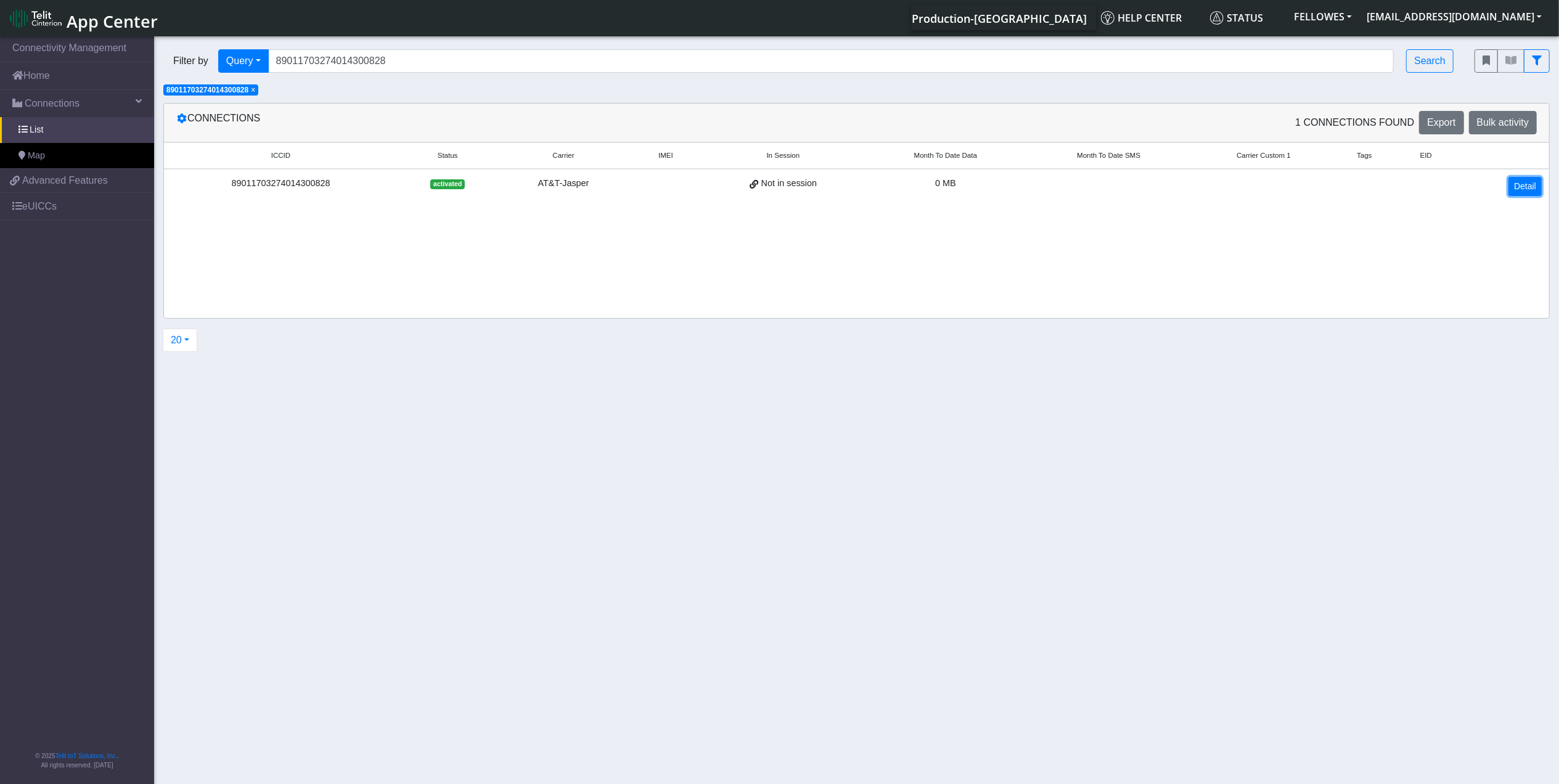
click at [1517, 183] on link "Detail" at bounding box center [1525, 186] width 33 height 19
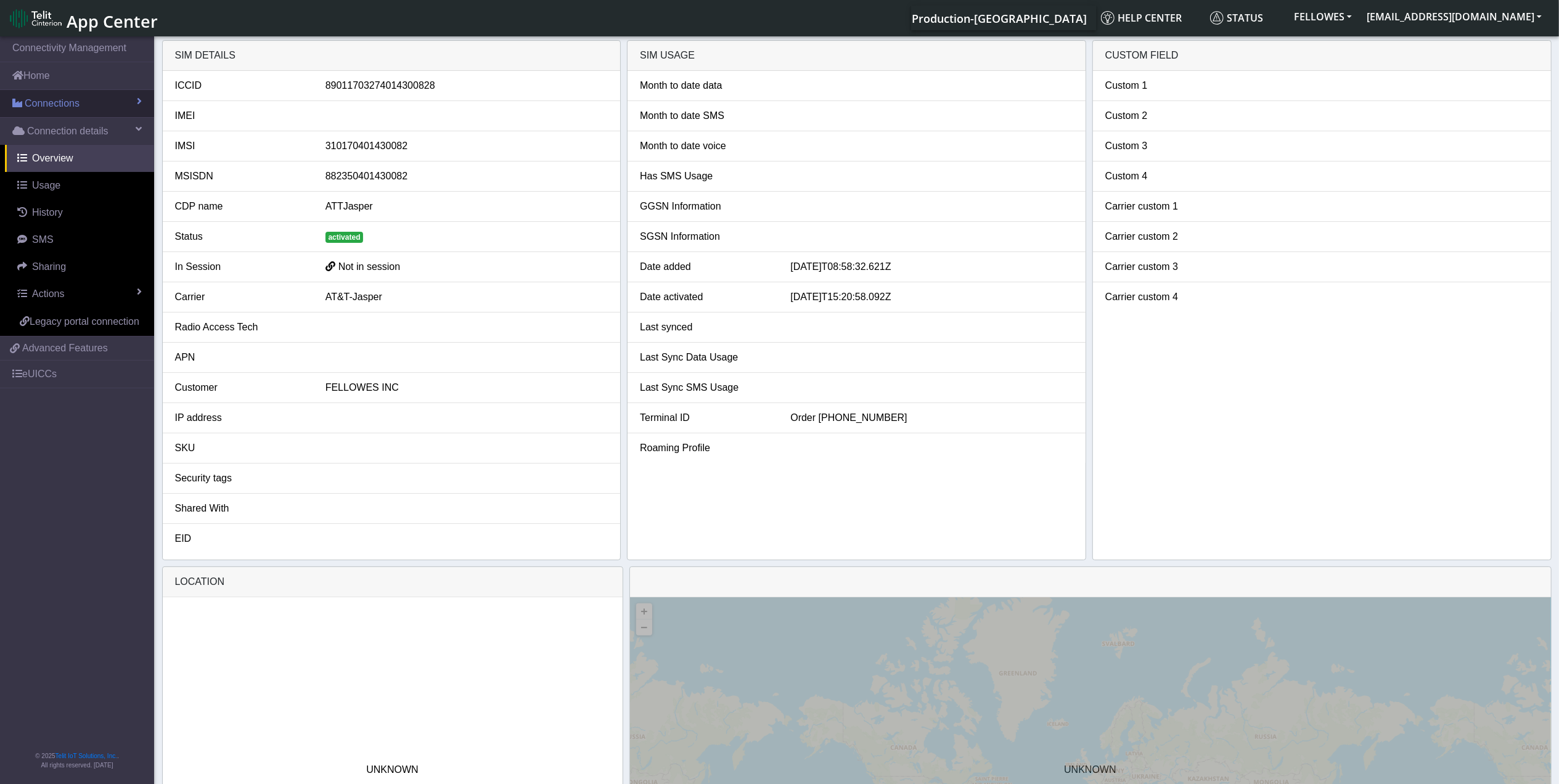
click at [71, 109] on span "Connections" at bounding box center [52, 103] width 55 height 14
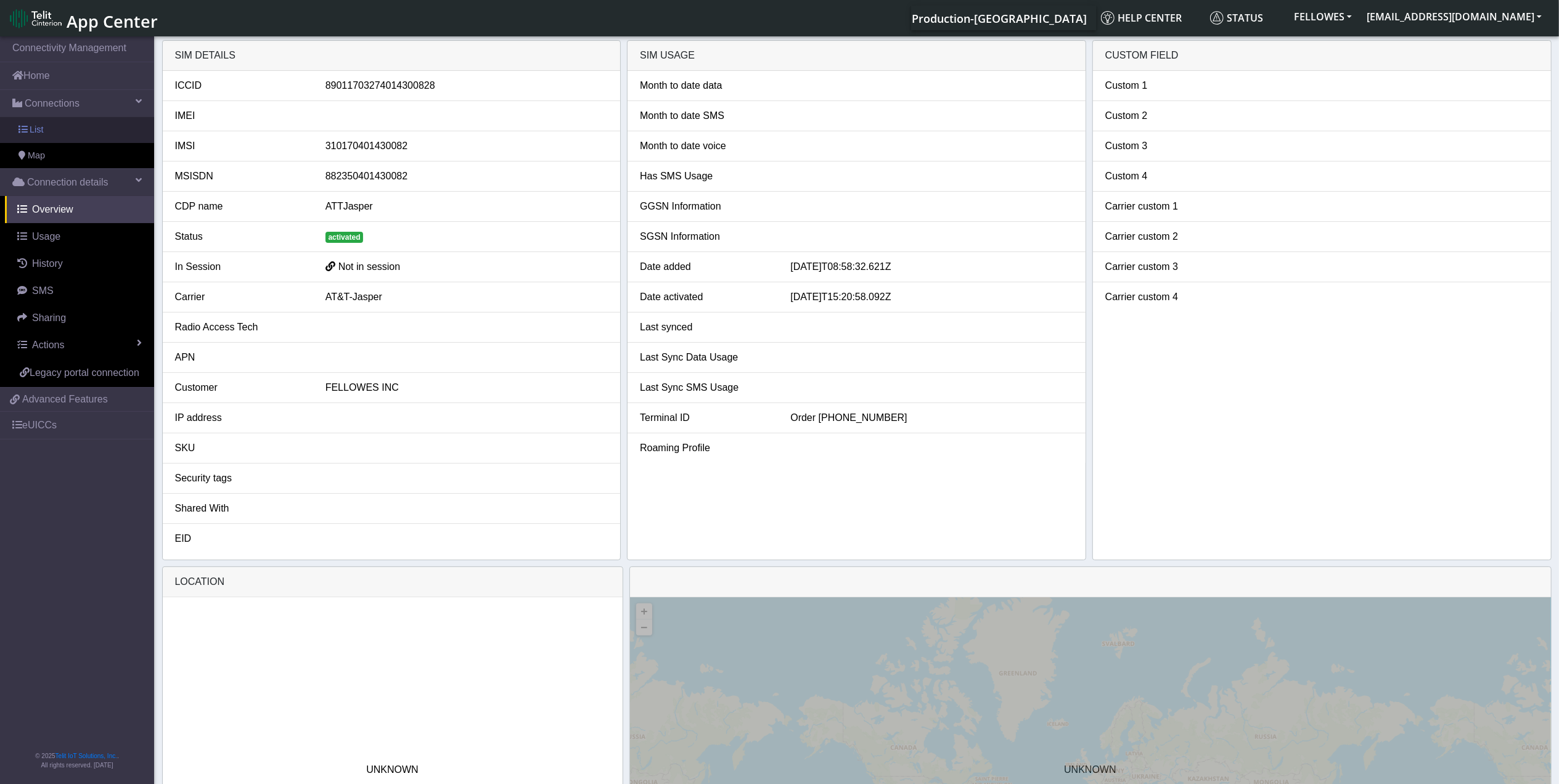
click at [80, 132] on link "List" at bounding box center [77, 130] width 155 height 26
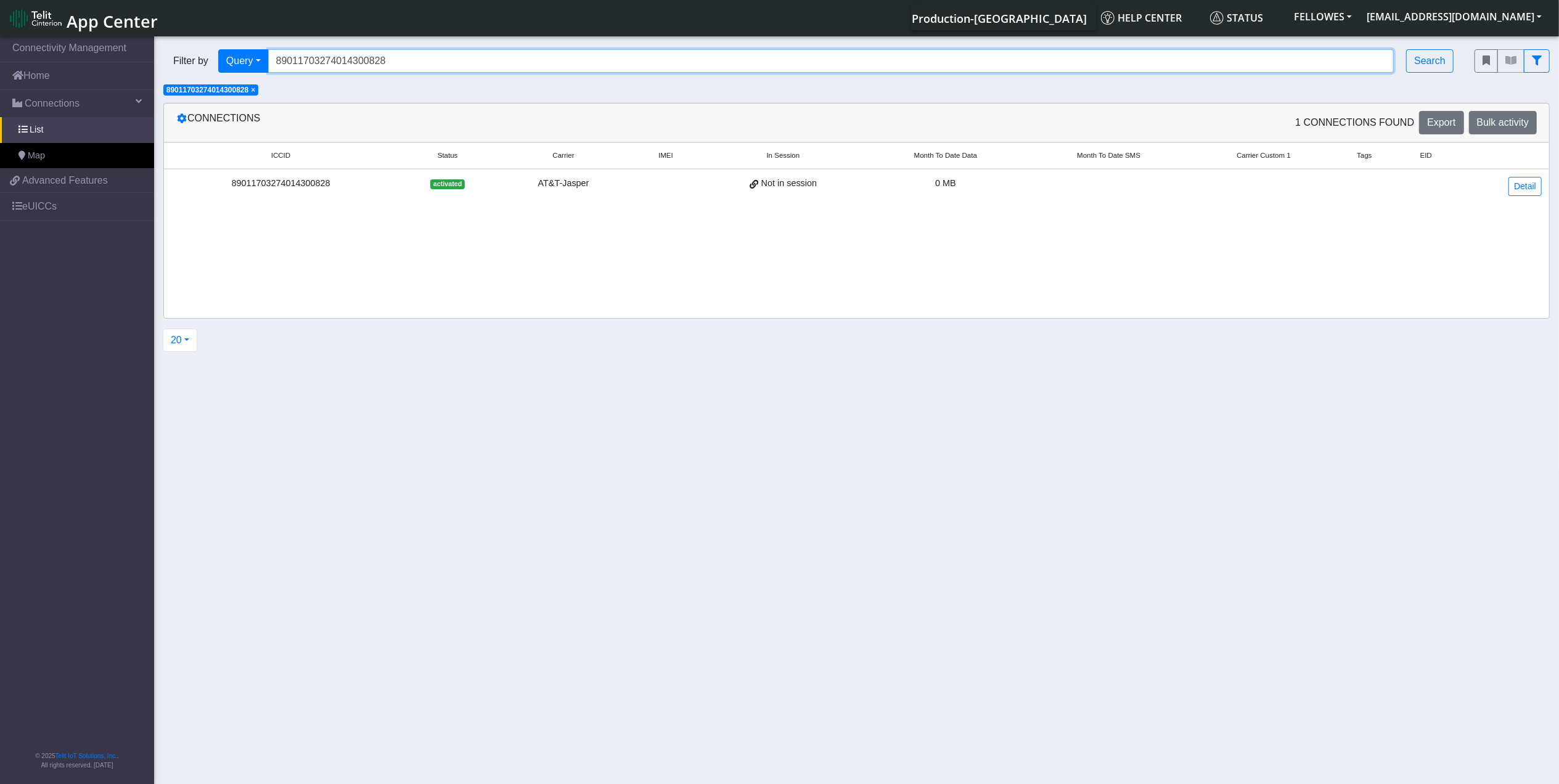
click at [413, 55] on input "89011703274014300828" at bounding box center [831, 61] width 1126 height 23
click at [416, 55] on input "89011703274014300828" at bounding box center [831, 61] width 1126 height 23
click at [255, 94] on span "×" at bounding box center [253, 90] width 5 height 9
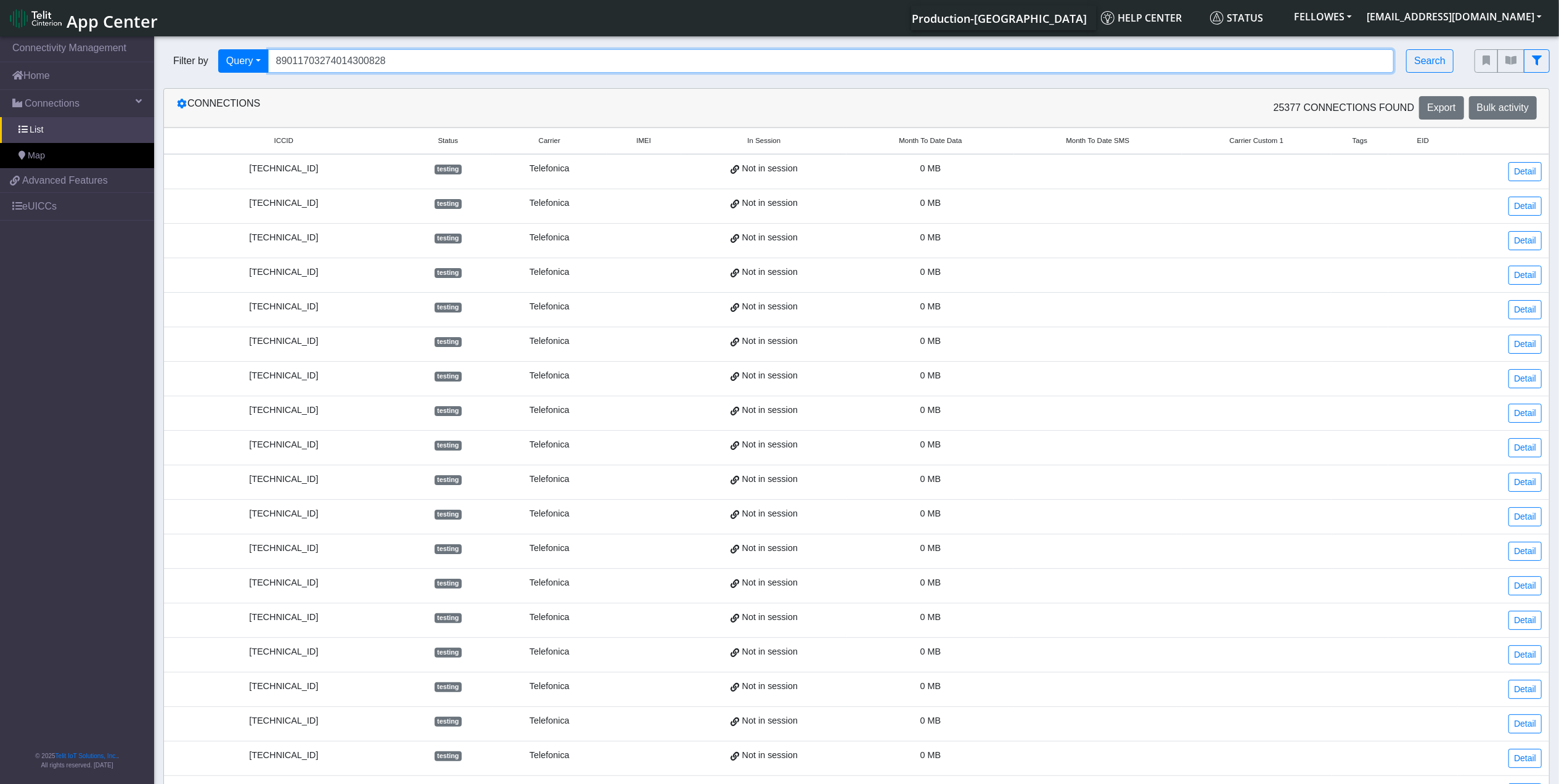
click at [442, 62] on input "89011703274014300828" at bounding box center [831, 61] width 1126 height 23
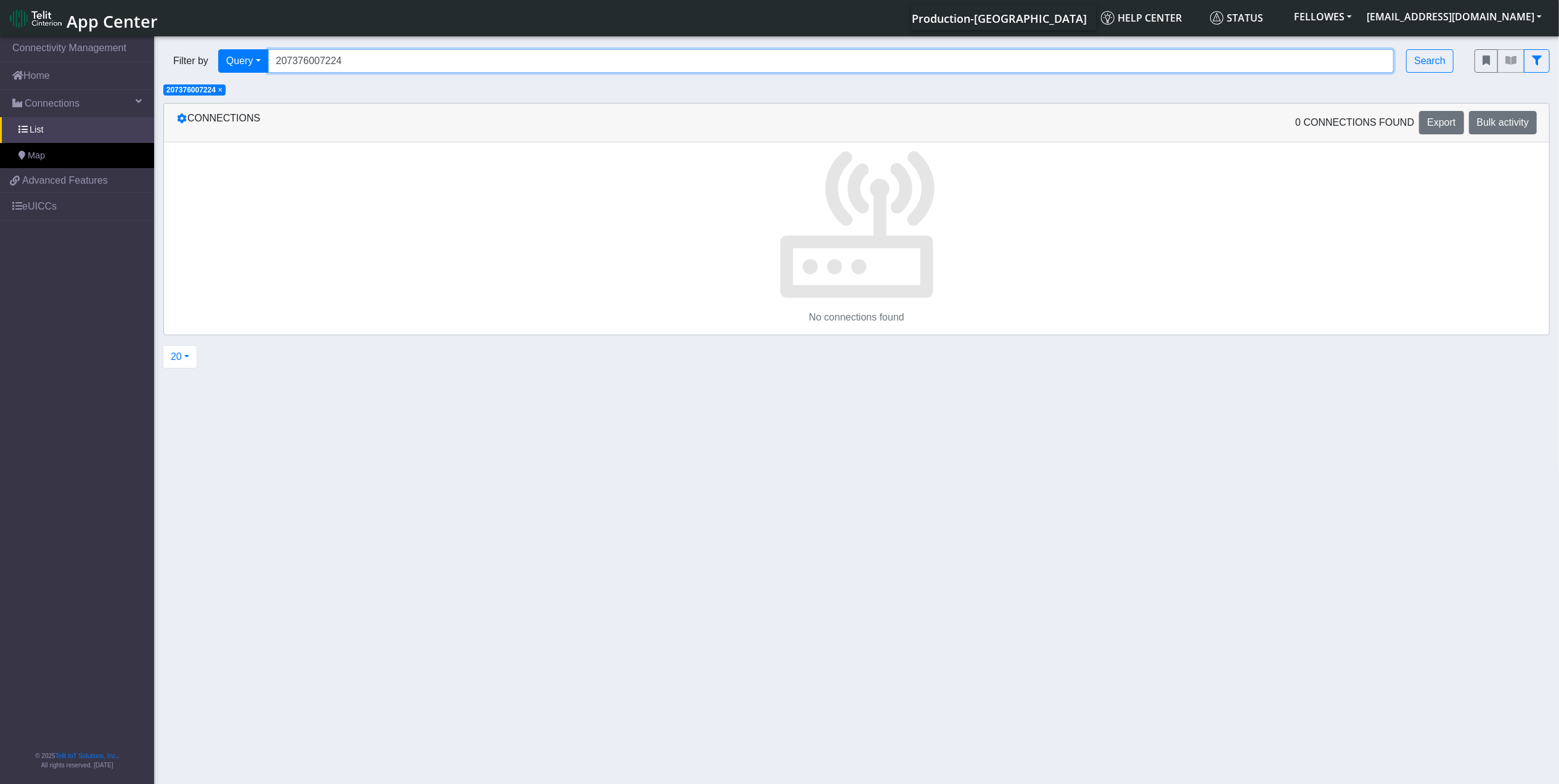
drag, startPoint x: 442, startPoint y: 62, endPoint x: 175, endPoint y: 70, distance: 267.1
click at [175, 70] on div "Filter by Query Query Not connected Tags Country Operator 207376007224 Search" at bounding box center [810, 61] width 1292 height 23
type input "89011703274014192068"
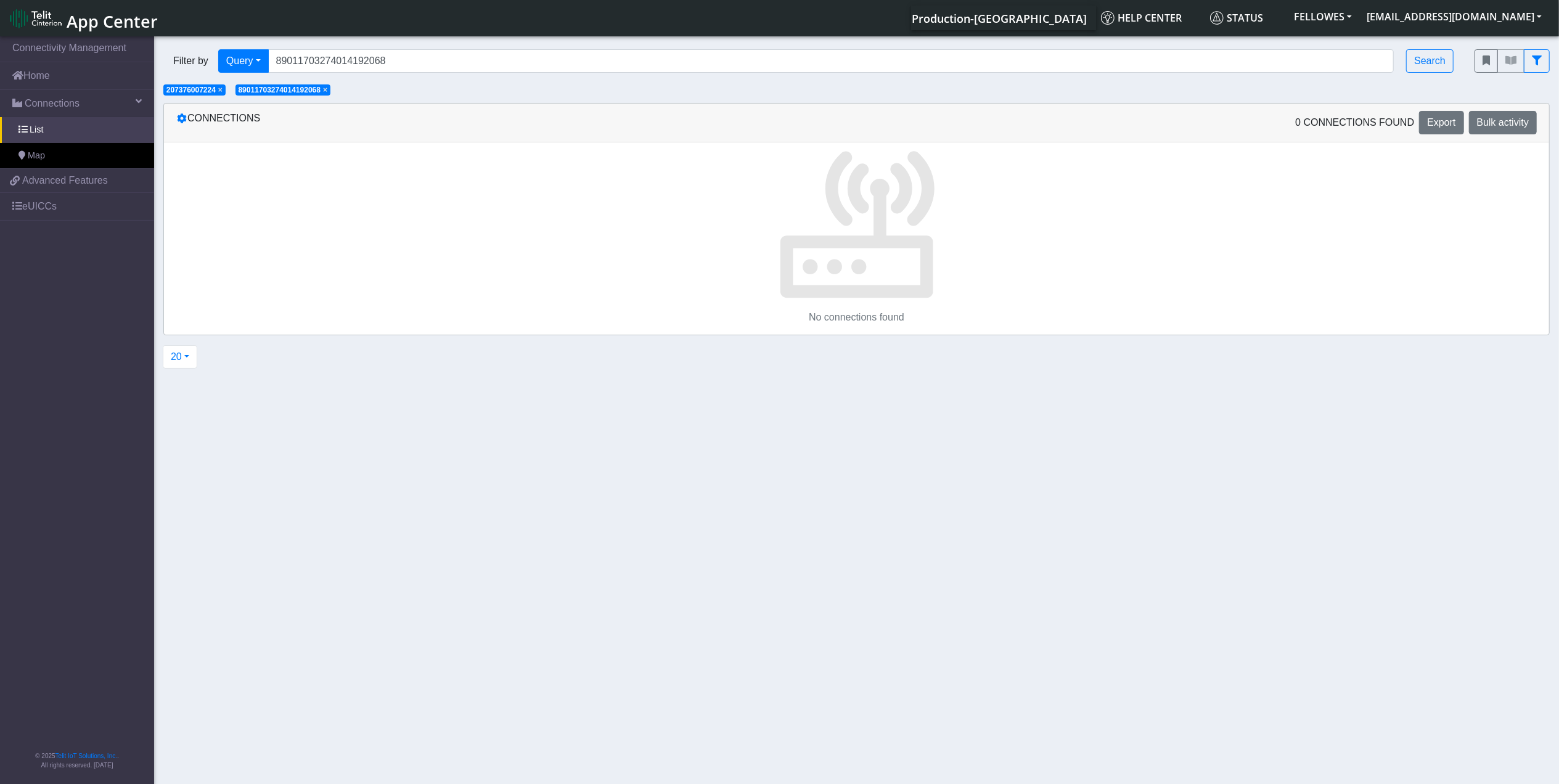
click at [221, 94] on span "×" at bounding box center [220, 90] width 5 height 9
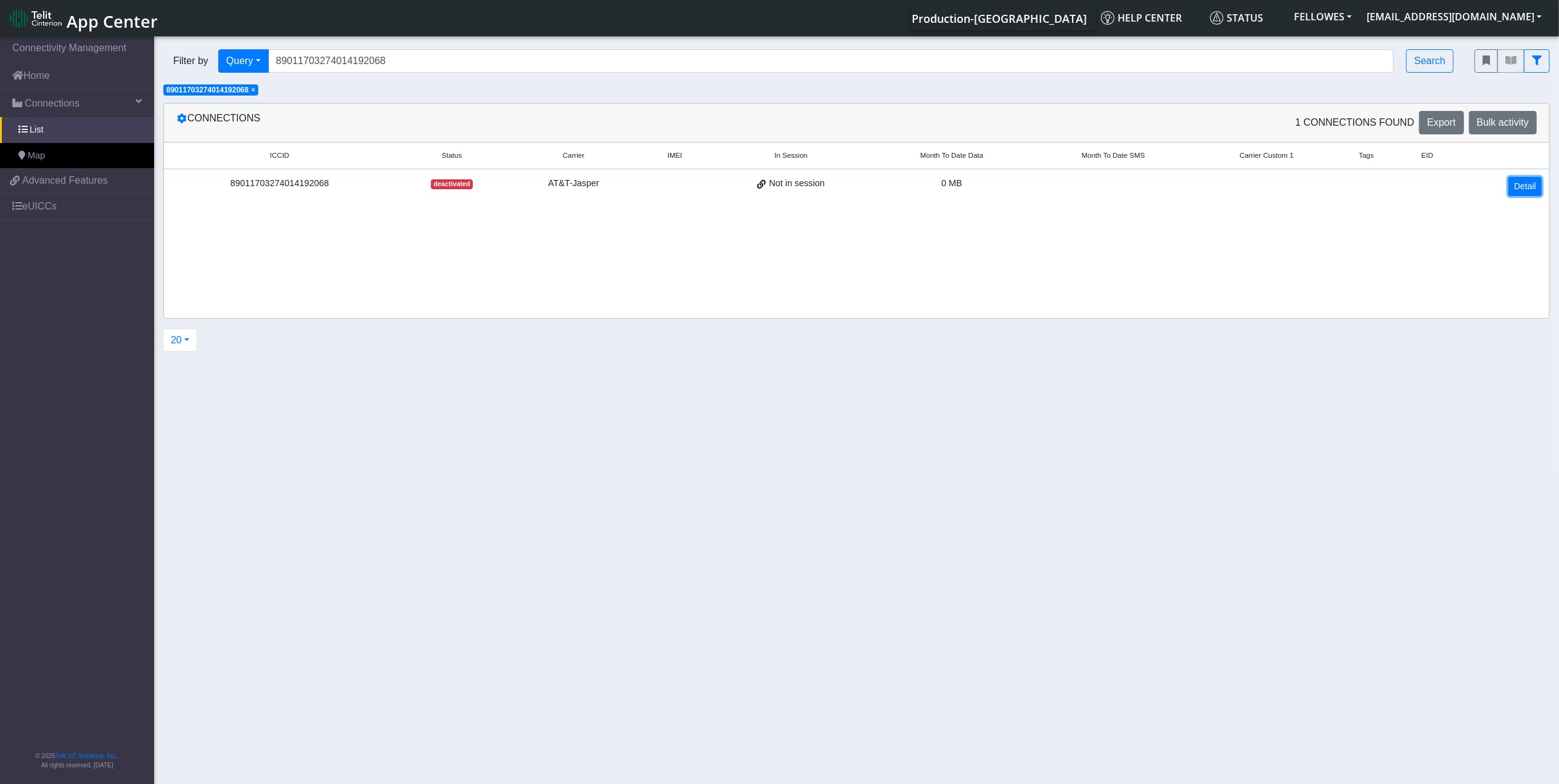
click at [1535, 185] on link "Detail" at bounding box center [1525, 186] width 33 height 19
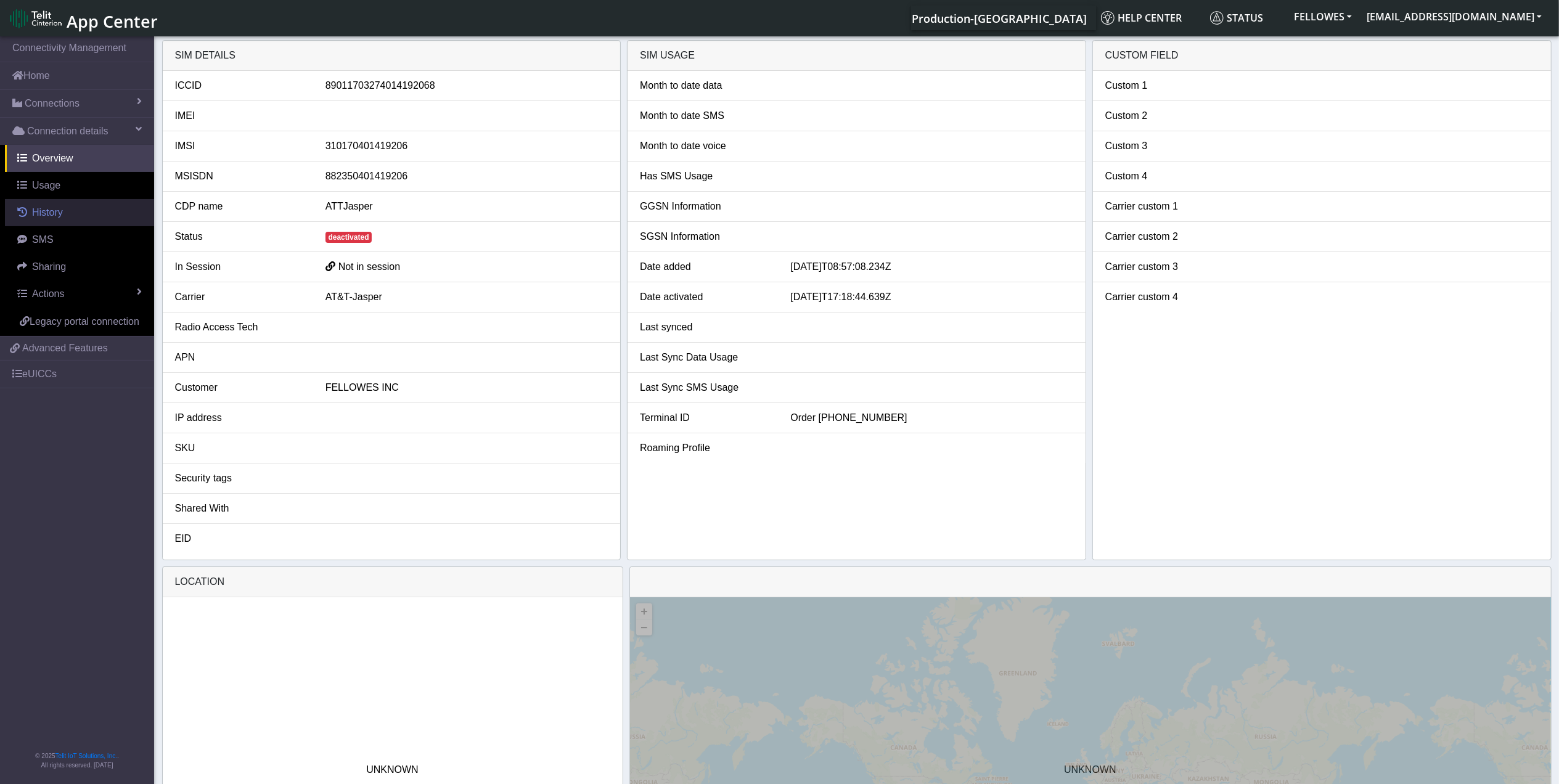
click at [84, 212] on link "History" at bounding box center [79, 212] width 149 height 27
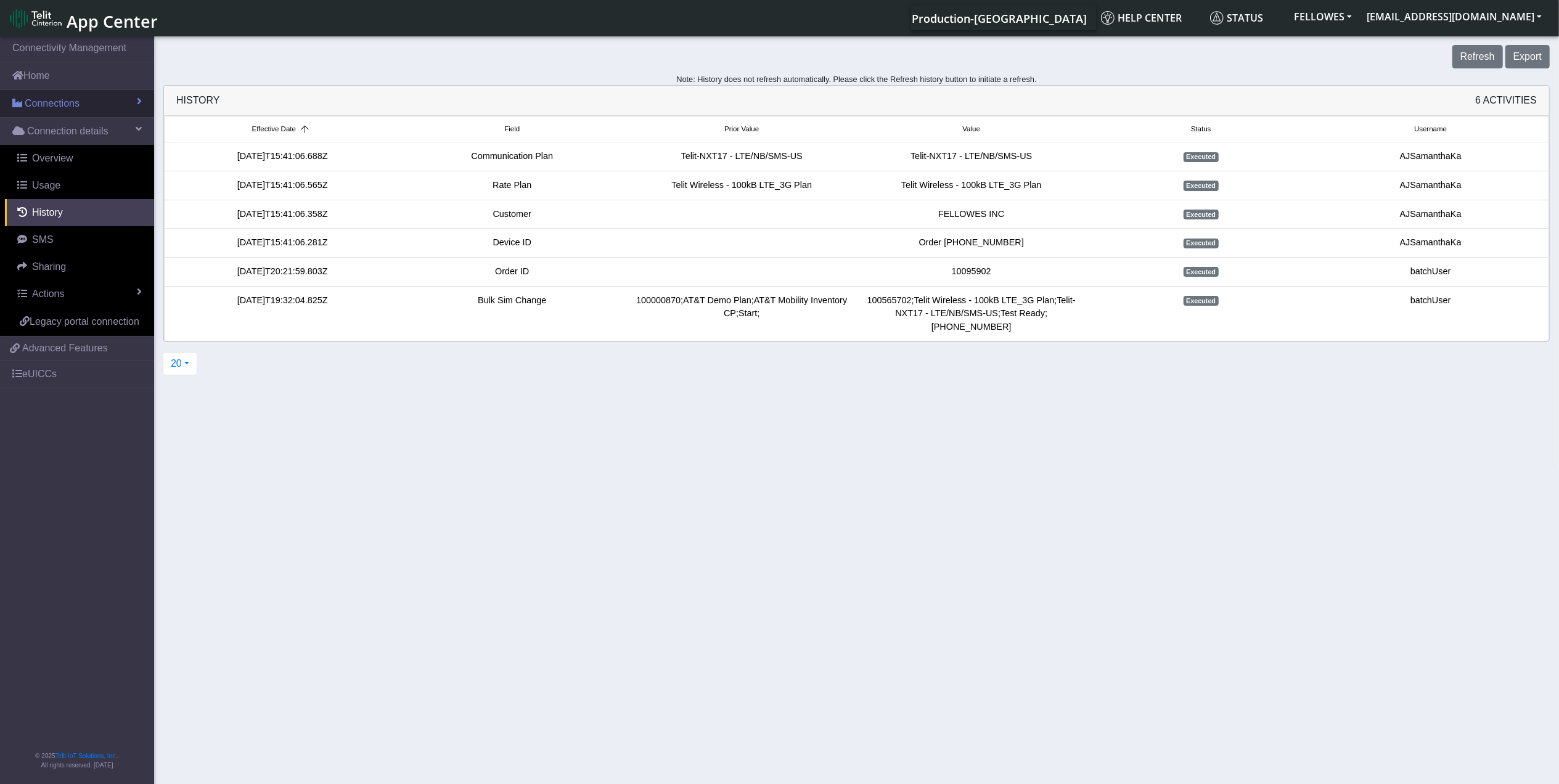
click at [72, 95] on link "Connections" at bounding box center [77, 104] width 155 height 27
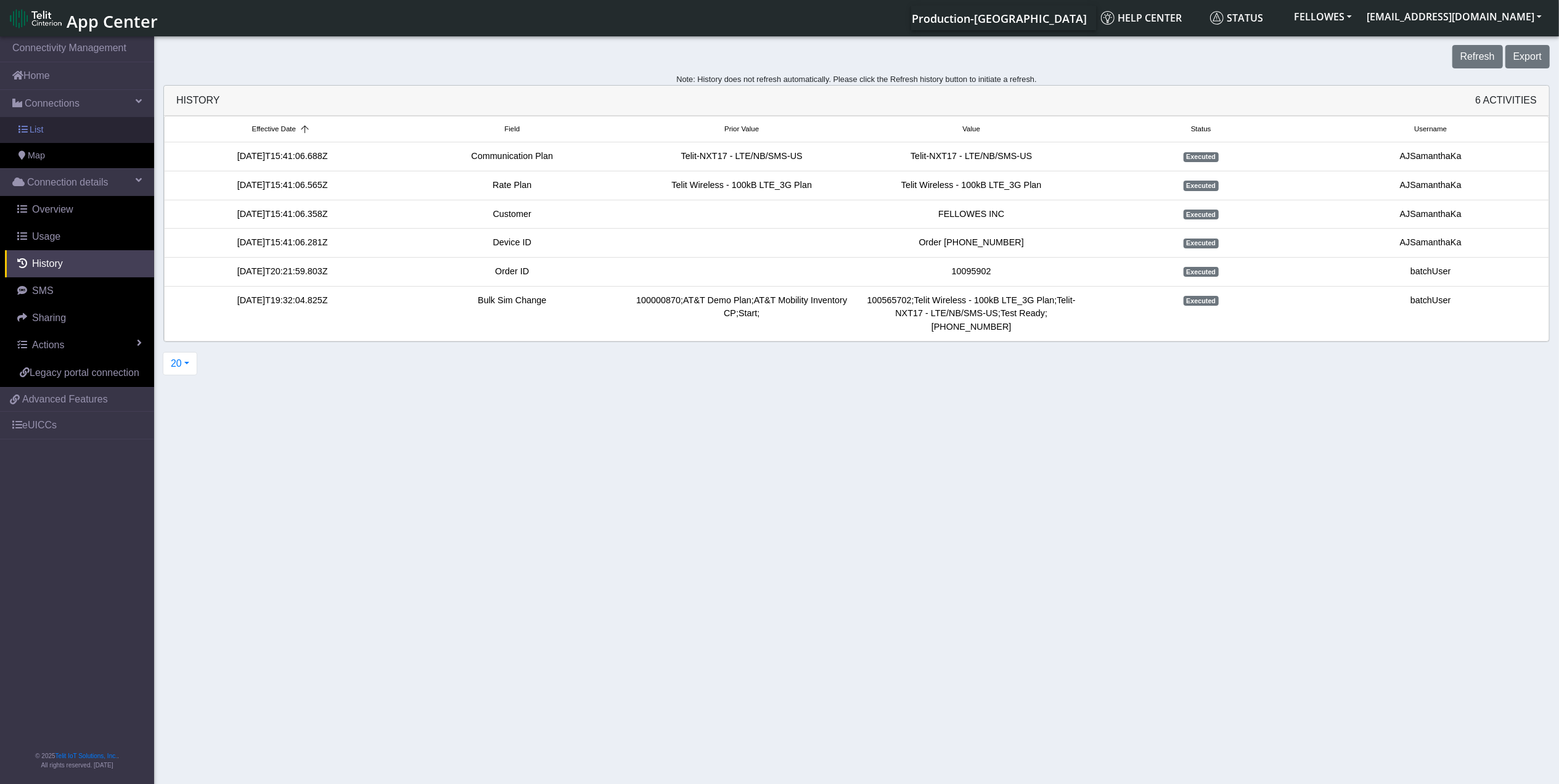
click at [85, 128] on link "List" at bounding box center [77, 130] width 155 height 26
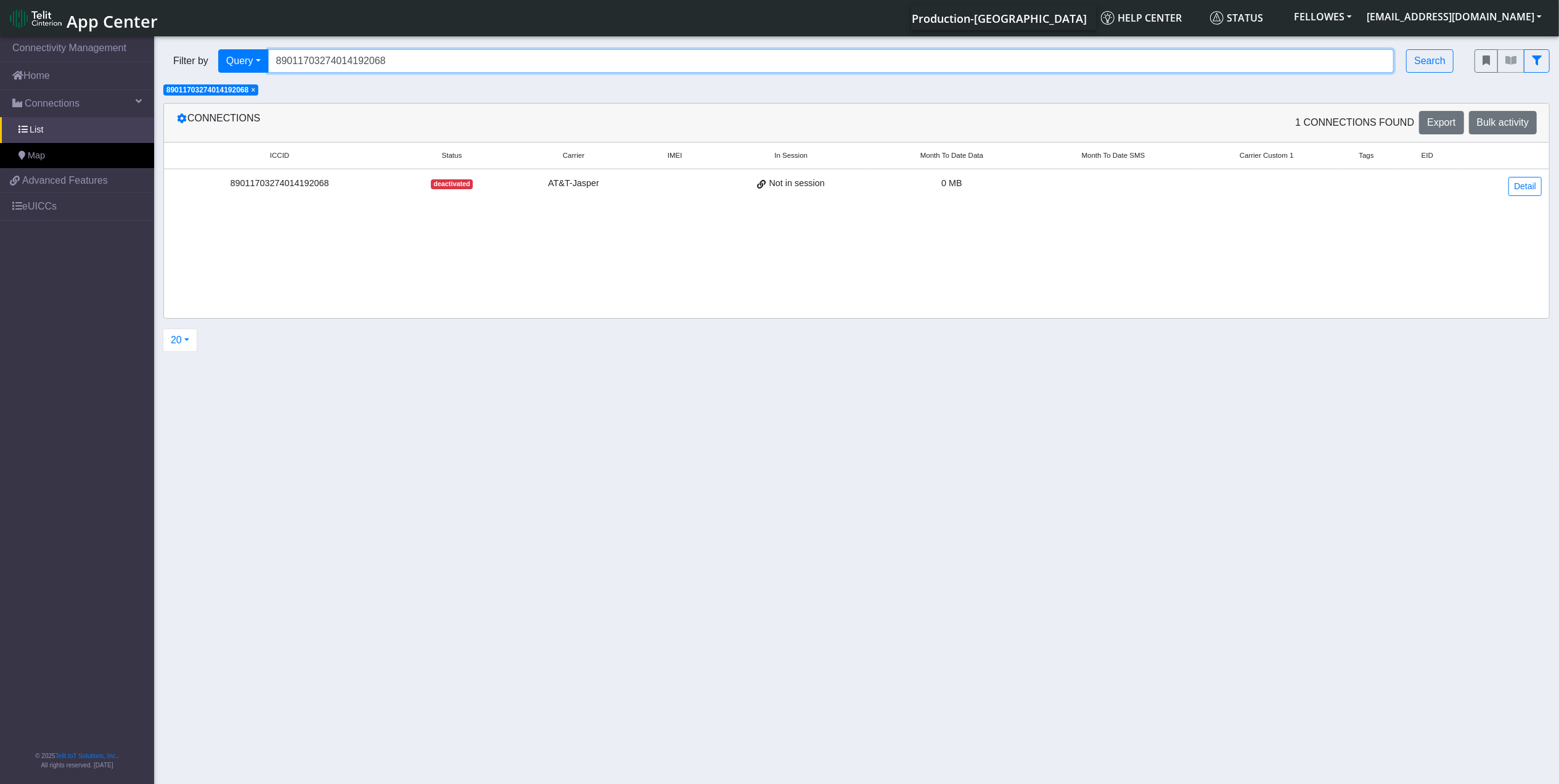
click at [388, 57] on input "89011703274014192068" at bounding box center [831, 61] width 1126 height 23
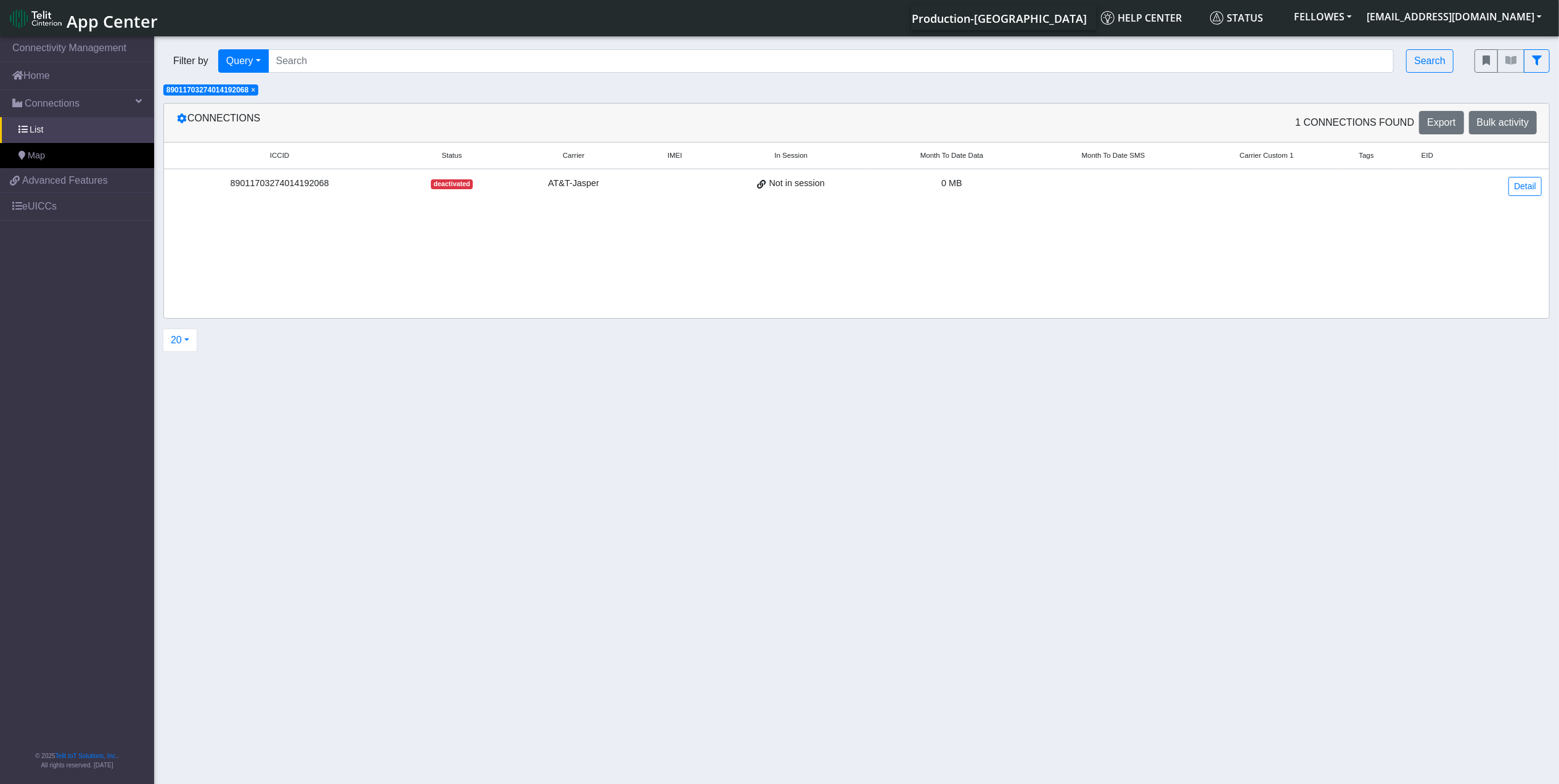
click at [255, 94] on span "×" at bounding box center [253, 90] width 5 height 9
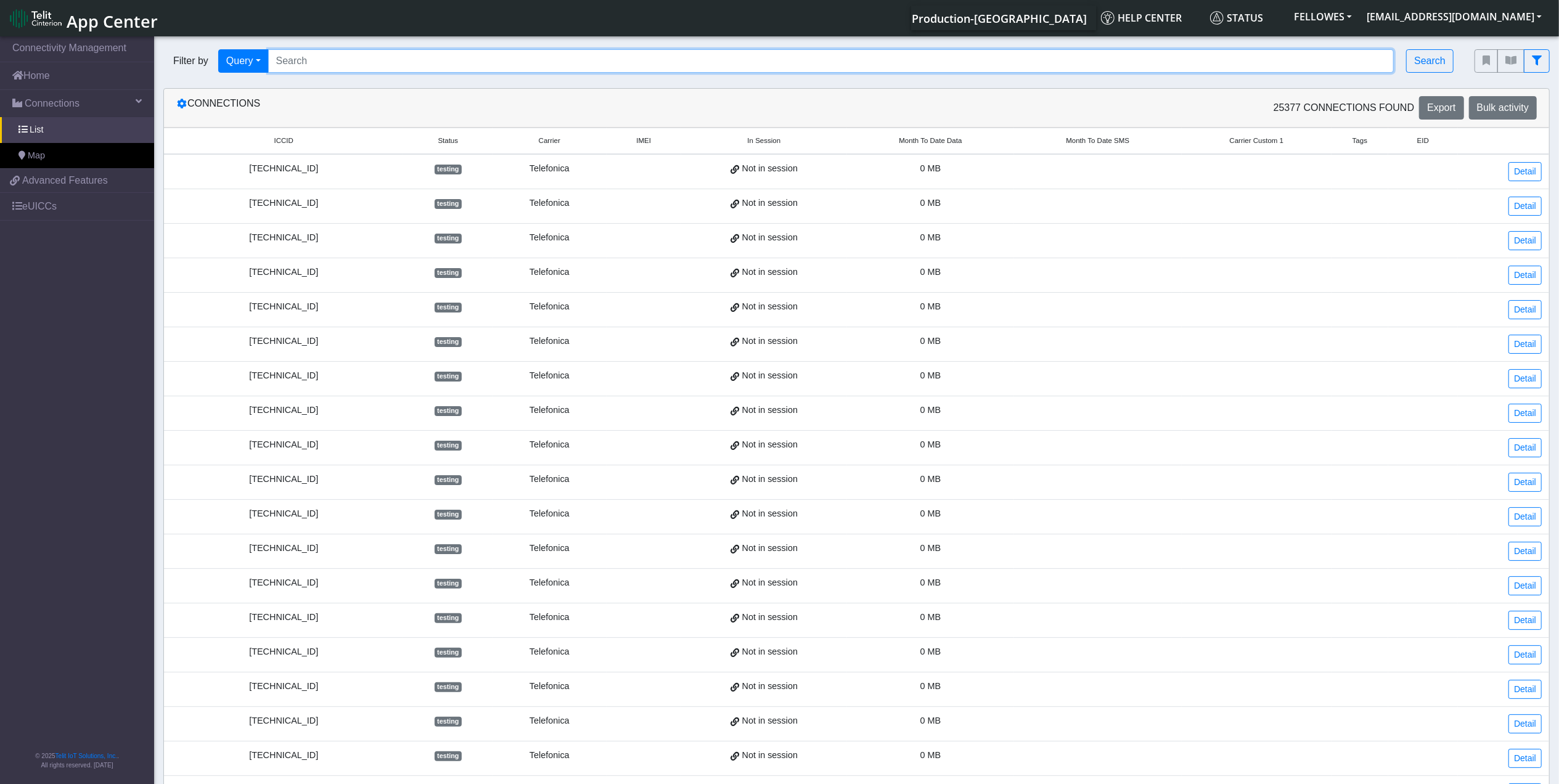
click at [352, 63] on input "Search..." at bounding box center [831, 61] width 1126 height 23
type input "89011703274014190534"
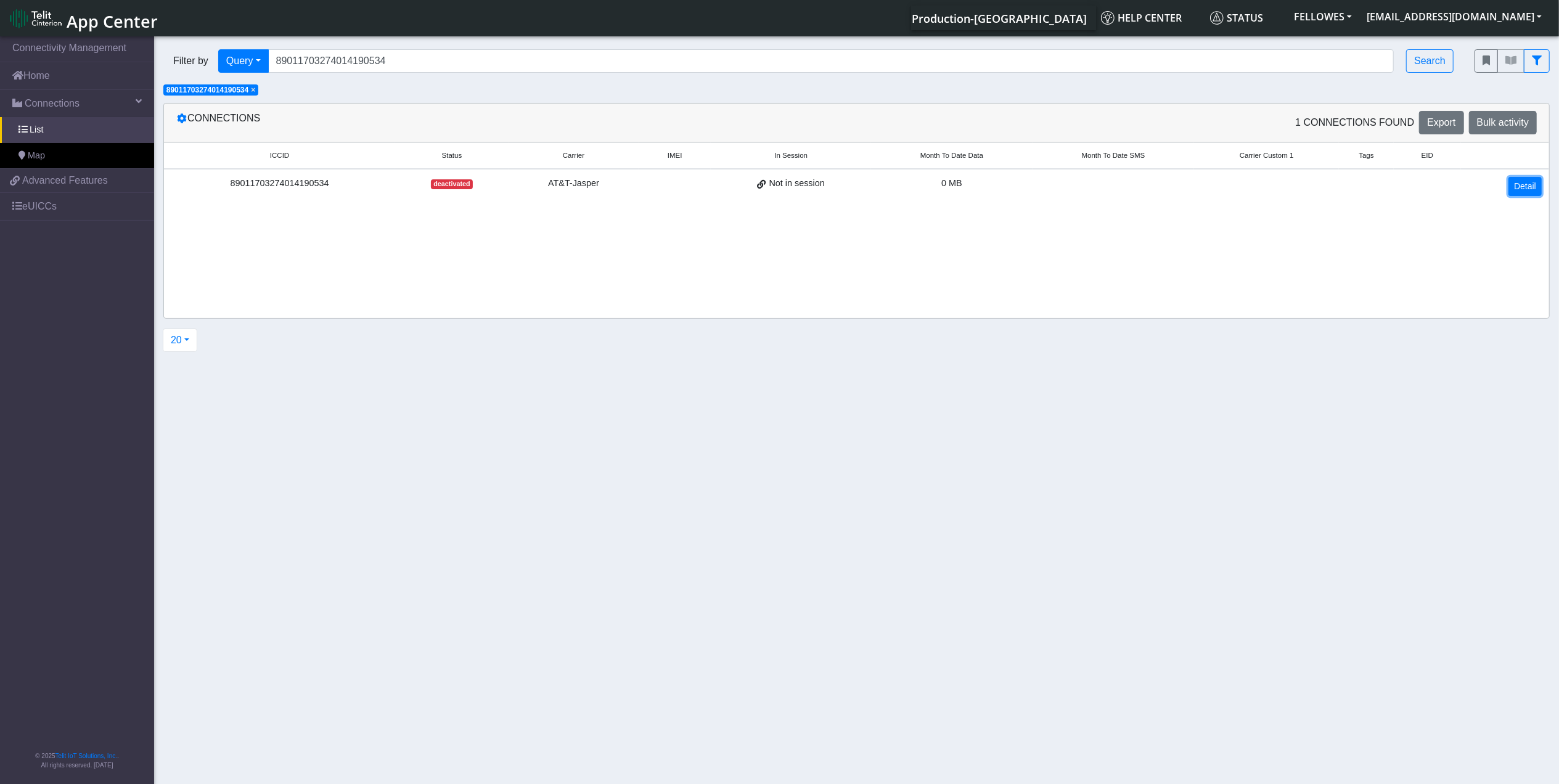
click at [1529, 195] on link "Detail" at bounding box center [1525, 186] width 33 height 19
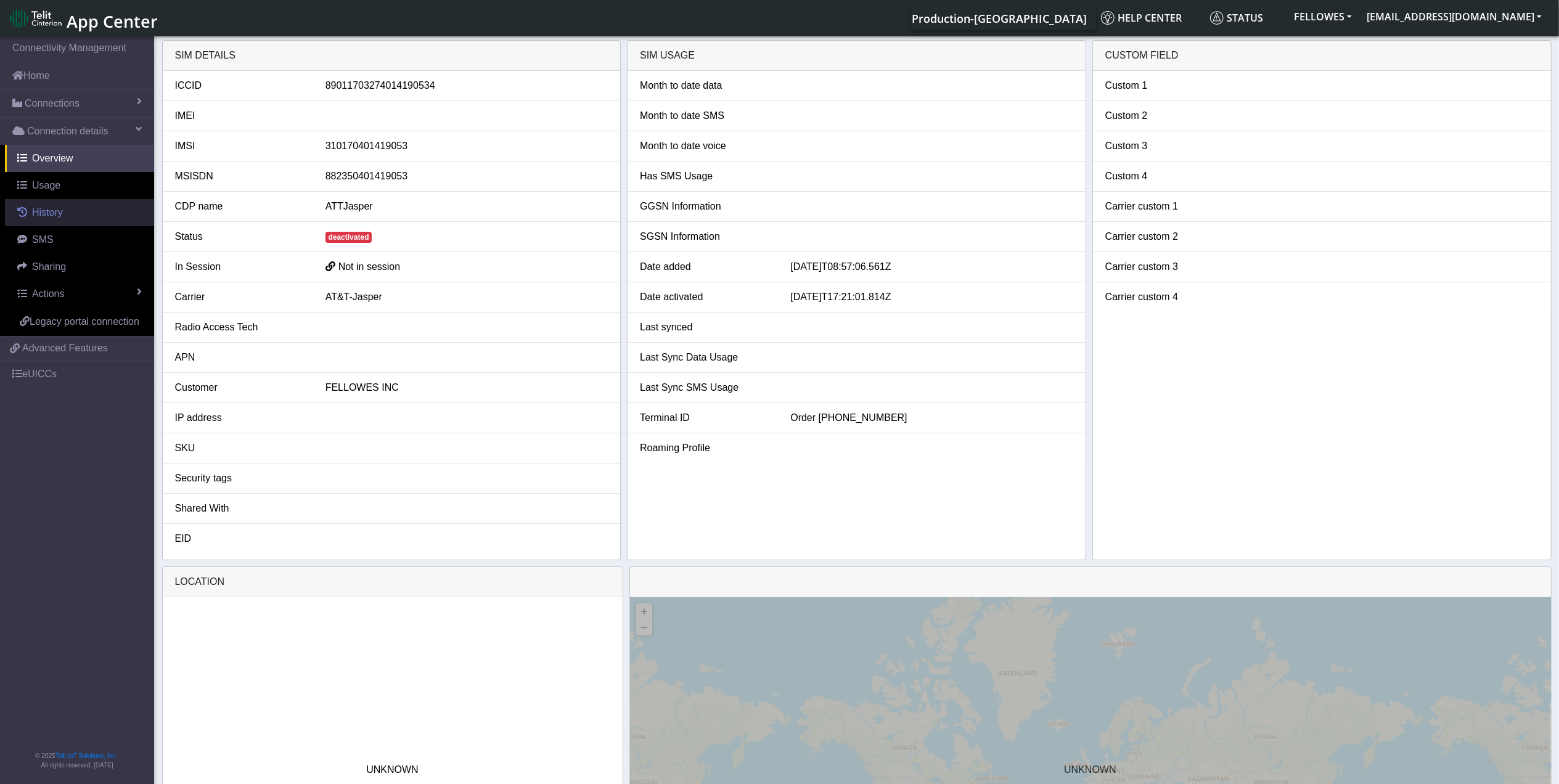
click at [92, 205] on link "History" at bounding box center [79, 212] width 149 height 27
